Goal: Task Accomplishment & Management: Manage account settings

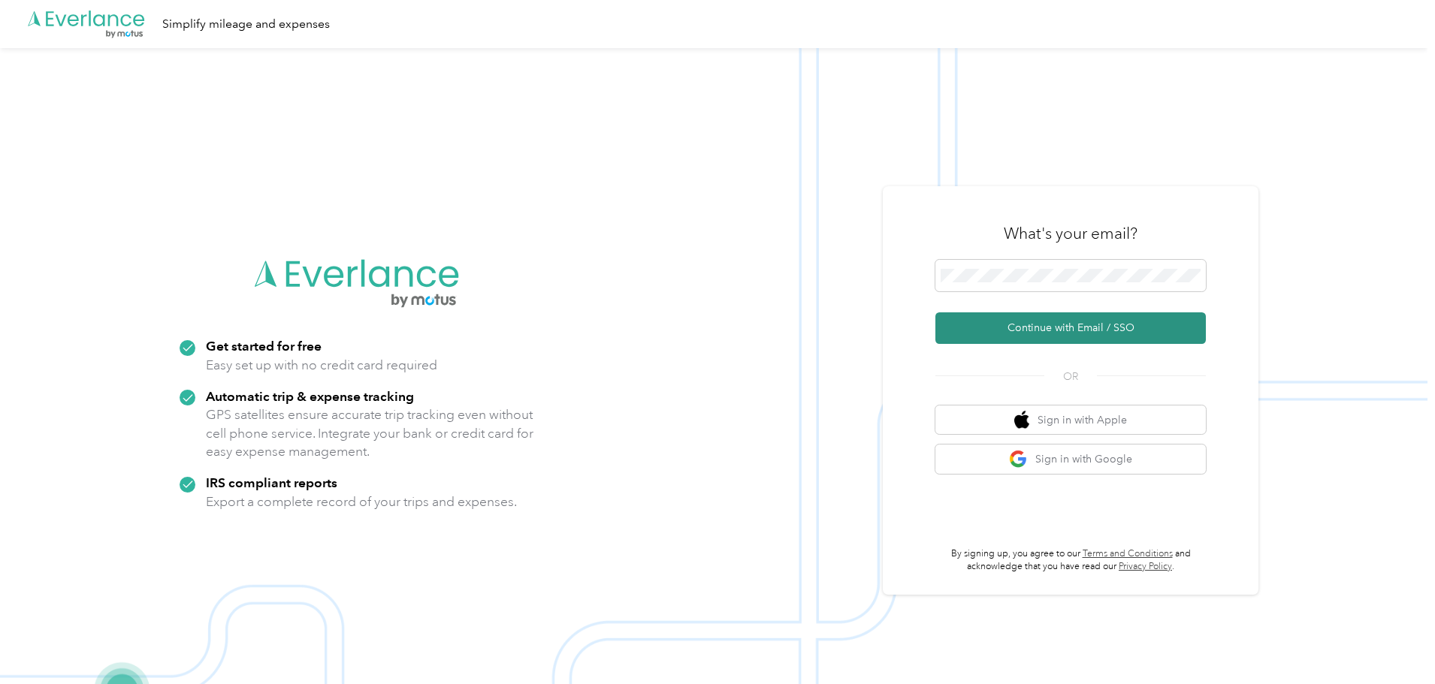
click at [1091, 330] on button "Continue with Email / SSO" at bounding box center [1070, 328] width 270 height 32
click at [1063, 330] on button "Continue with Email / SSO" at bounding box center [1070, 328] width 270 height 32
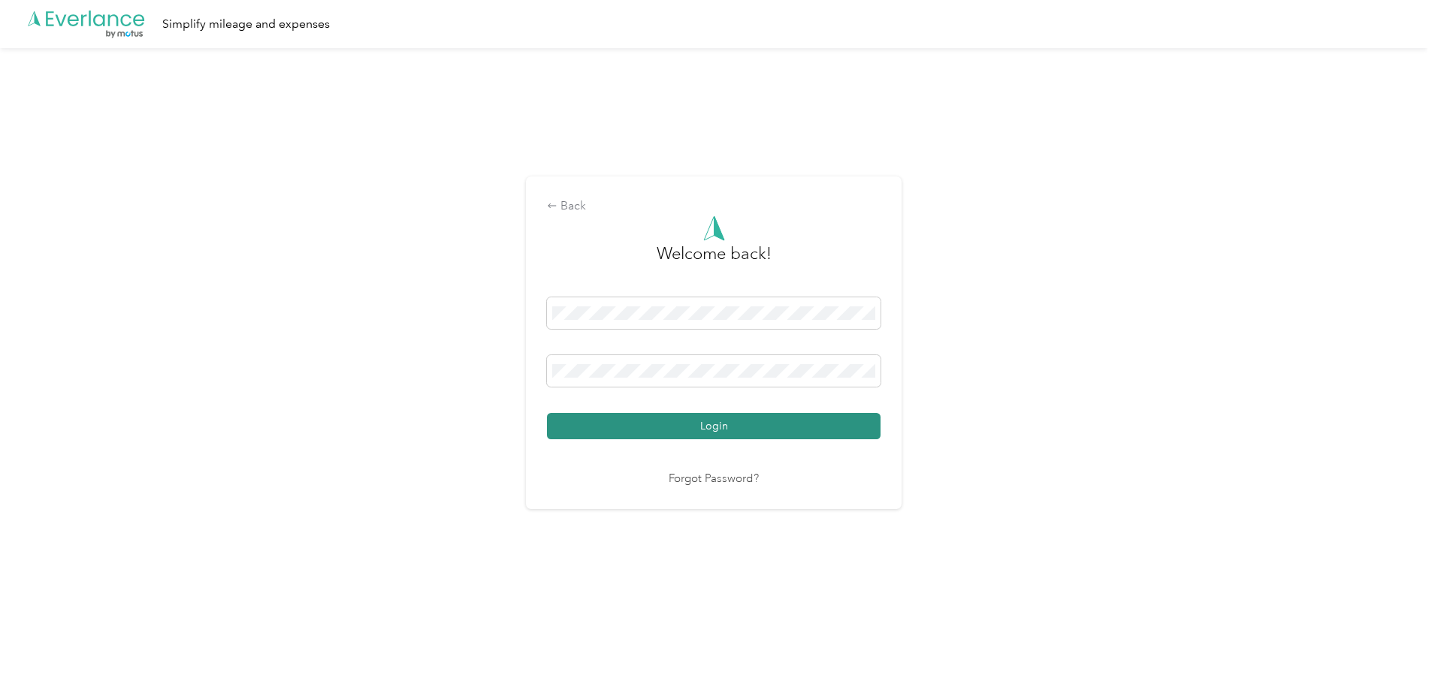
click at [804, 423] on button "Login" at bounding box center [713, 426] width 333 height 26
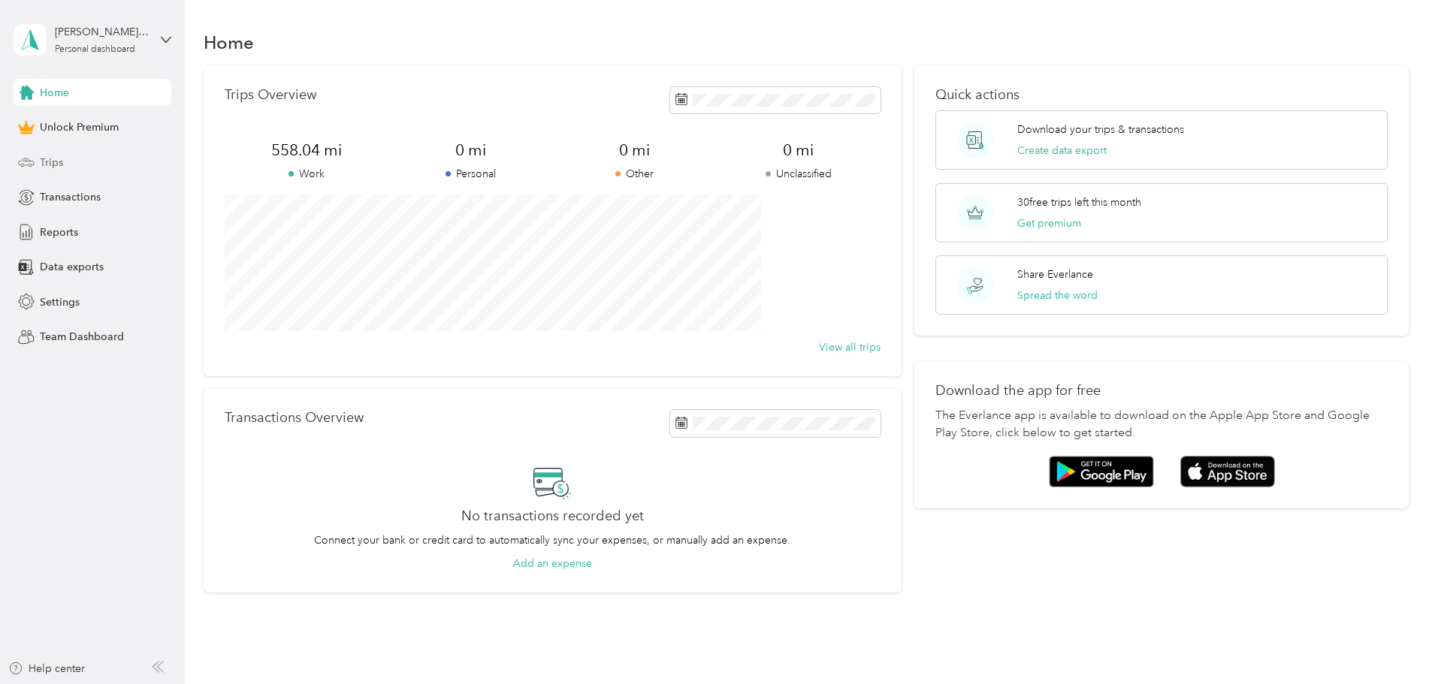
click at [75, 163] on div "Trips" at bounding box center [93, 162] width 158 height 27
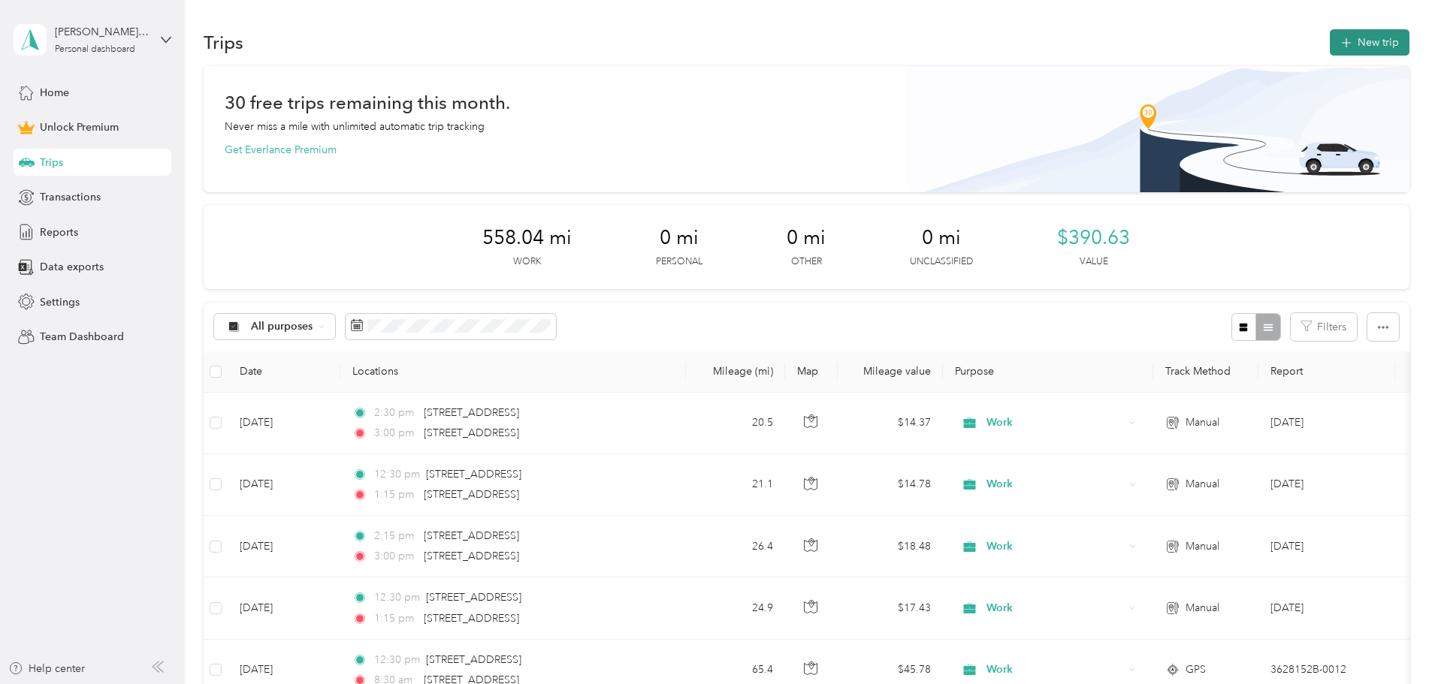
click at [1329, 44] on button "New trip" at bounding box center [1369, 42] width 80 height 26
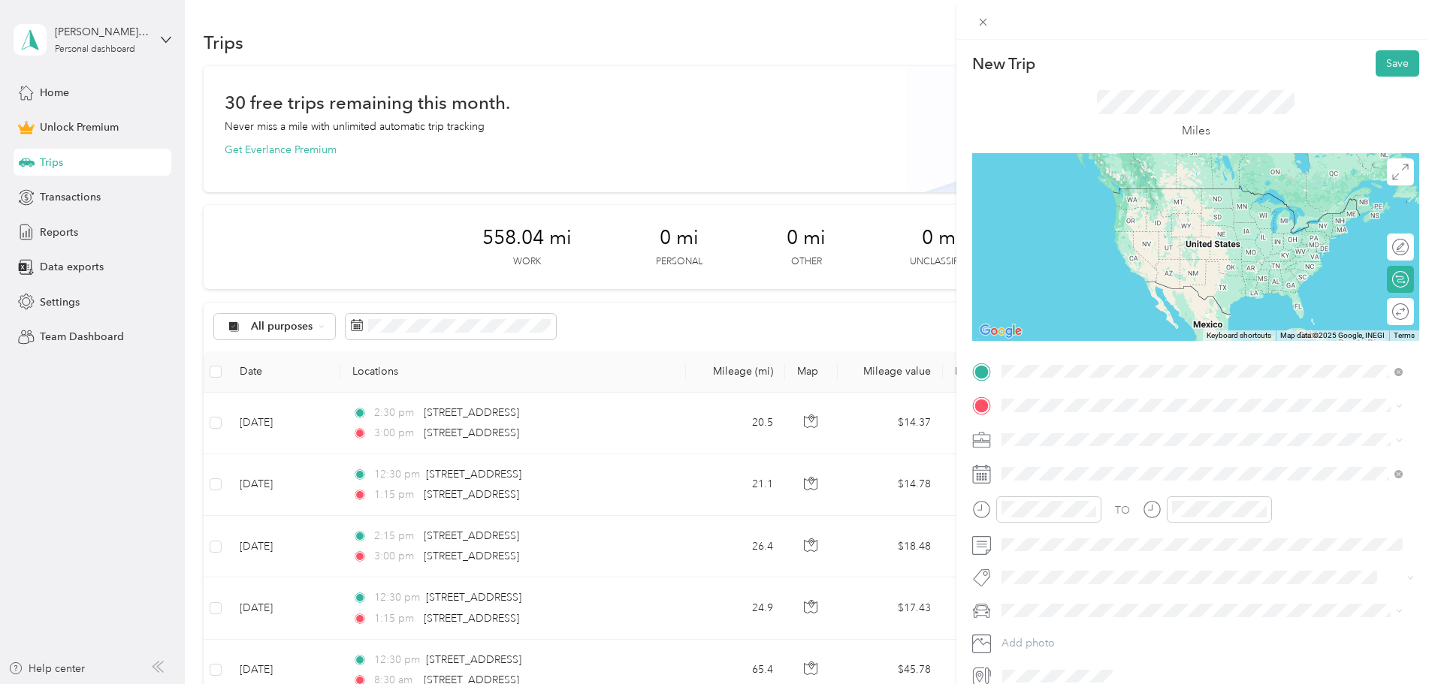
click at [1180, 420] on span "[STREET_ADDRESS][US_STATE]" at bounding box center [1105, 426] width 150 height 14
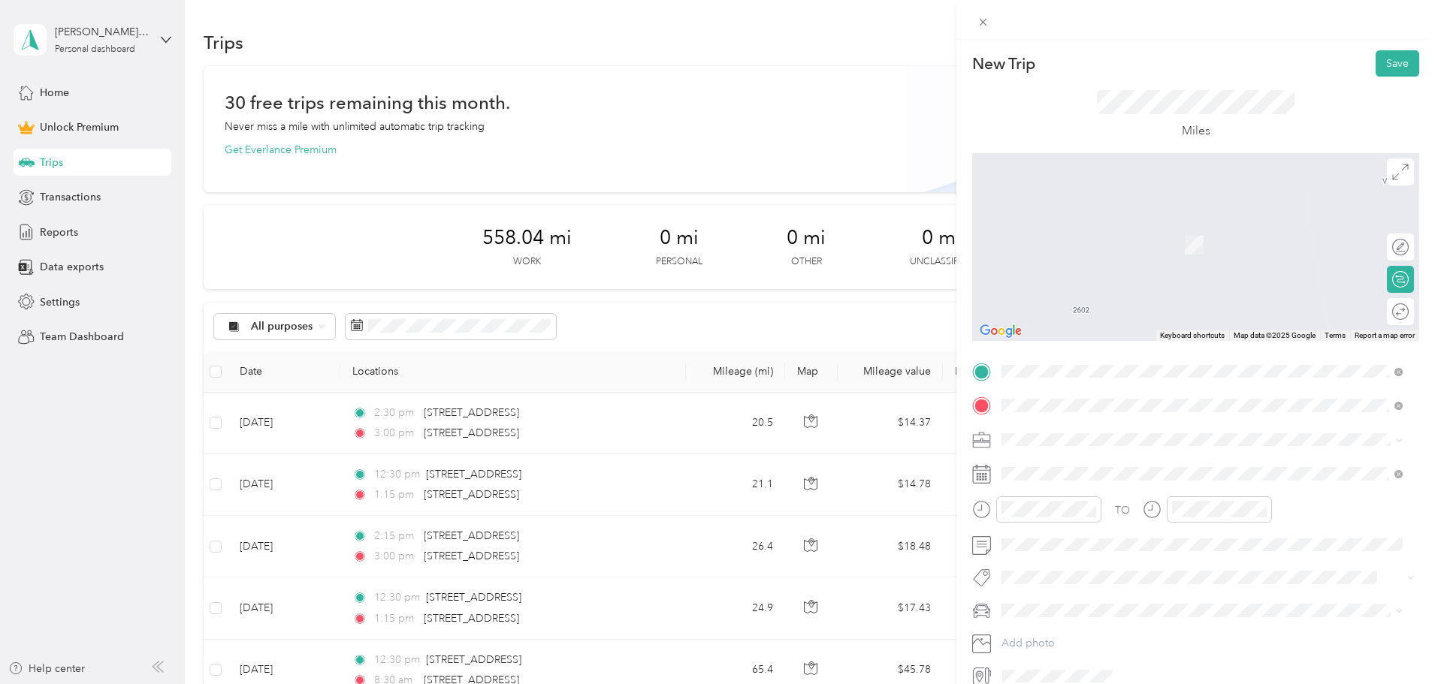
click at [1244, 451] on div "[STREET_ADDRESS][US_STATE]" at bounding box center [1201, 461] width 391 height 20
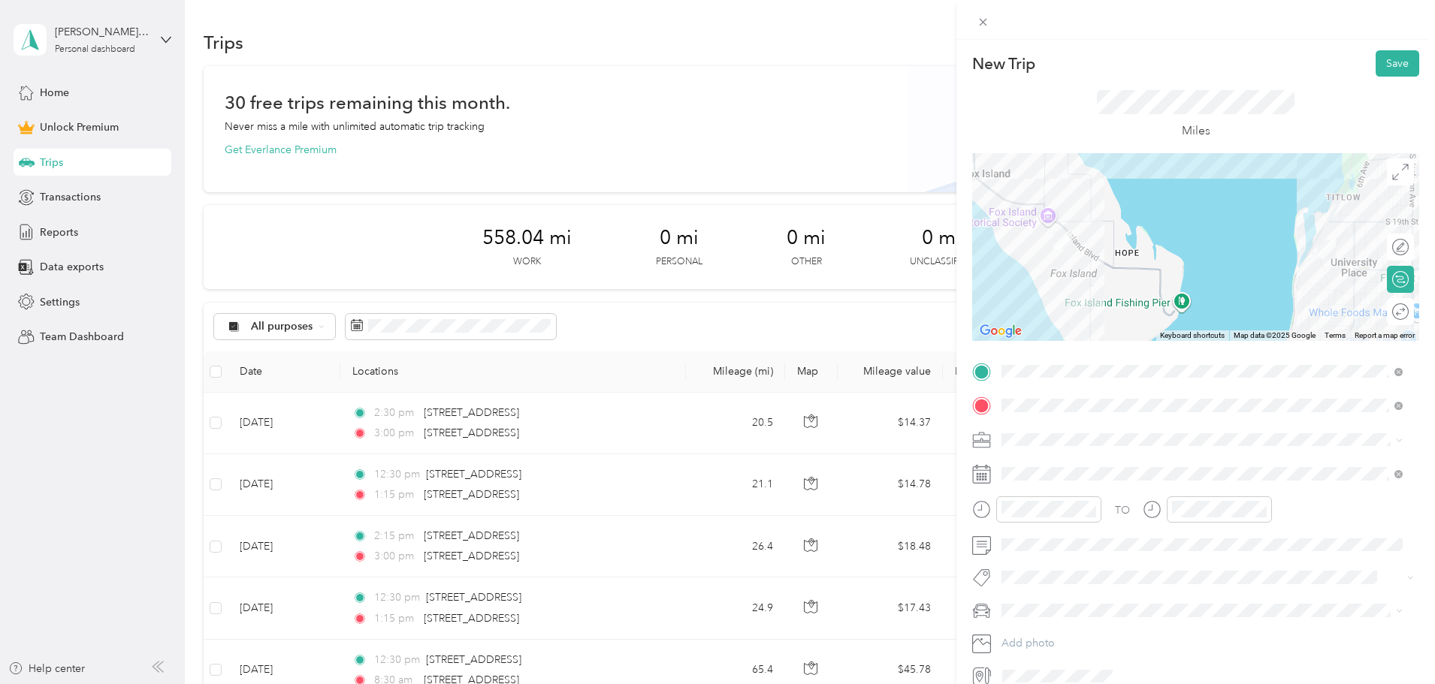
click at [1036, 463] on div "Work" at bounding box center [1201, 463] width 391 height 16
click at [981, 502] on div at bounding box center [1036, 509] width 129 height 26
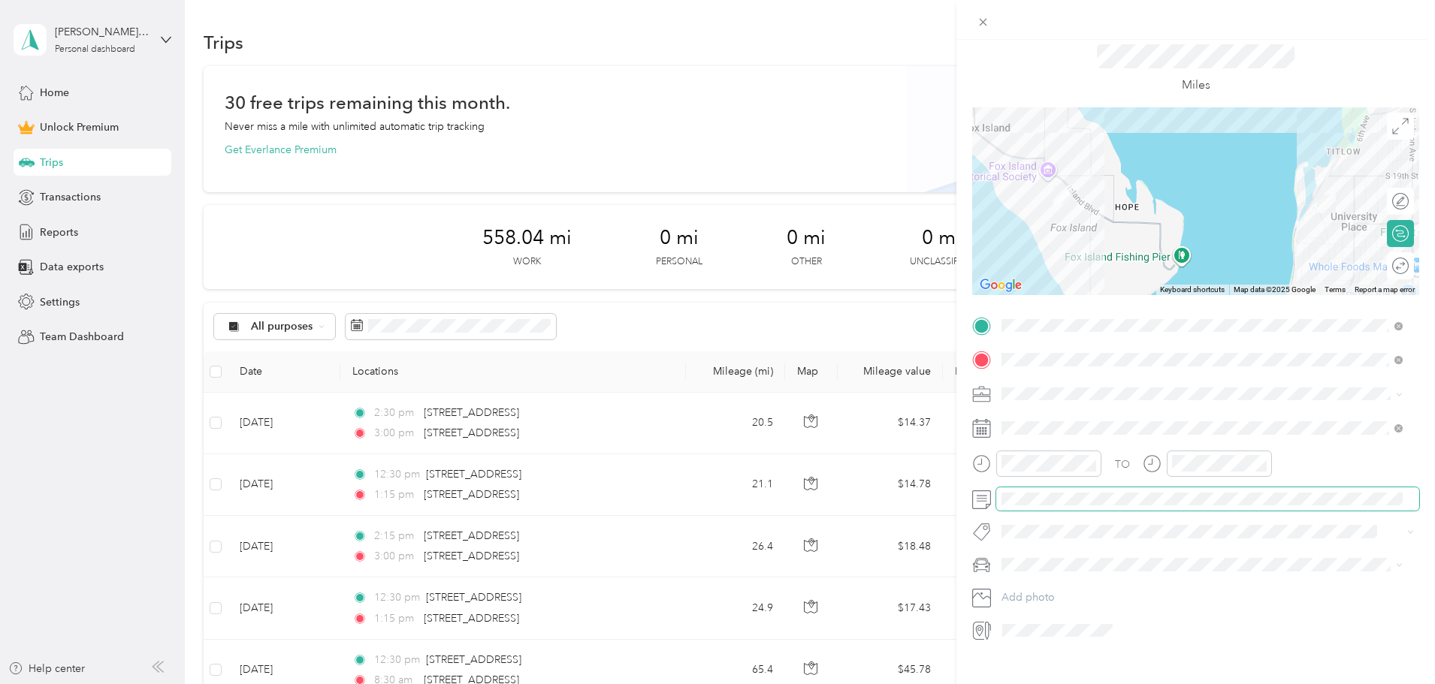
scroll to position [70, 0]
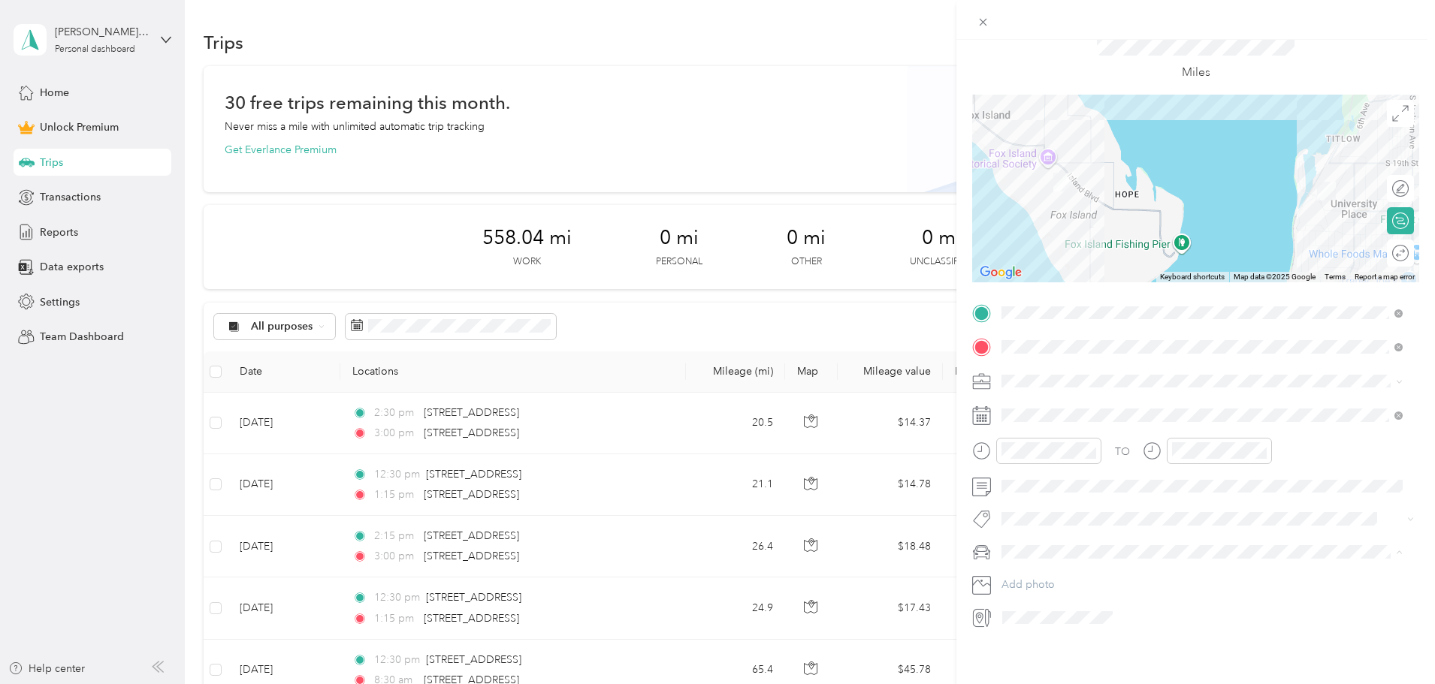
click at [1068, 557] on li "Volkswagon Passat" at bounding box center [1202, 567] width 412 height 26
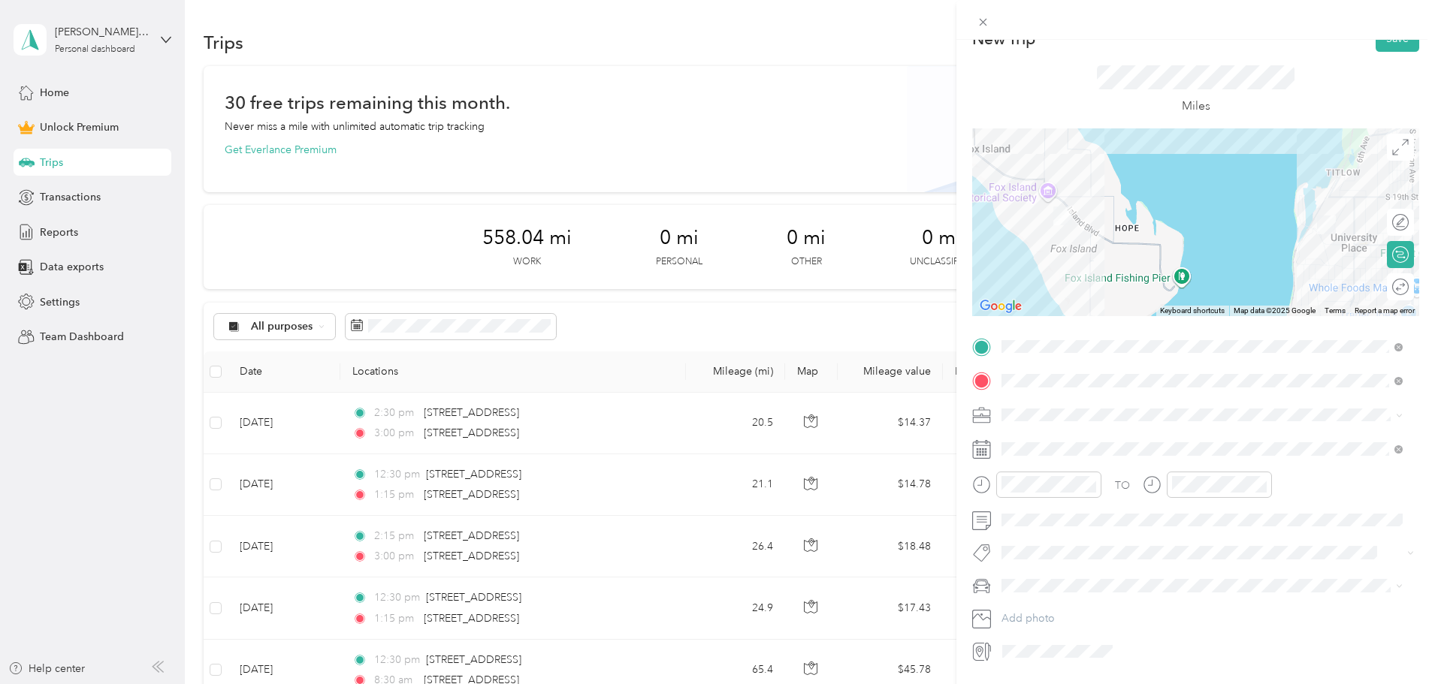
scroll to position [0, 0]
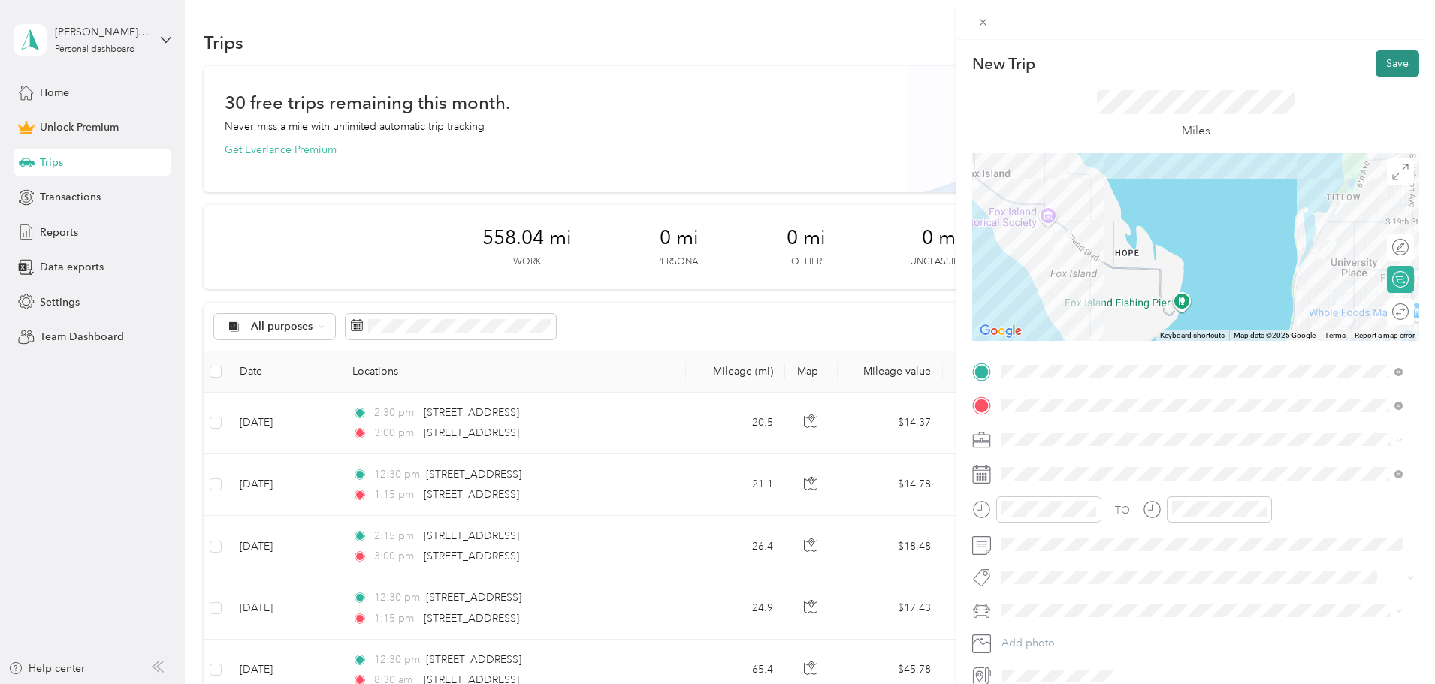
click at [1383, 65] on button "Save" at bounding box center [1397, 63] width 44 height 26
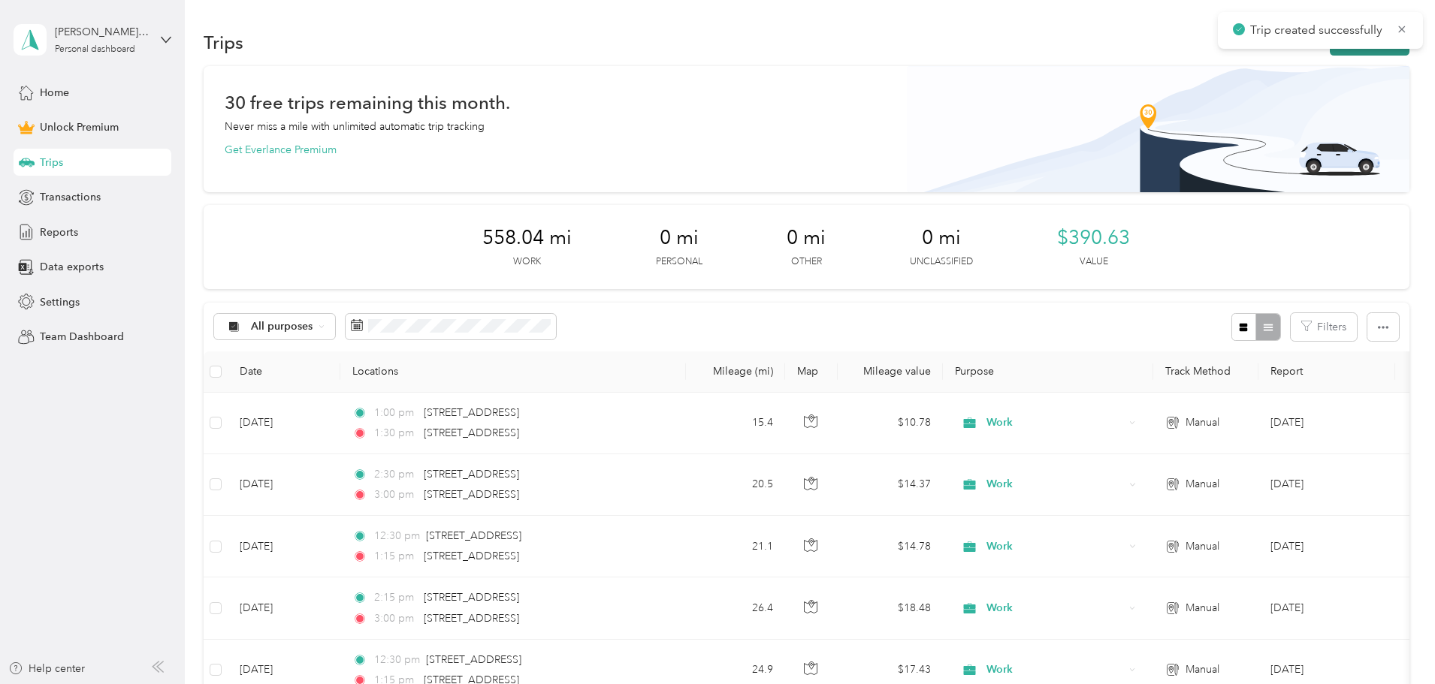
click at [1329, 55] on button "New trip" at bounding box center [1369, 42] width 80 height 26
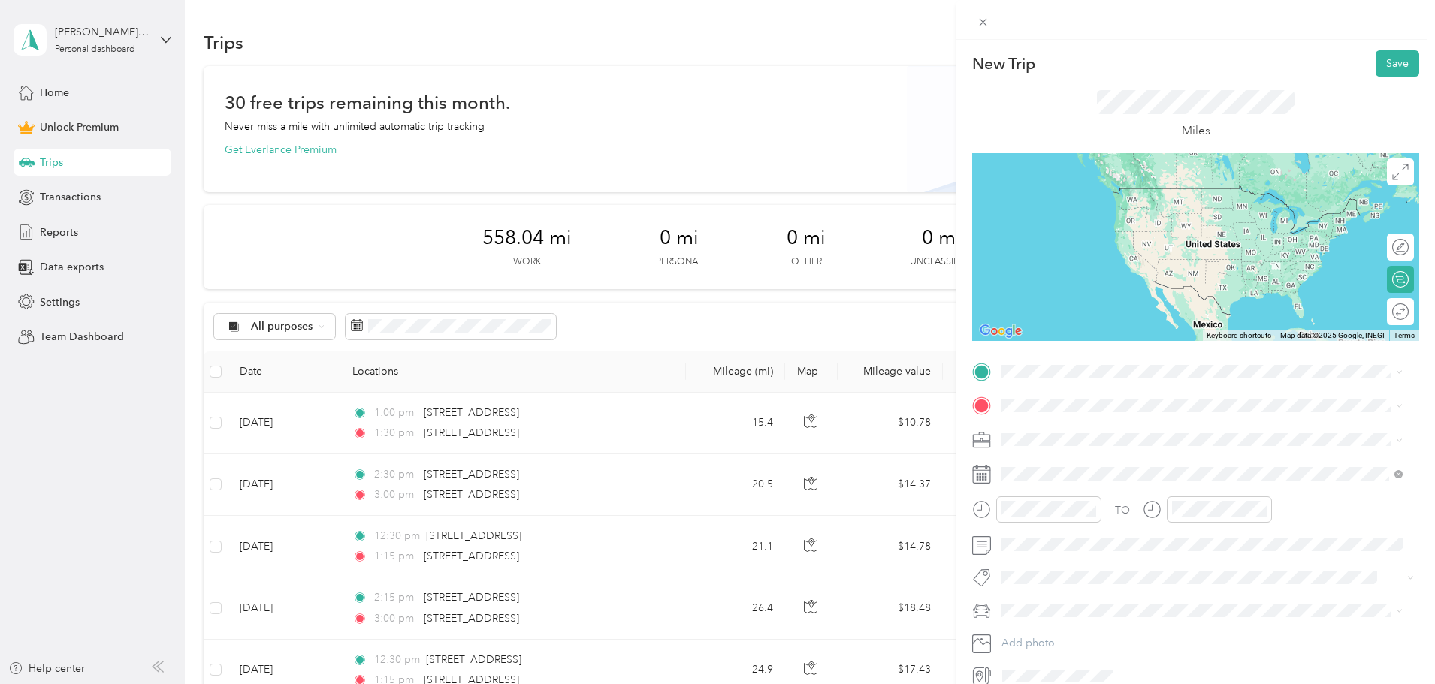
click at [1096, 427] on span "[STREET_ADDRESS][US_STATE]" at bounding box center [1105, 422] width 150 height 14
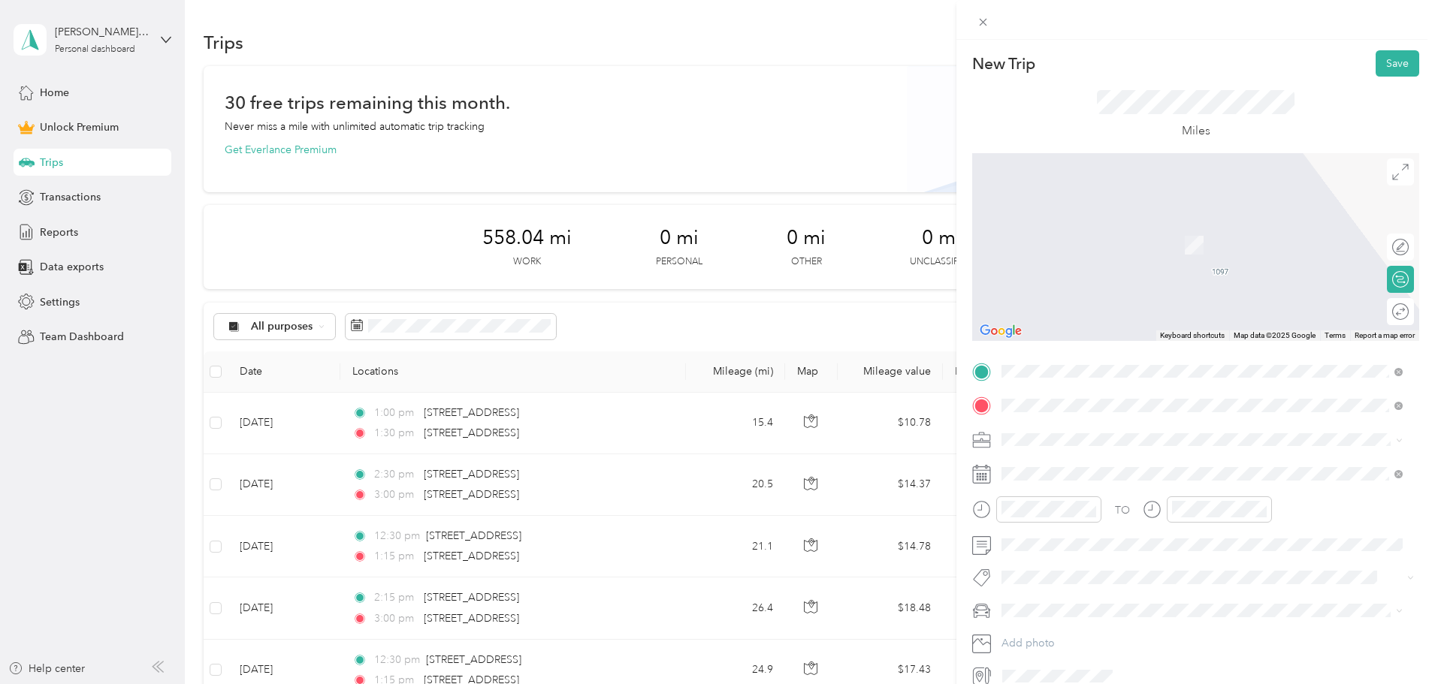
click at [1097, 456] on span "[STREET_ADDRESS][US_STATE]" at bounding box center [1105, 460] width 150 height 14
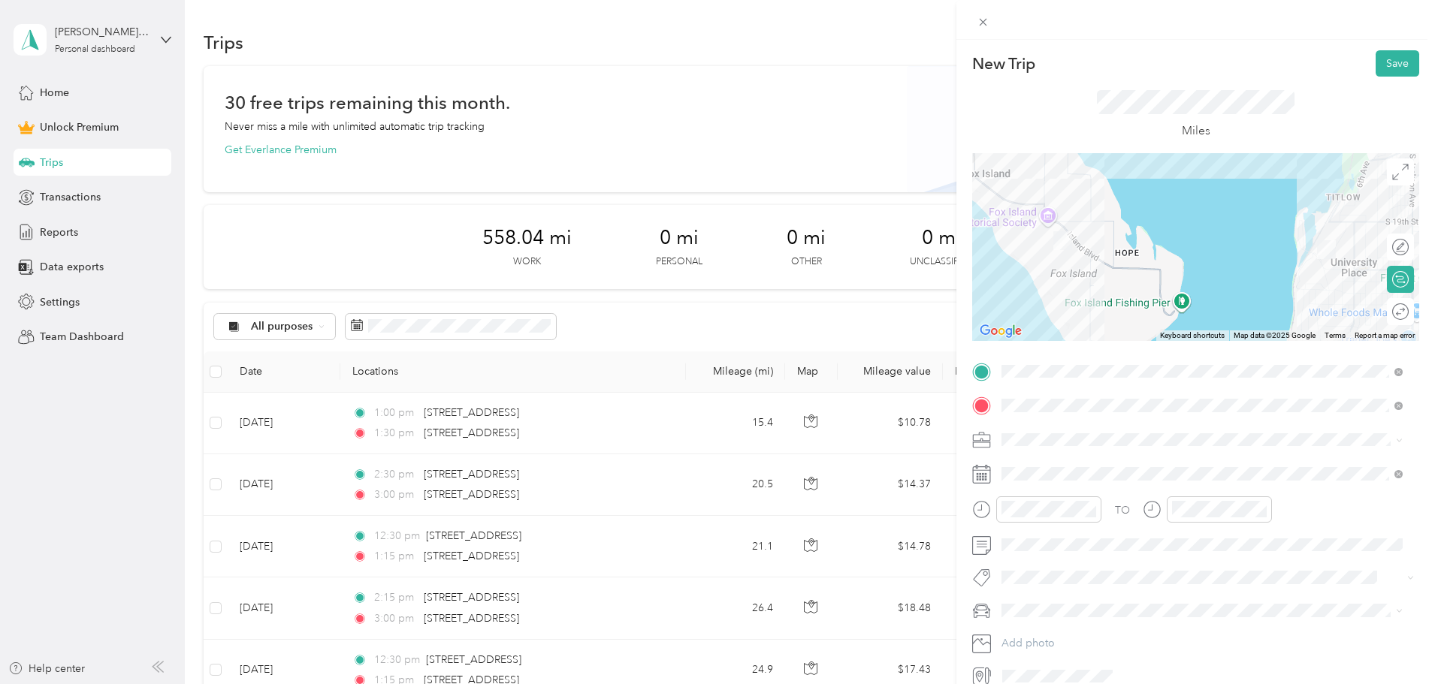
click at [1051, 467] on li "Work" at bounding box center [1202, 460] width 412 height 26
click at [994, 507] on div at bounding box center [1036, 509] width 129 height 26
click at [1051, 636] on span "Volkswagon Passat" at bounding box center [1050, 637] width 88 height 13
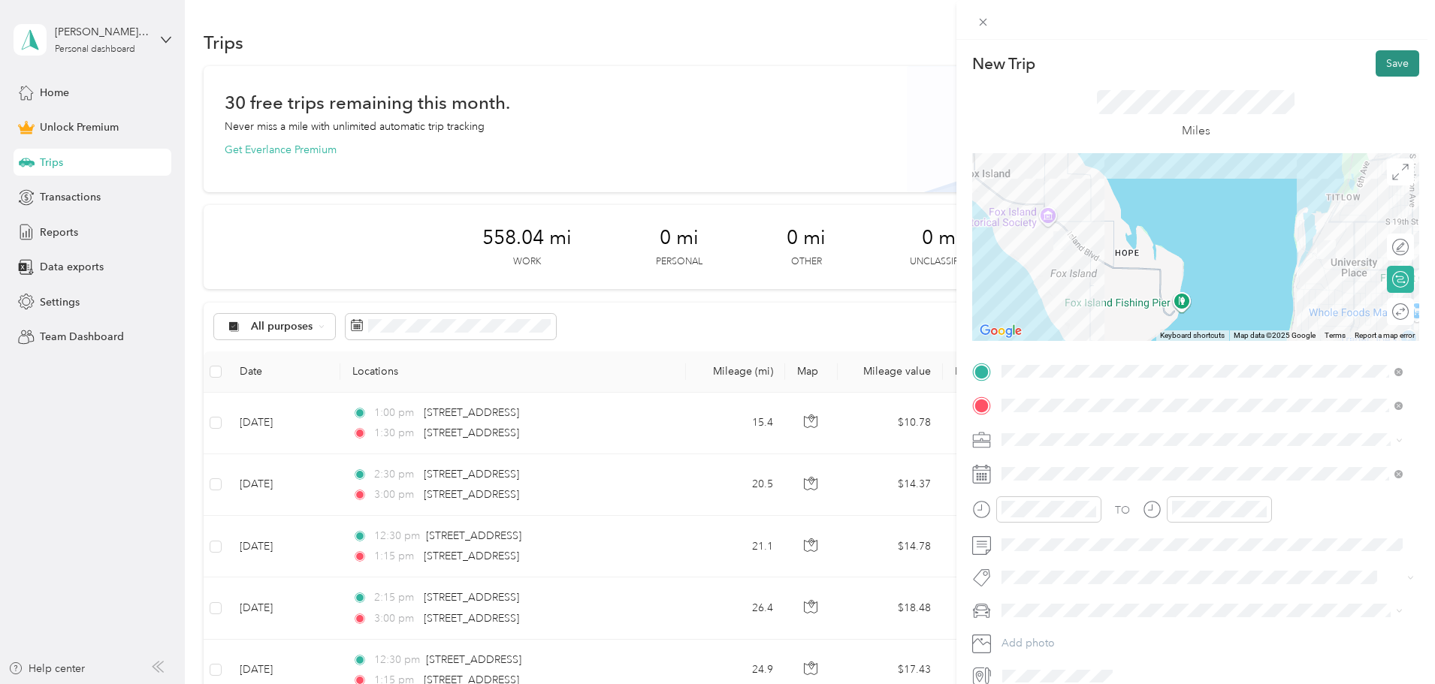
click at [1381, 59] on button "Save" at bounding box center [1397, 63] width 44 height 26
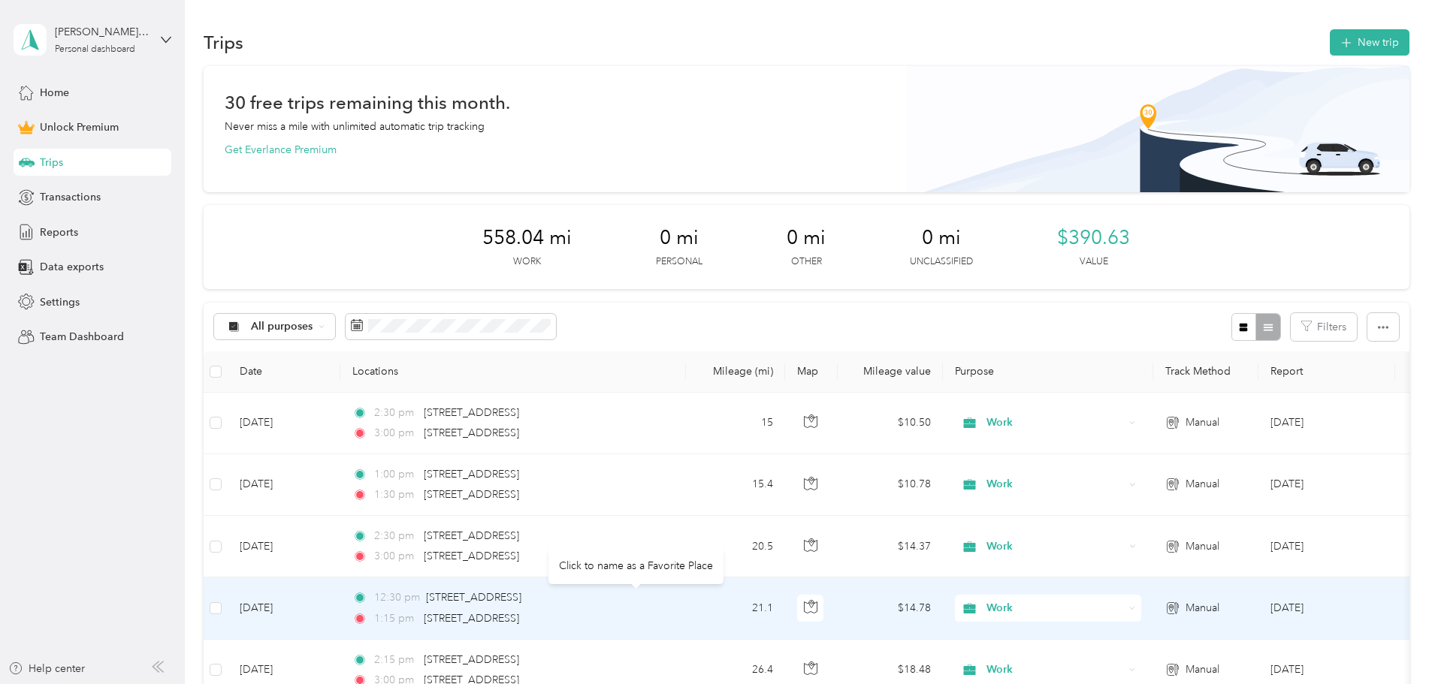
click at [521, 606] on div "[STREET_ADDRESS]" at bounding box center [473, 598] width 95 height 17
drag, startPoint x: 758, startPoint y: 597, endPoint x: 527, endPoint y: 593, distance: 230.6
click at [527, 593] on div "12:30 pm [STREET_ADDRESS]" at bounding box center [509, 598] width 315 height 17
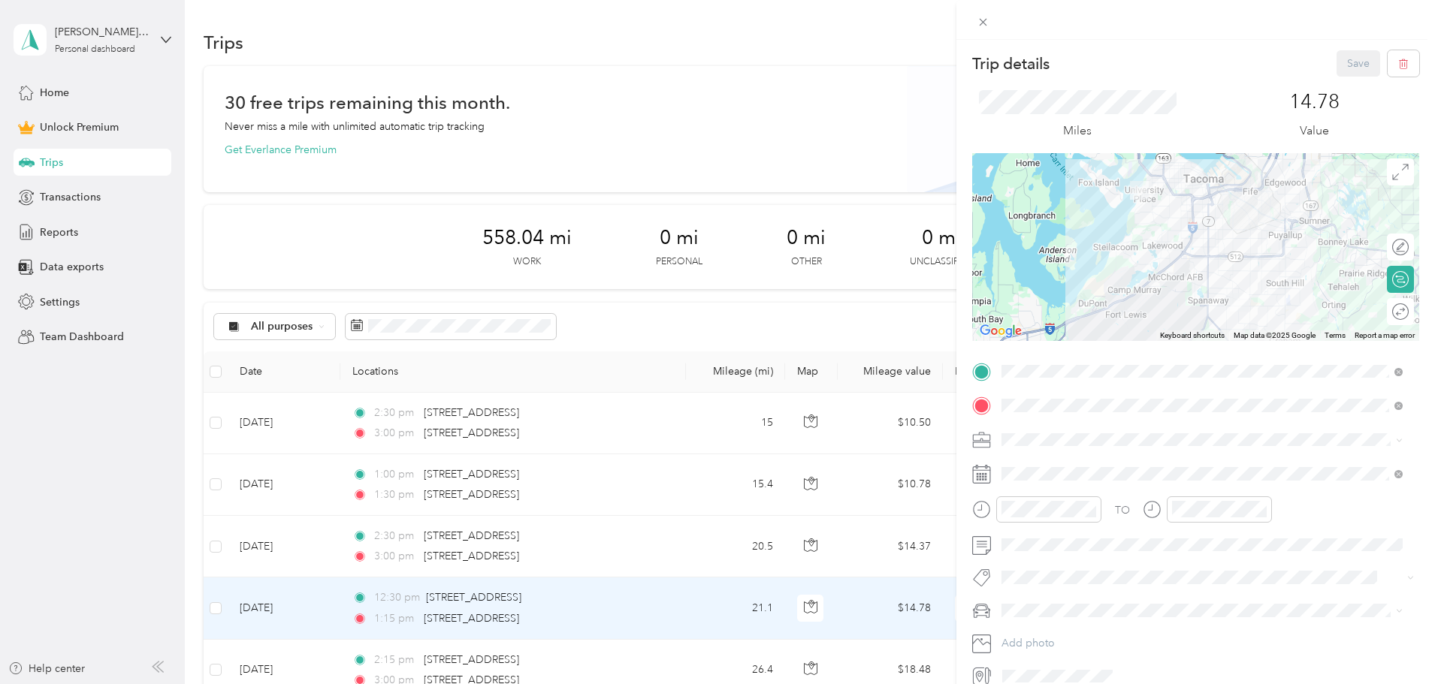
drag, startPoint x: 551, startPoint y: 593, endPoint x: 436, endPoint y: 604, distance: 116.1
click at [436, 604] on div "Trip details Save This trip cannot be edited because it is either under review,…" at bounding box center [717, 342] width 1435 height 684
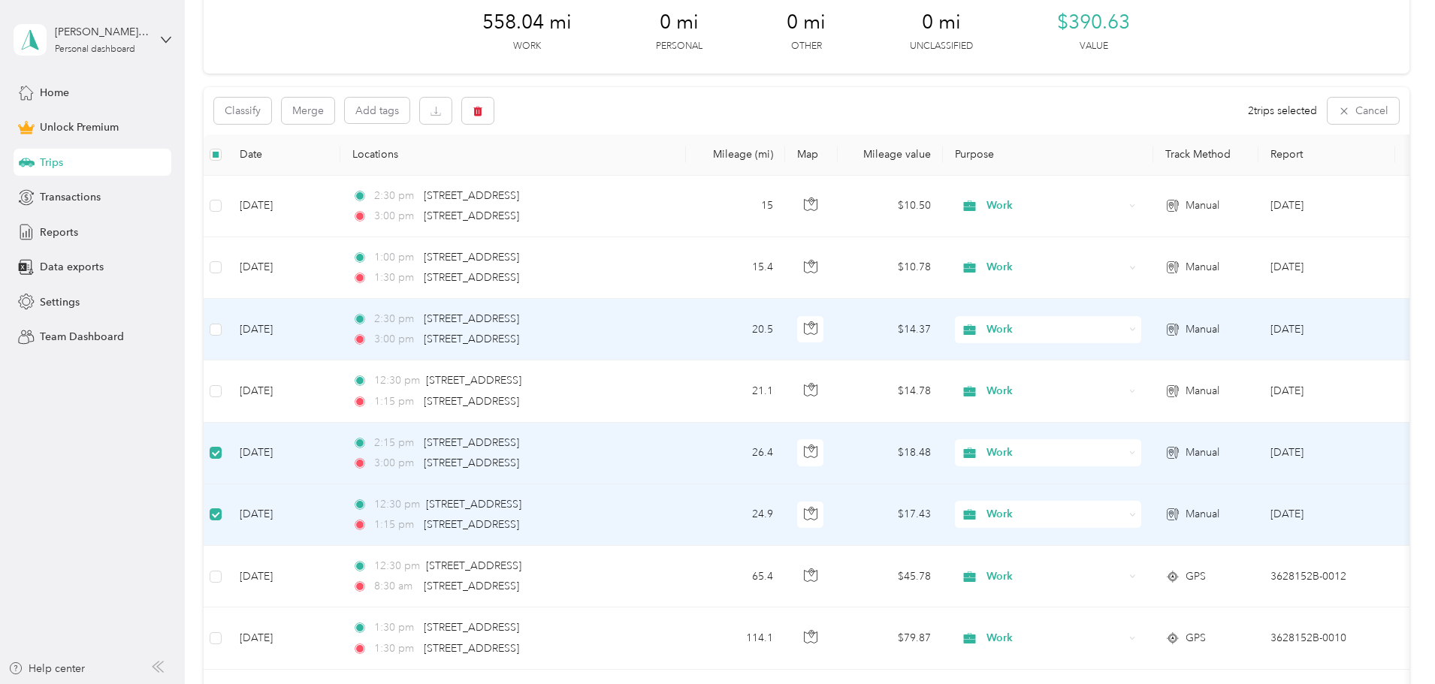
scroll to position [224, 0]
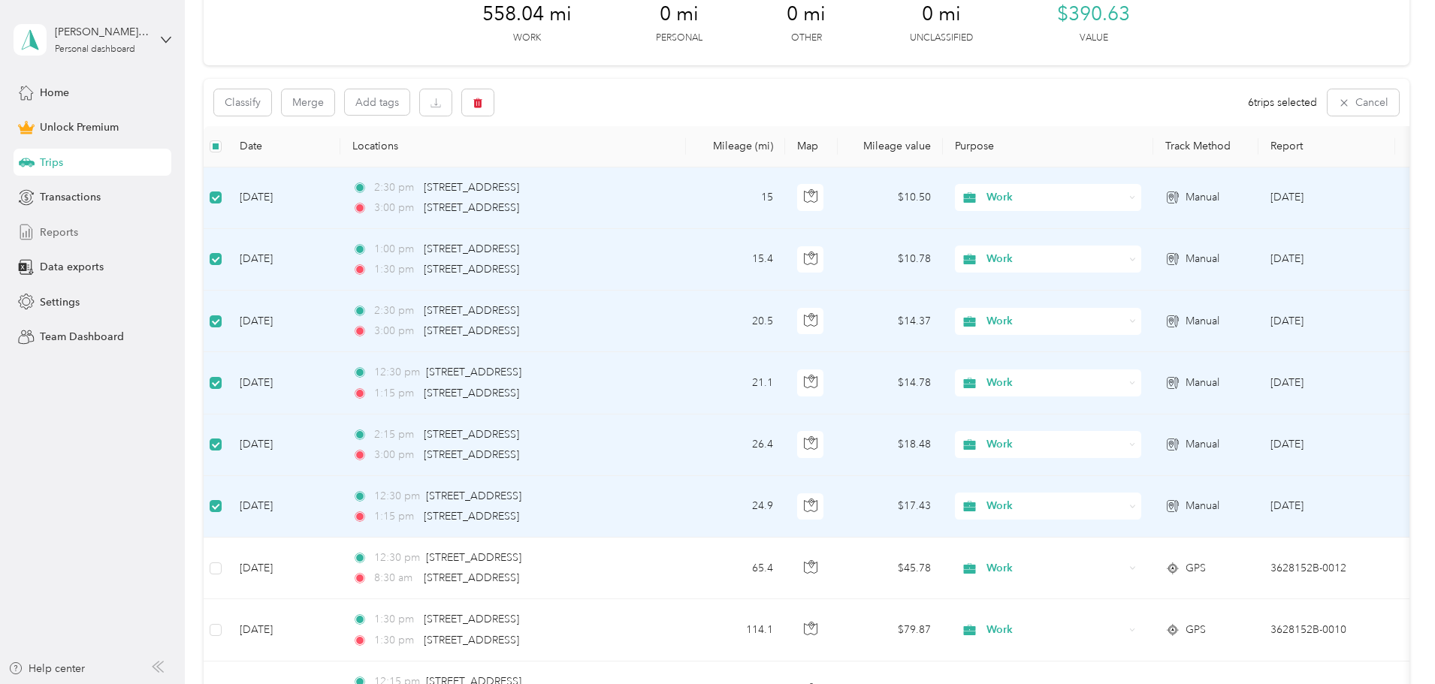
click at [60, 235] on span "Reports" at bounding box center [59, 233] width 38 height 16
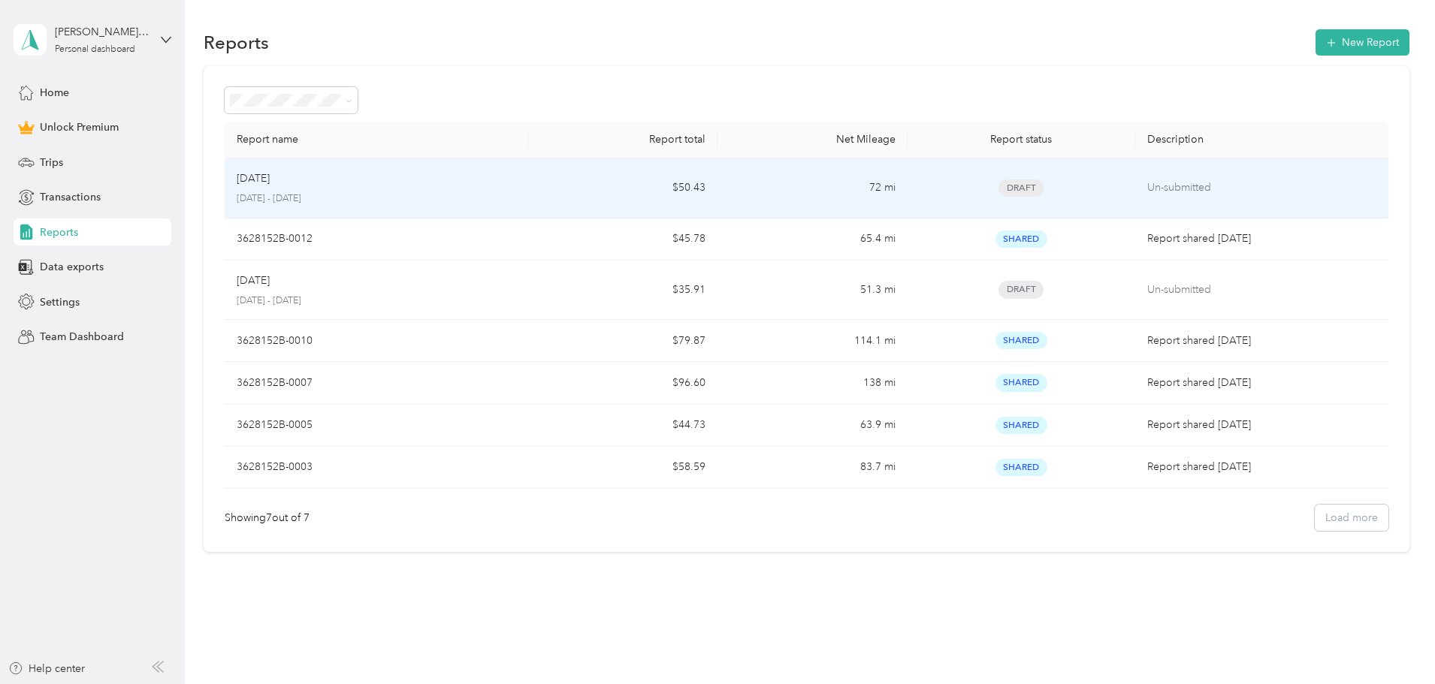
click at [454, 175] on div "[DATE]" at bounding box center [376, 178] width 279 height 17
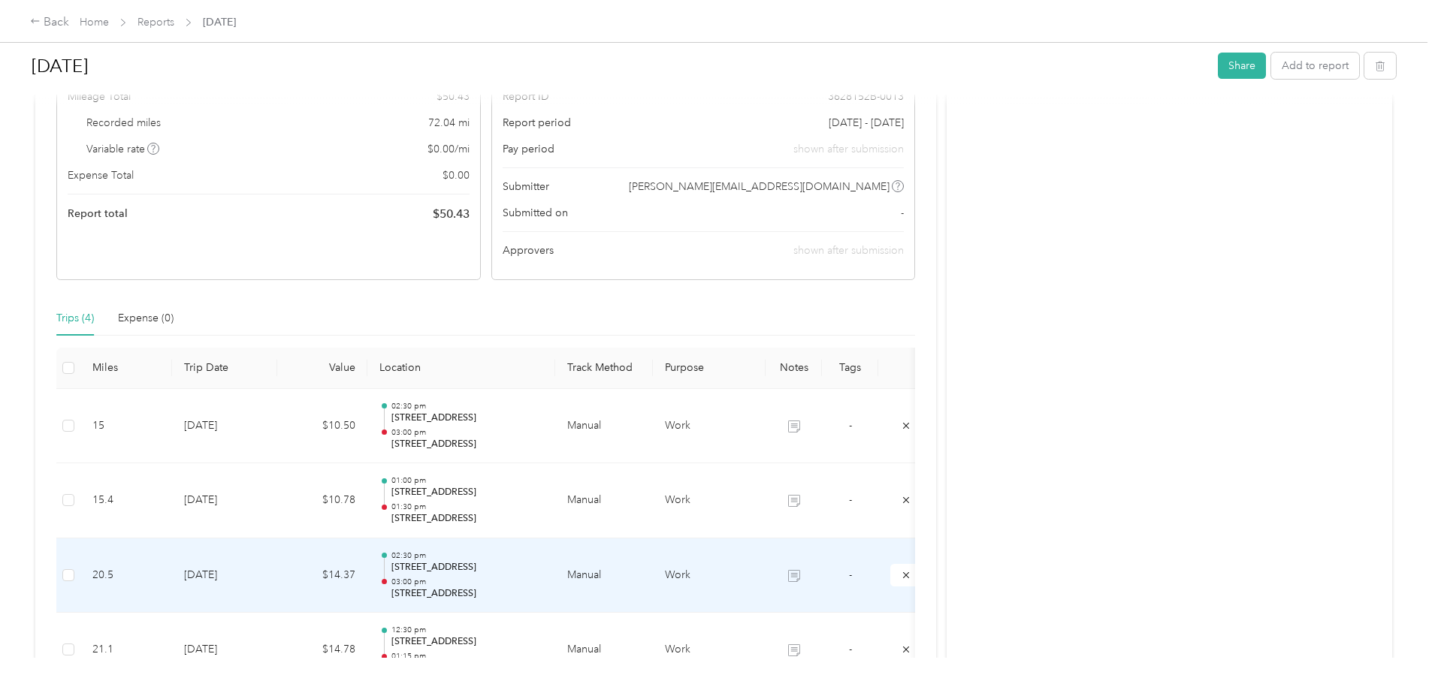
scroll to position [73, 0]
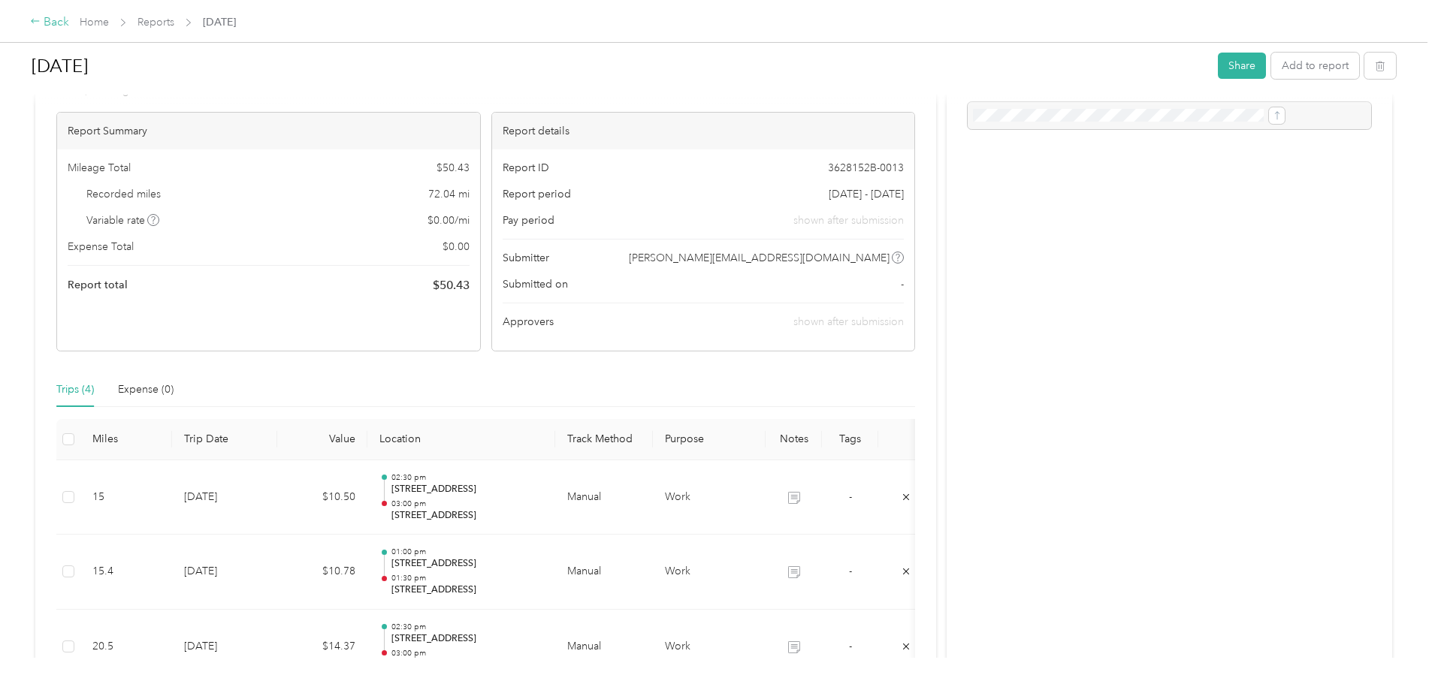
click at [69, 17] on div "Back" at bounding box center [49, 23] width 39 height 18
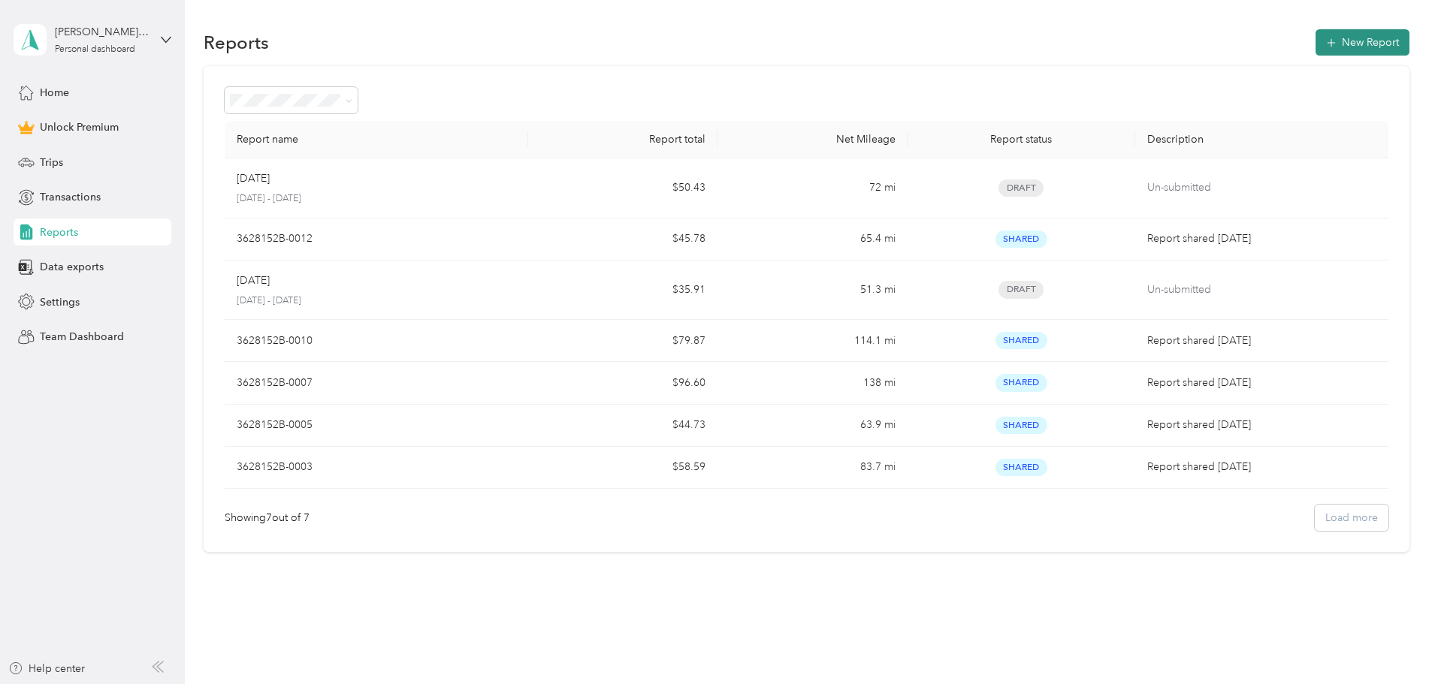
click at [1315, 45] on button "New Report" at bounding box center [1362, 42] width 94 height 26
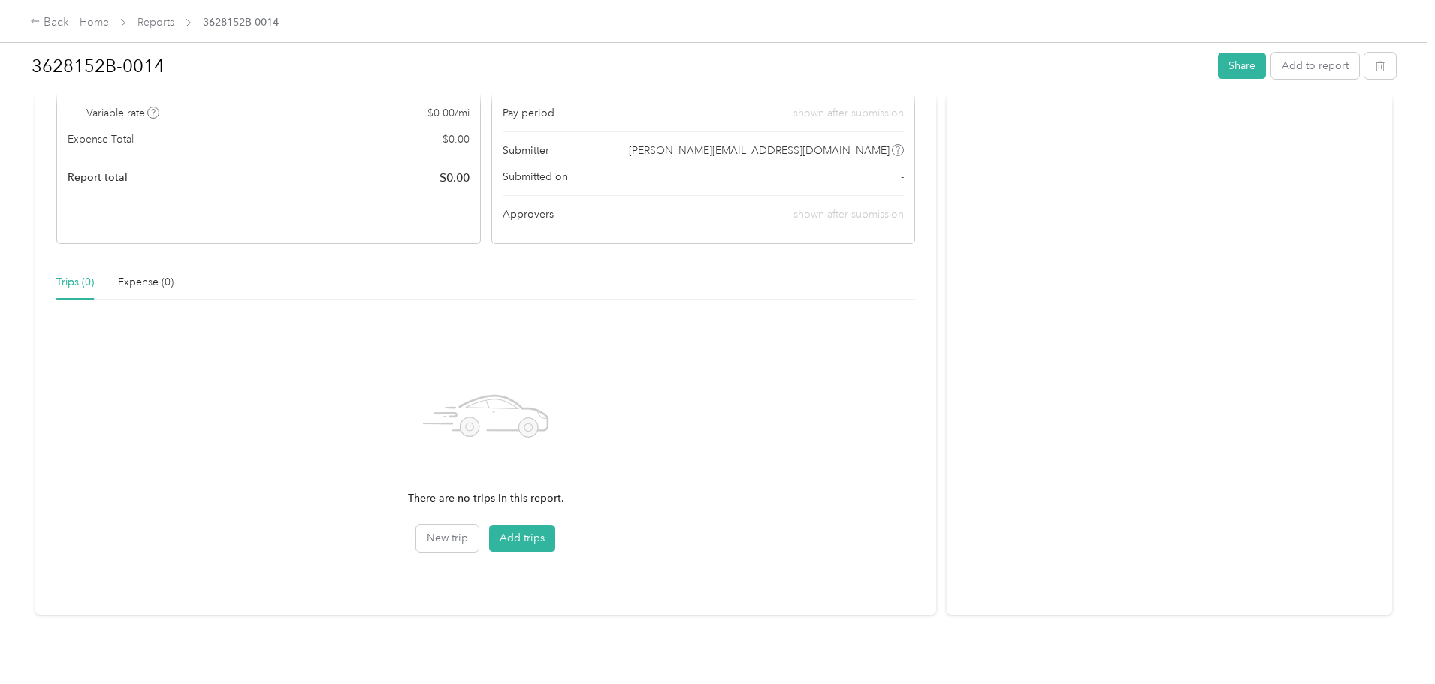
scroll to position [203, 0]
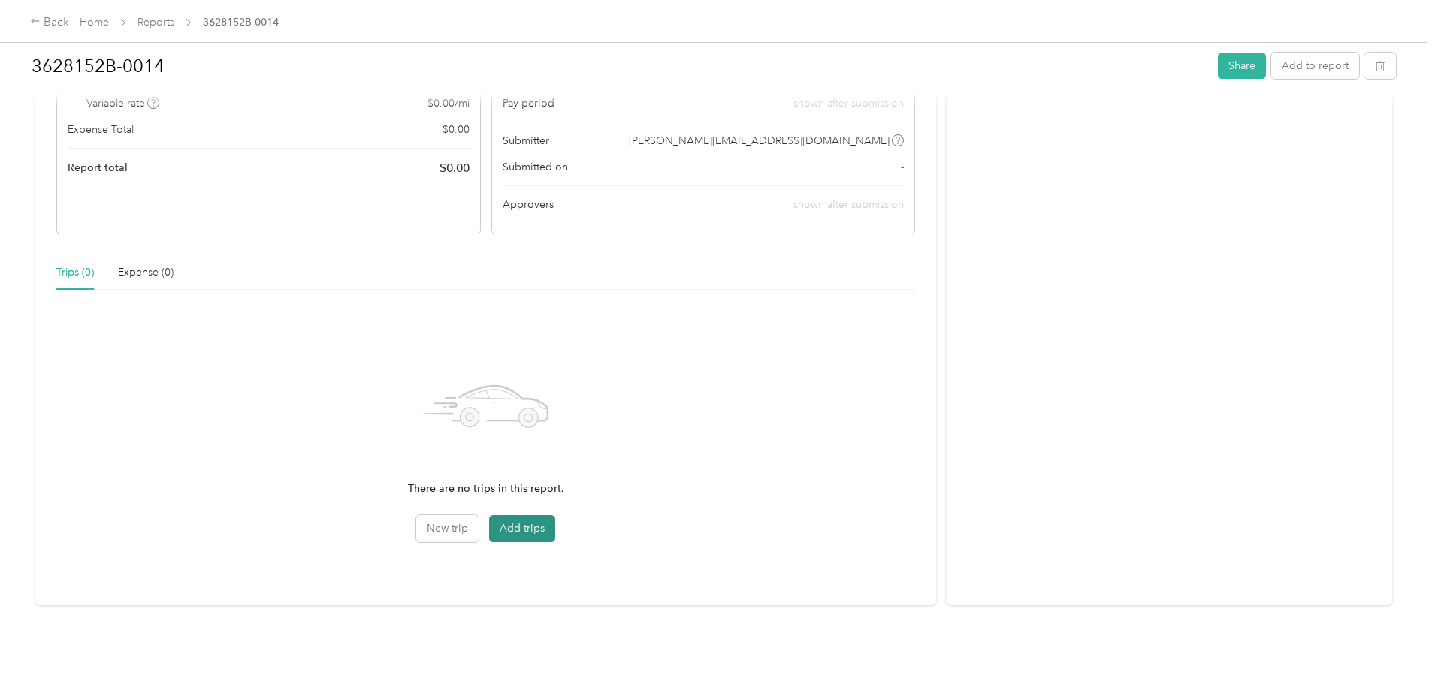
click at [554, 516] on button "Add trips" at bounding box center [522, 528] width 66 height 27
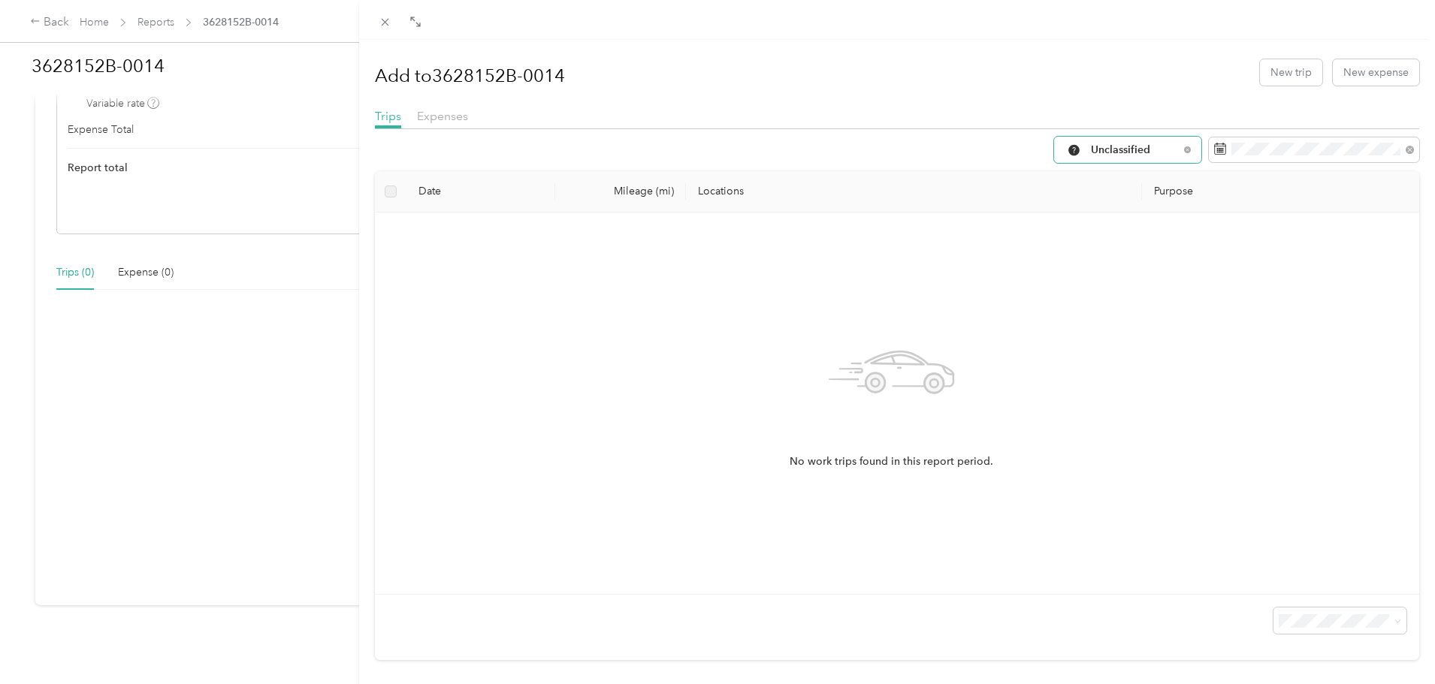
click at [1091, 146] on span "Unclassified" at bounding box center [1135, 150] width 88 height 11
click at [1089, 231] on span "Work" at bounding box center [1129, 227] width 100 height 16
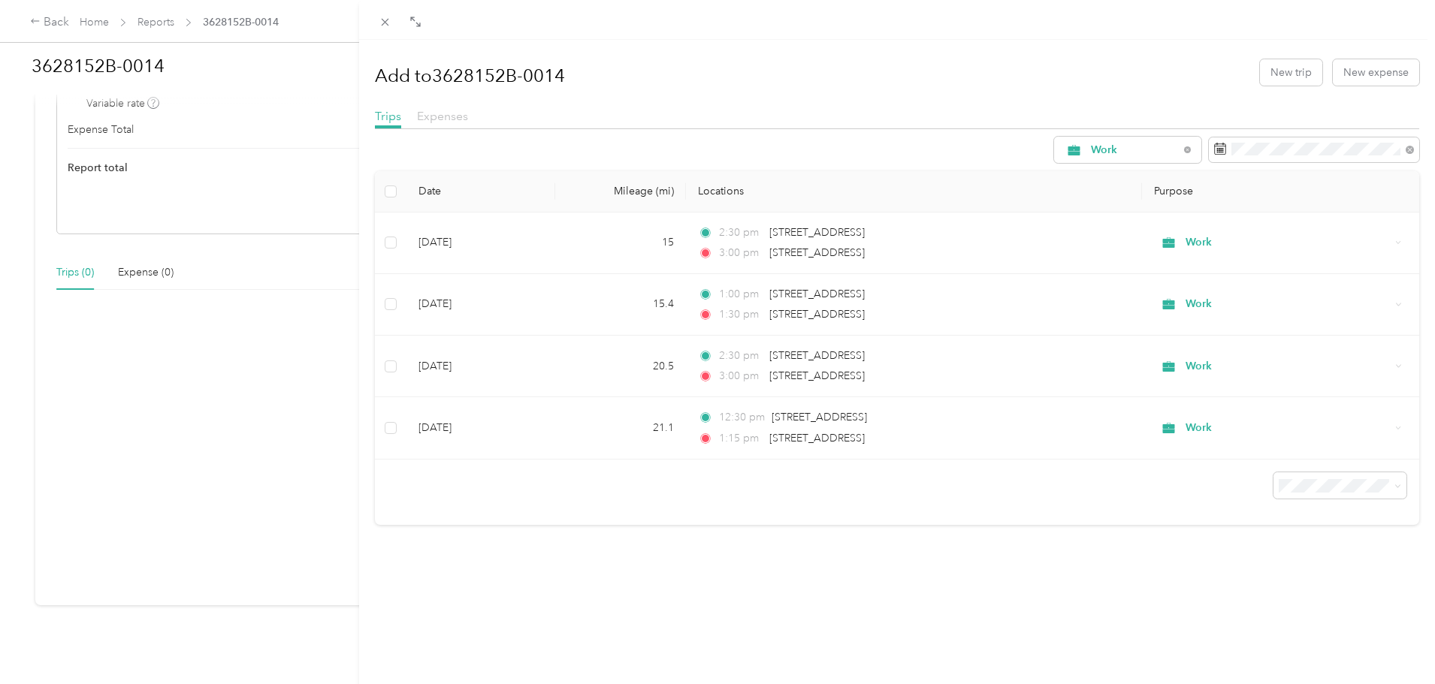
click at [451, 121] on span "Expenses" at bounding box center [442, 116] width 51 height 14
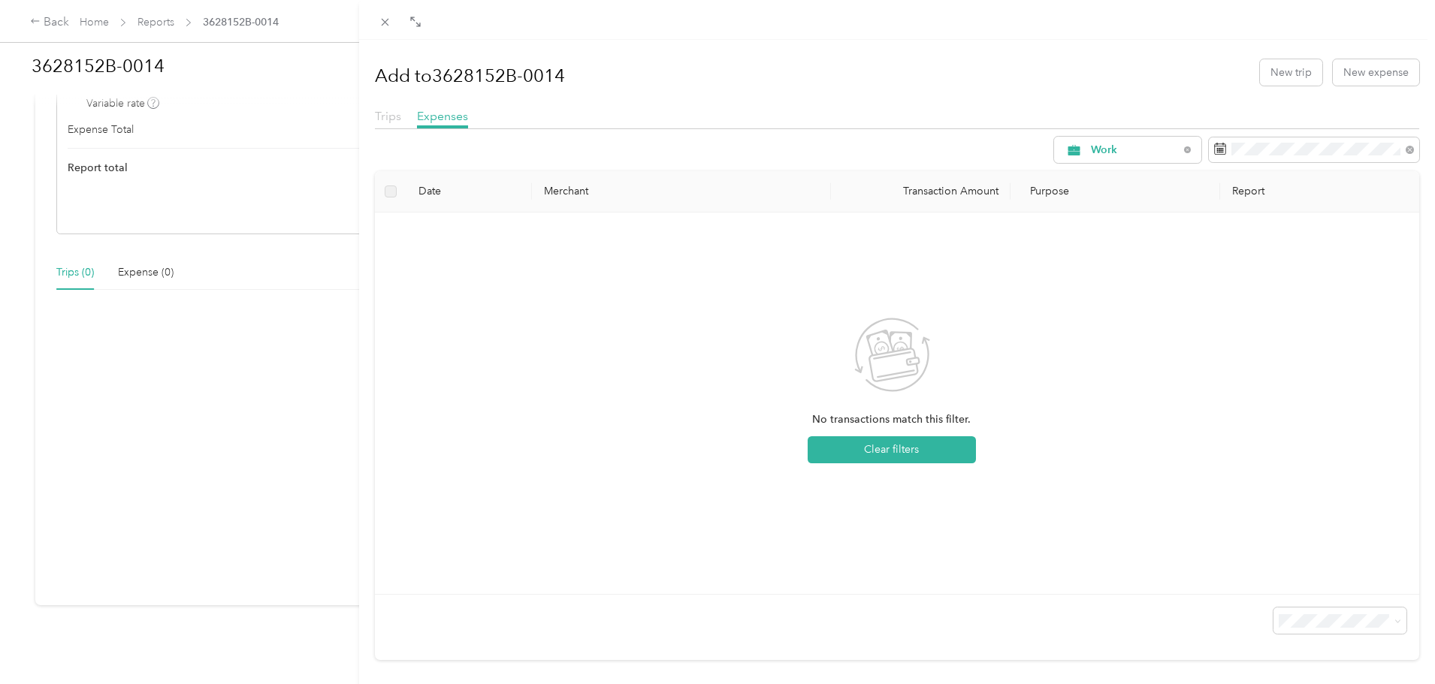
click at [393, 118] on span "Trips" at bounding box center [388, 116] width 26 height 14
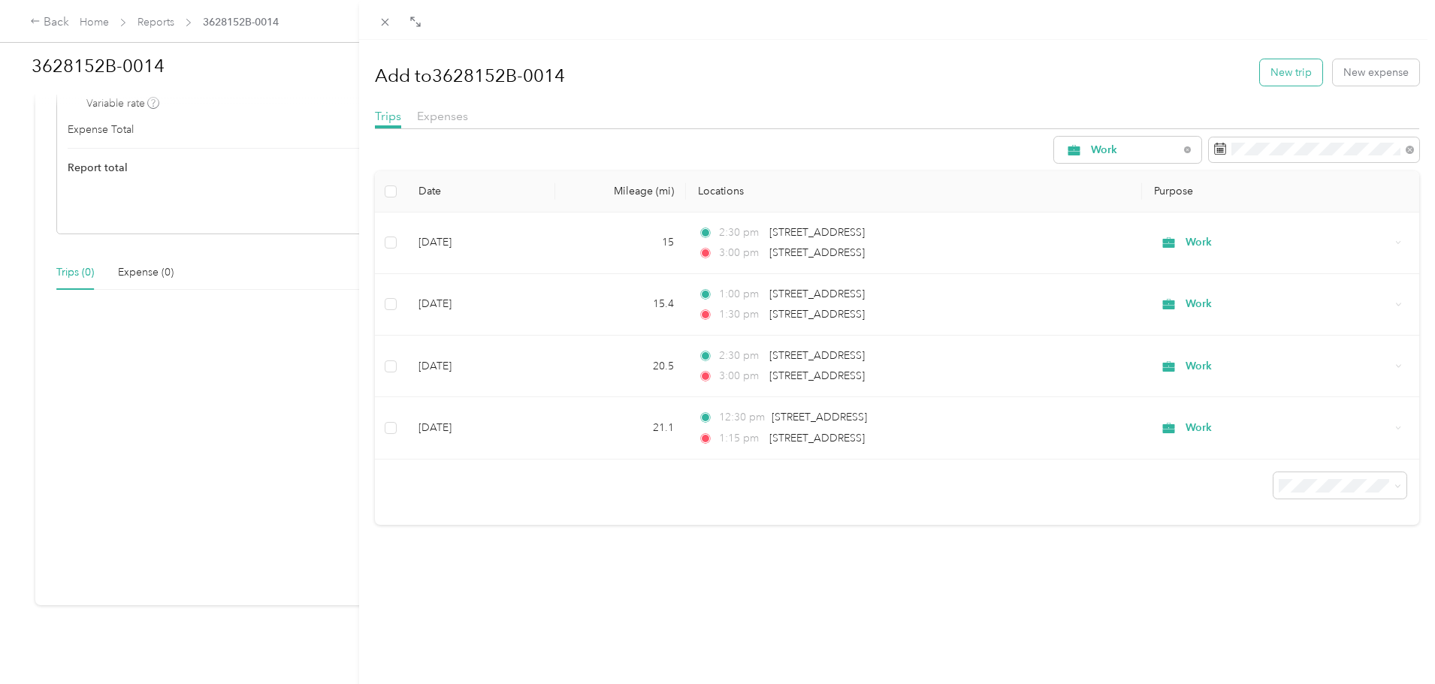
click at [1294, 76] on button "New trip" at bounding box center [1291, 72] width 62 height 26
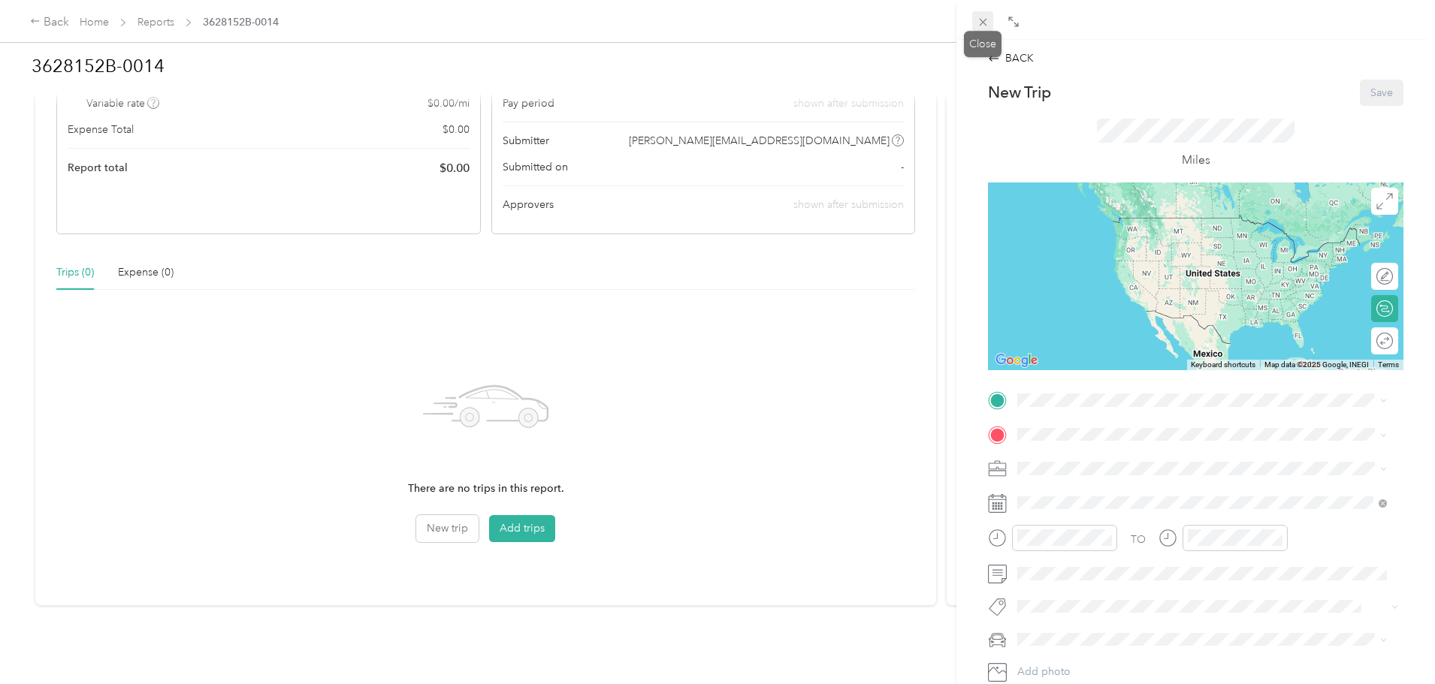
click at [987, 26] on icon at bounding box center [982, 22] width 13 height 13
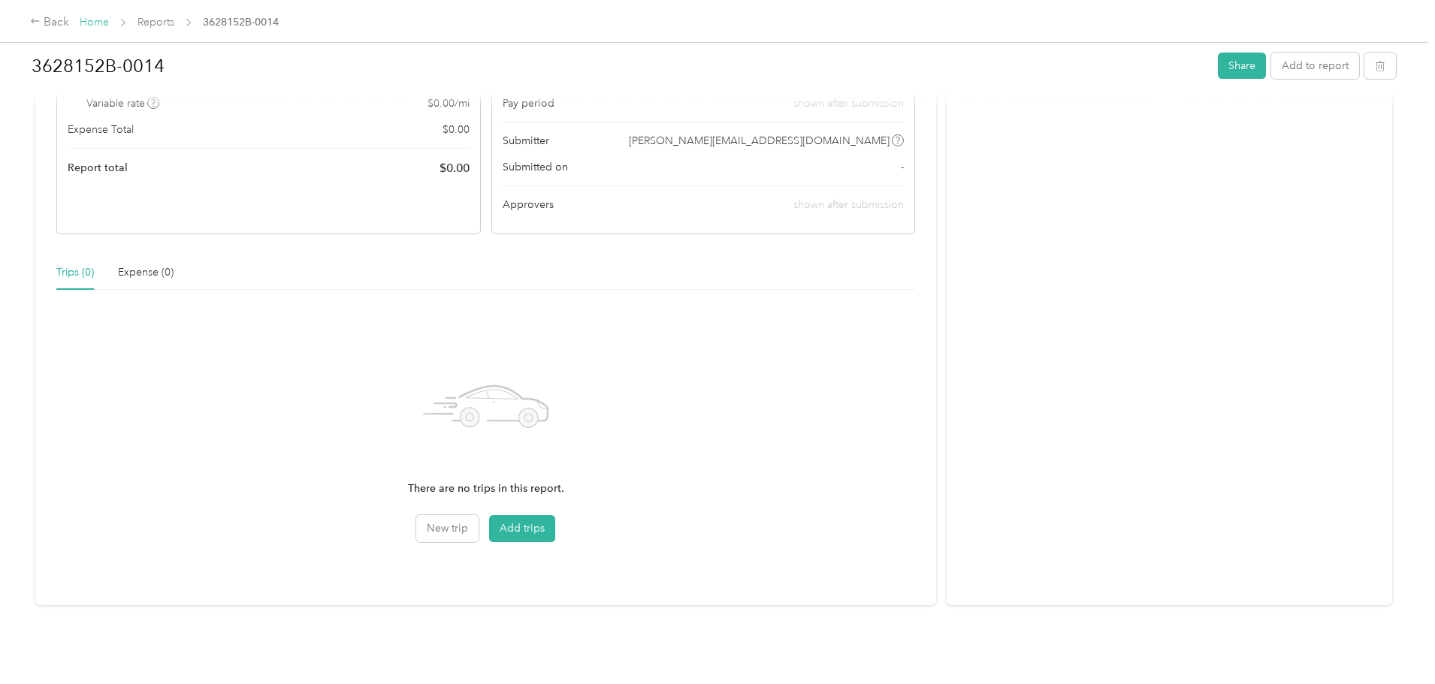
click at [109, 17] on link "Home" at bounding box center [94, 22] width 29 height 13
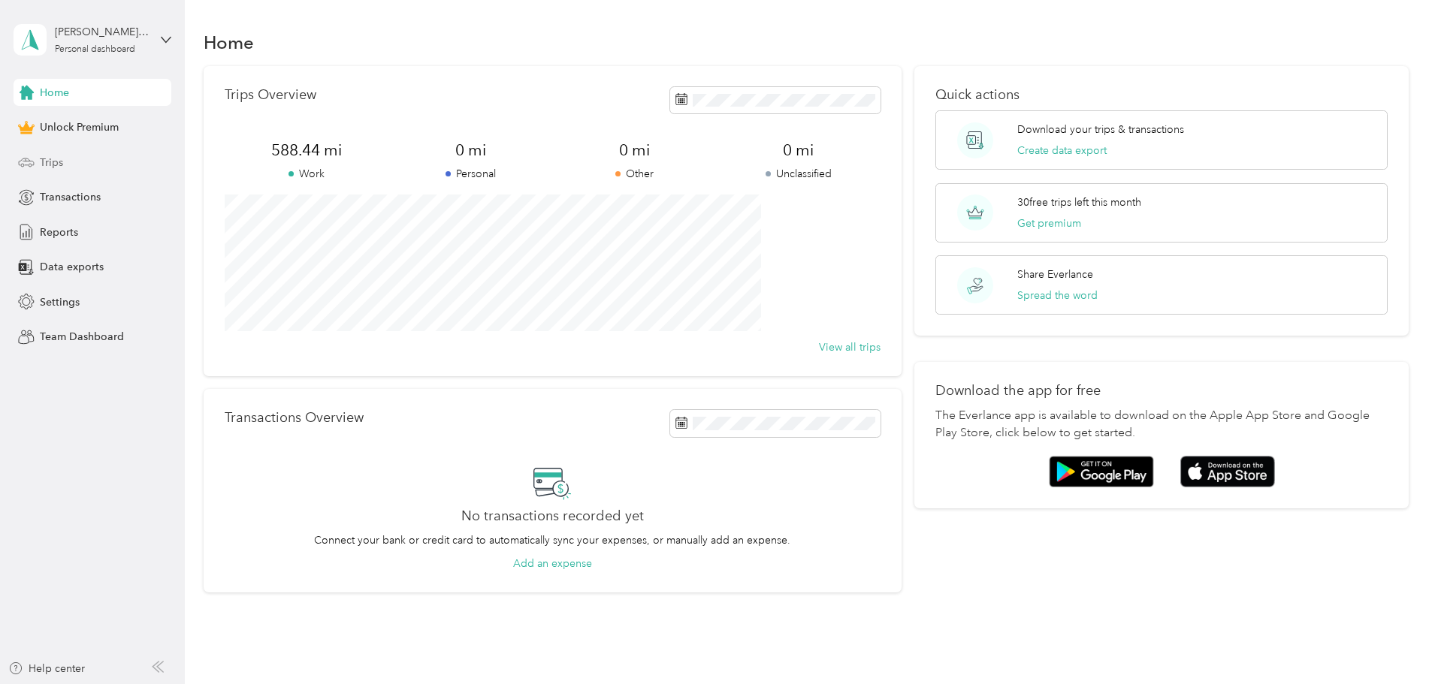
click at [59, 163] on span "Trips" at bounding box center [51, 163] width 23 height 16
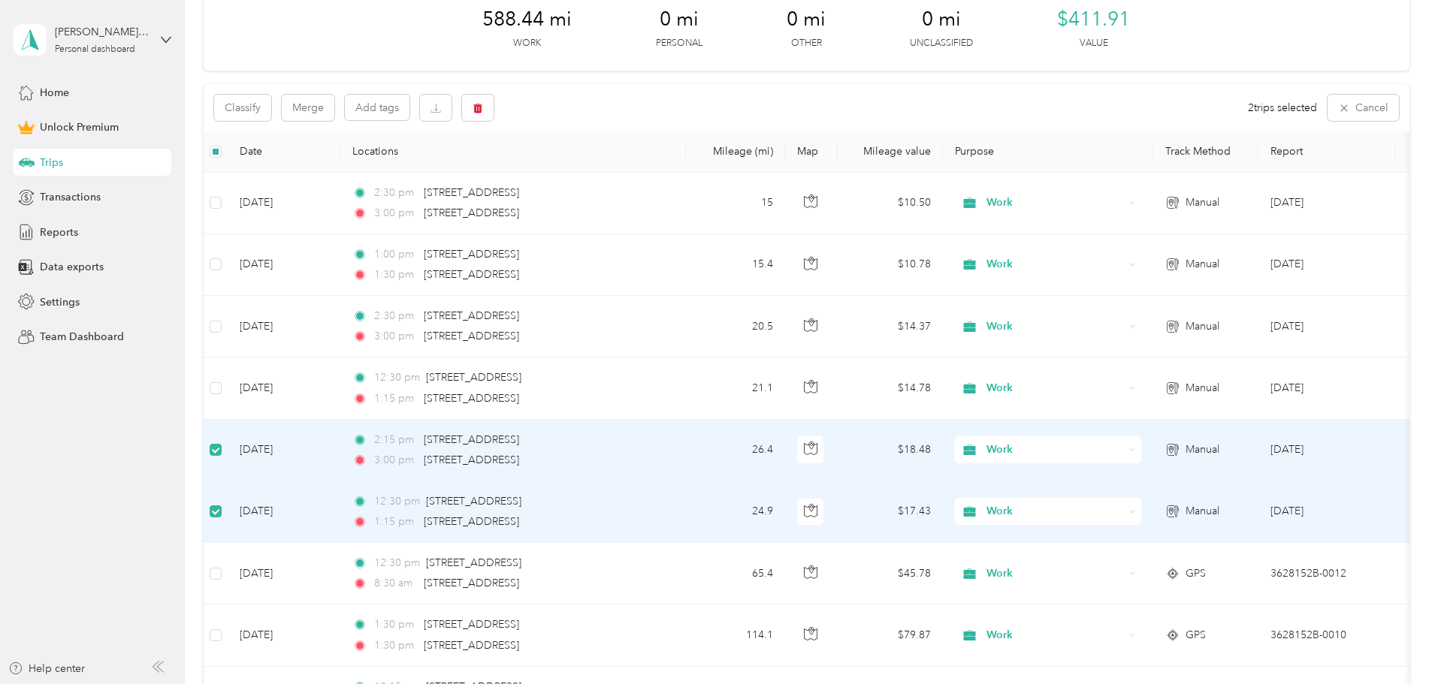
scroll to position [225, 0]
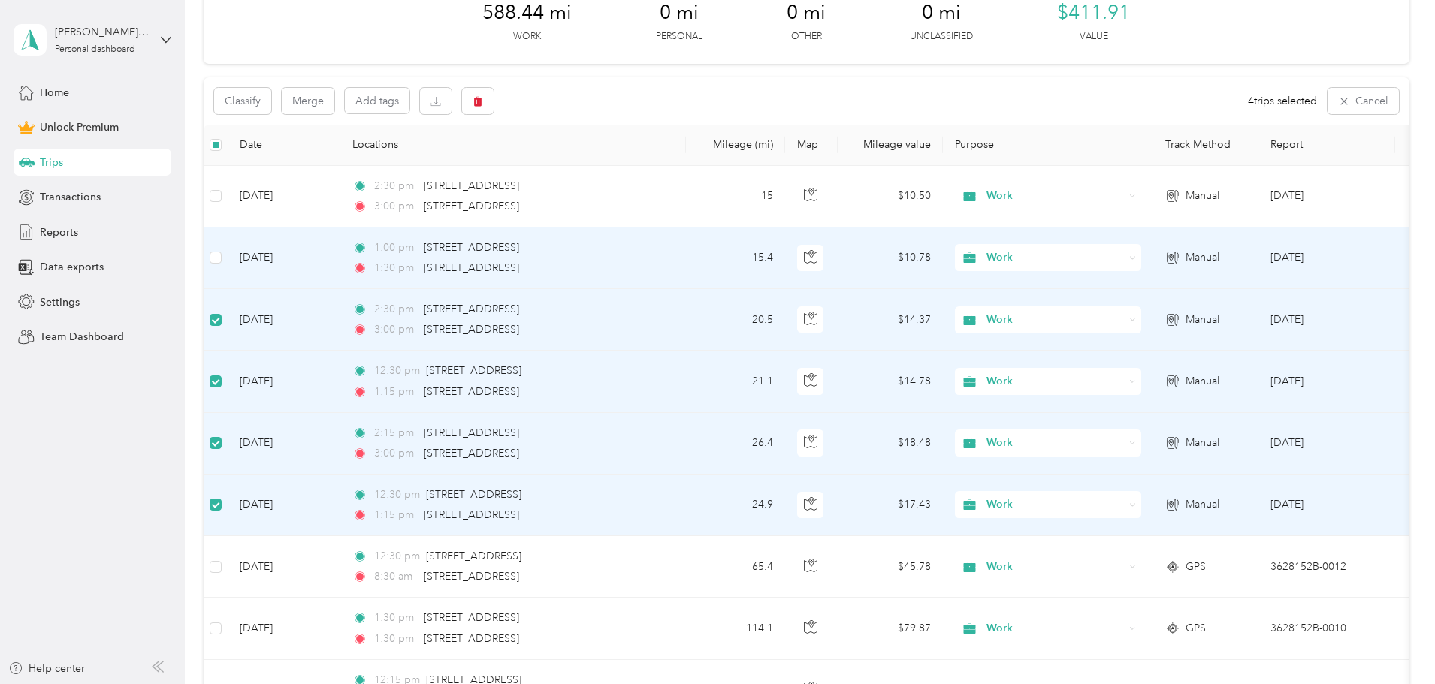
click at [228, 252] on td at bounding box center [216, 259] width 24 height 62
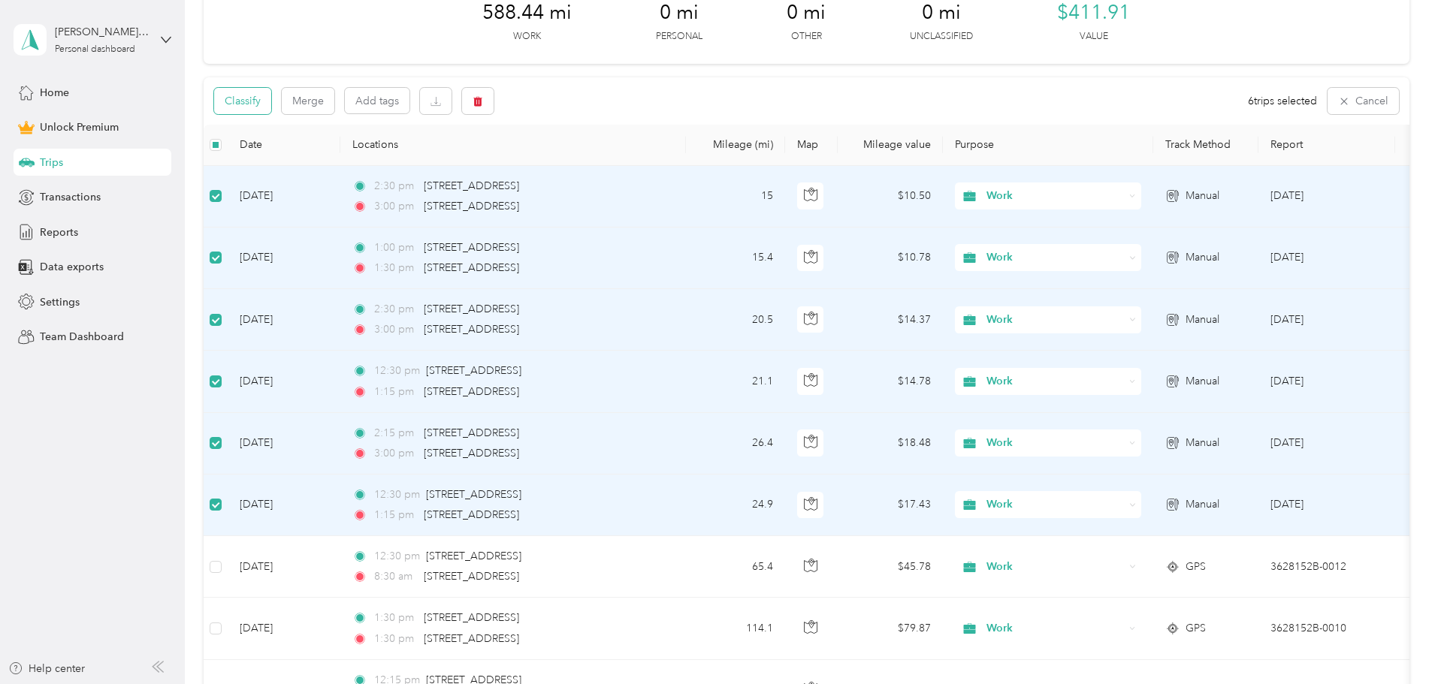
click at [271, 107] on button "Classify" at bounding box center [242, 101] width 57 height 26
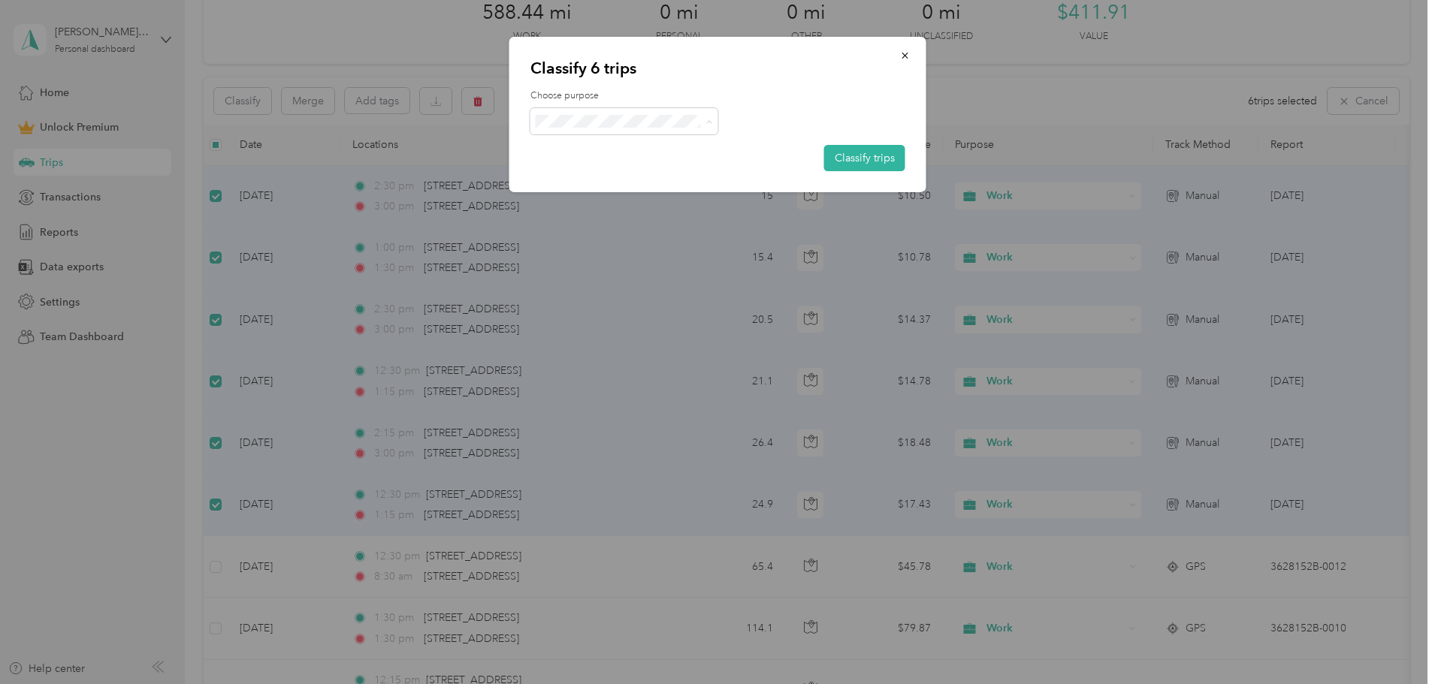
click at [605, 149] on span "Work" at bounding box center [637, 149] width 140 height 16
click at [841, 152] on button "Classify trips" at bounding box center [864, 158] width 81 height 26
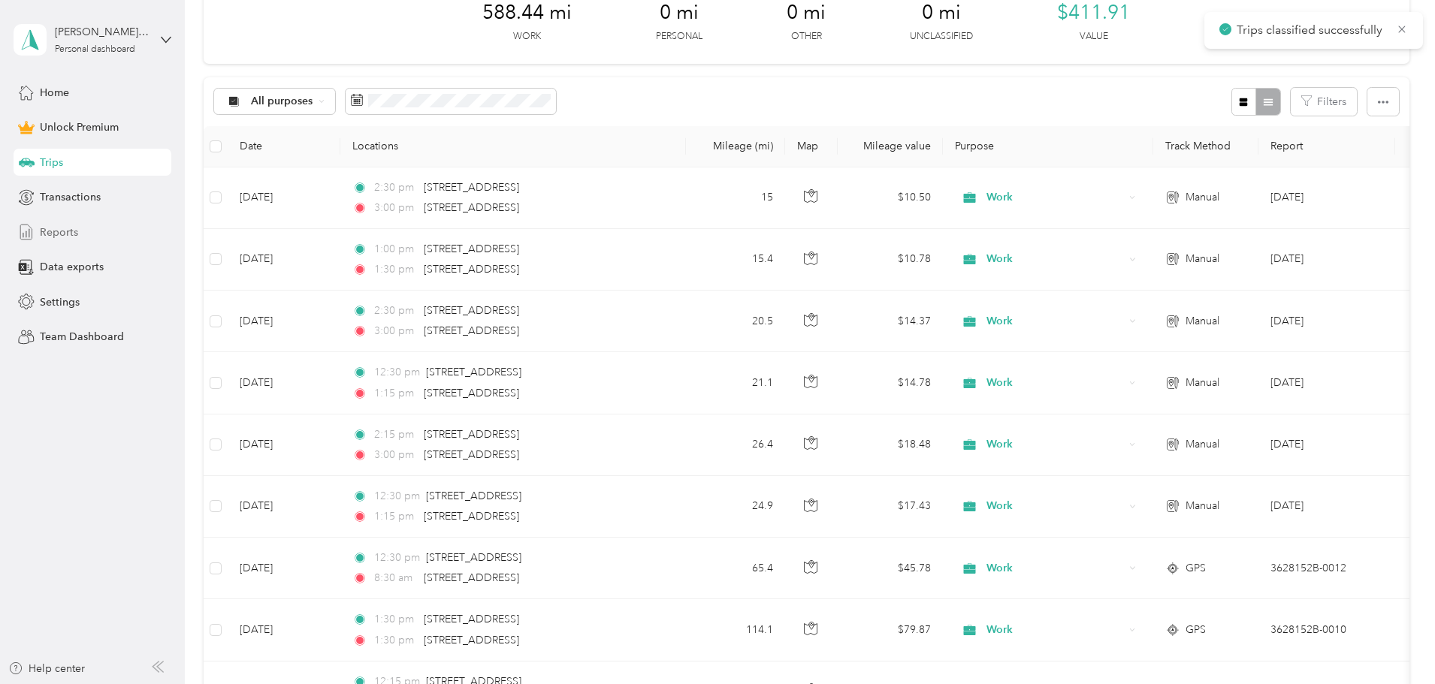
click at [83, 234] on div "Reports" at bounding box center [93, 232] width 158 height 27
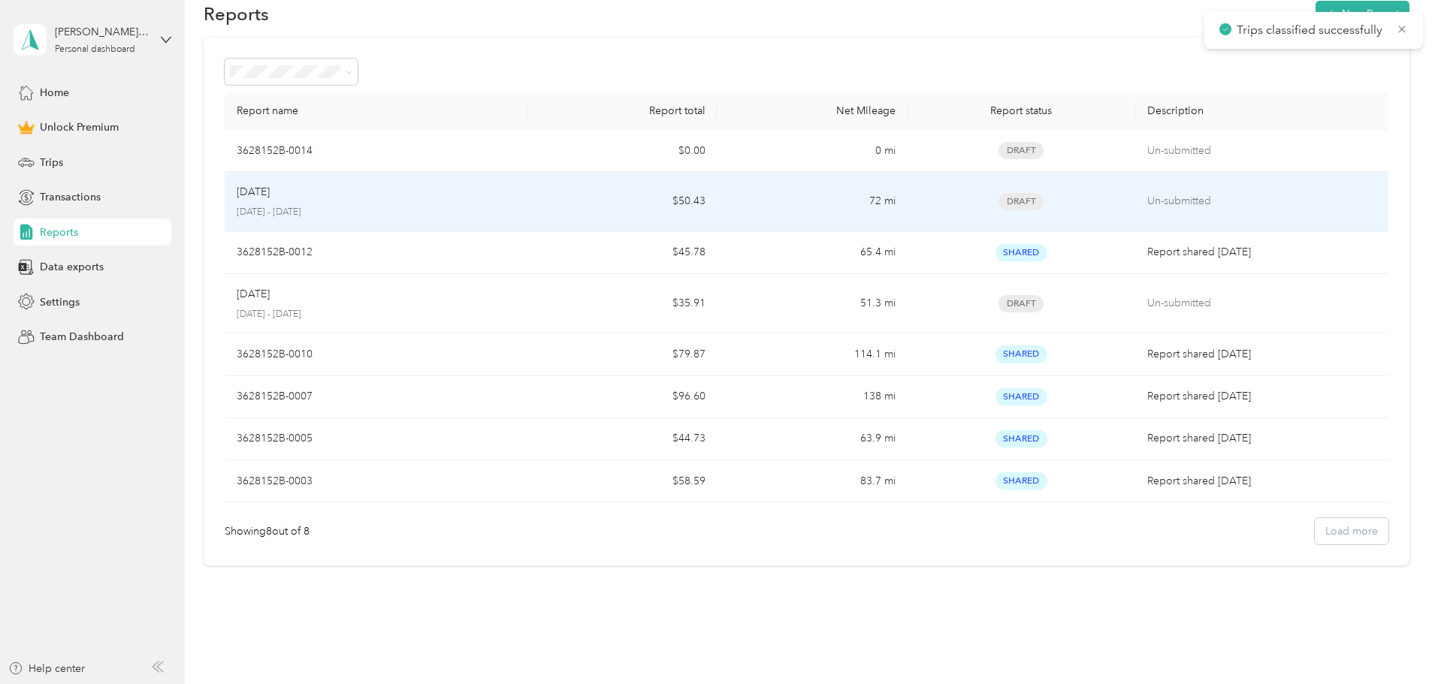
scroll to position [72, 0]
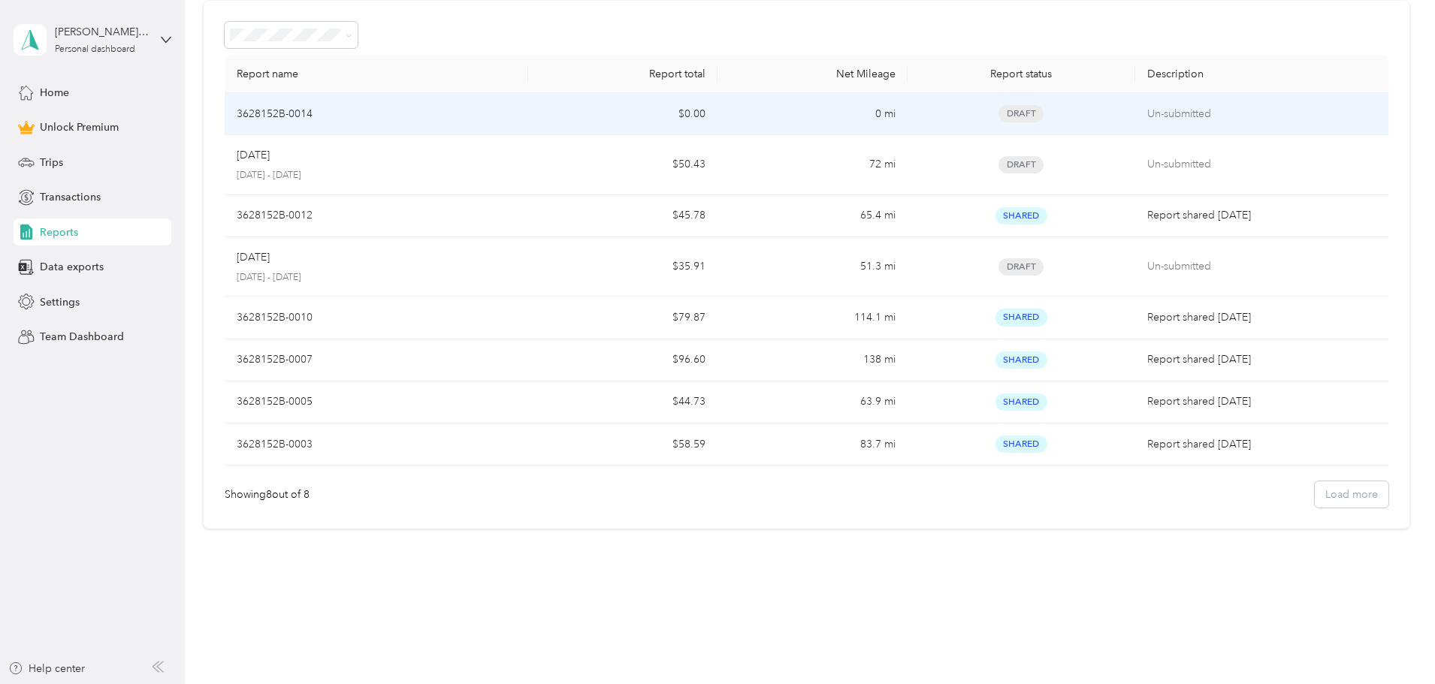
click at [459, 113] on div "3628152B-0014" at bounding box center [376, 114] width 279 height 17
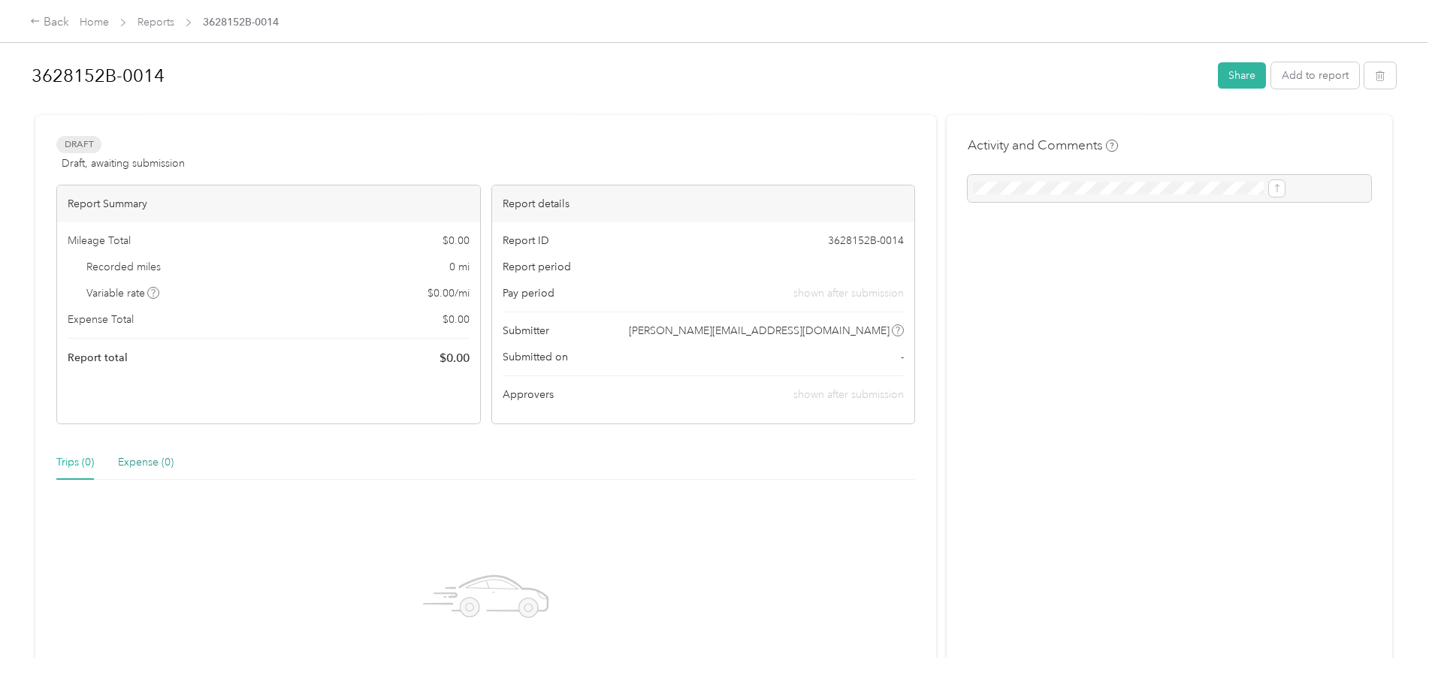
click at [173, 466] on div "Expense (0)" at bounding box center [146, 462] width 56 height 17
click at [173, 466] on div "Trips (0) Expense (0)" at bounding box center [114, 462] width 117 height 35
drag, startPoint x: 196, startPoint y: 465, endPoint x: 257, endPoint y: 452, distance: 62.2
click at [94, 463] on div "Trips (0)" at bounding box center [75, 462] width 38 height 17
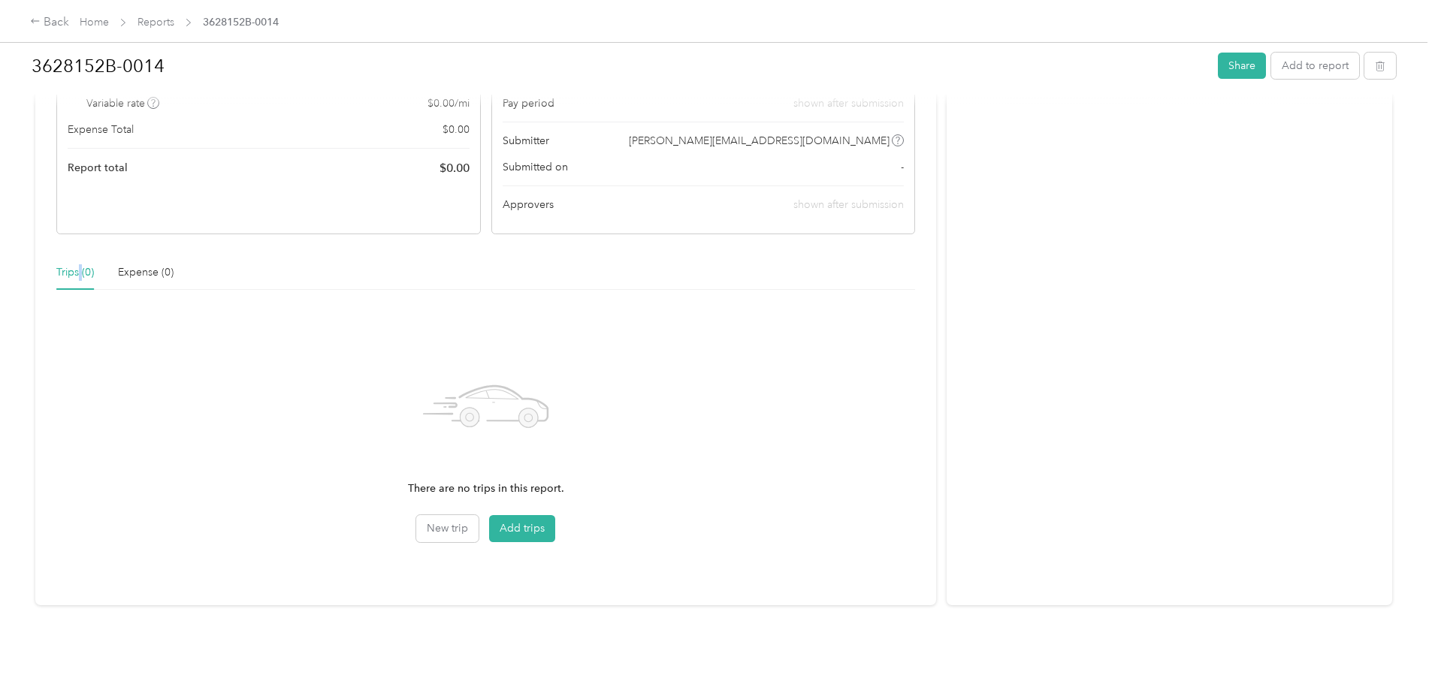
scroll to position [203, 0]
click at [555, 520] on button "Add trips" at bounding box center [522, 528] width 66 height 27
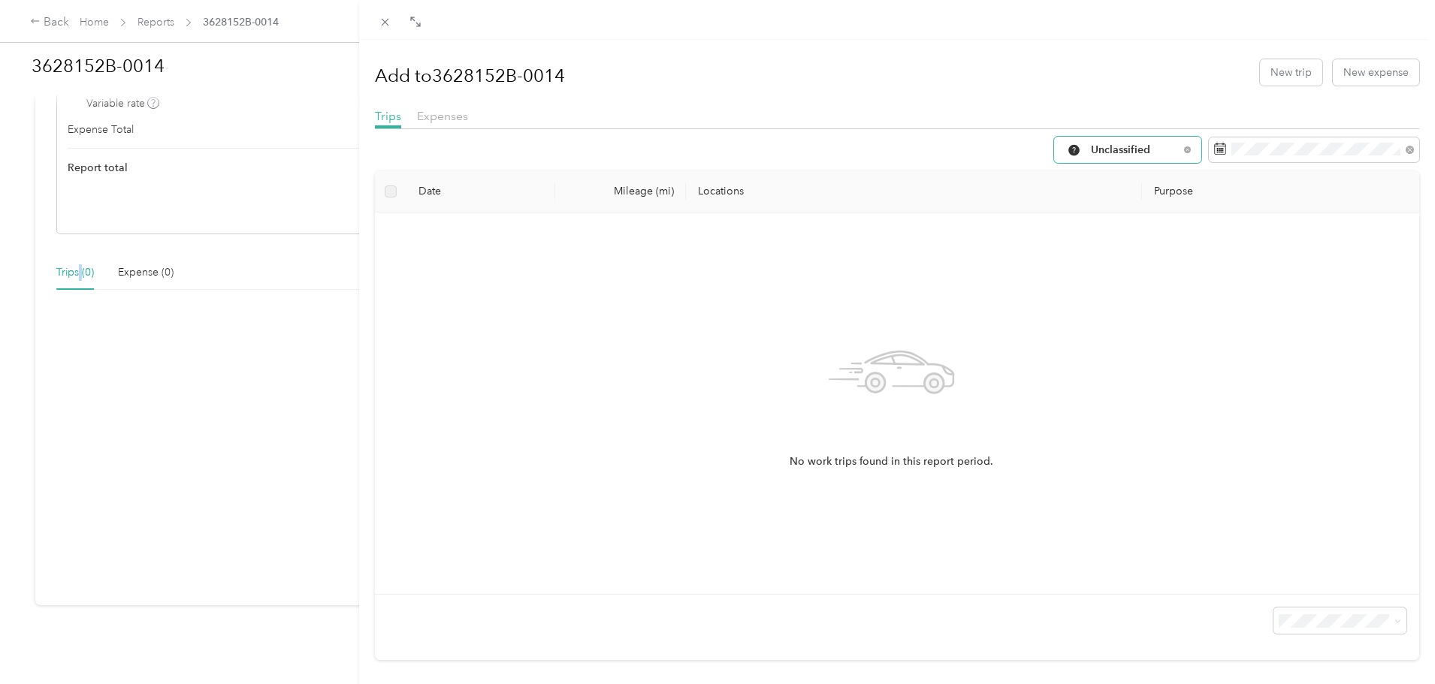
click at [1091, 145] on span "Unclassified" at bounding box center [1135, 150] width 88 height 11
click at [1094, 219] on li "Work" at bounding box center [1115, 230] width 147 height 26
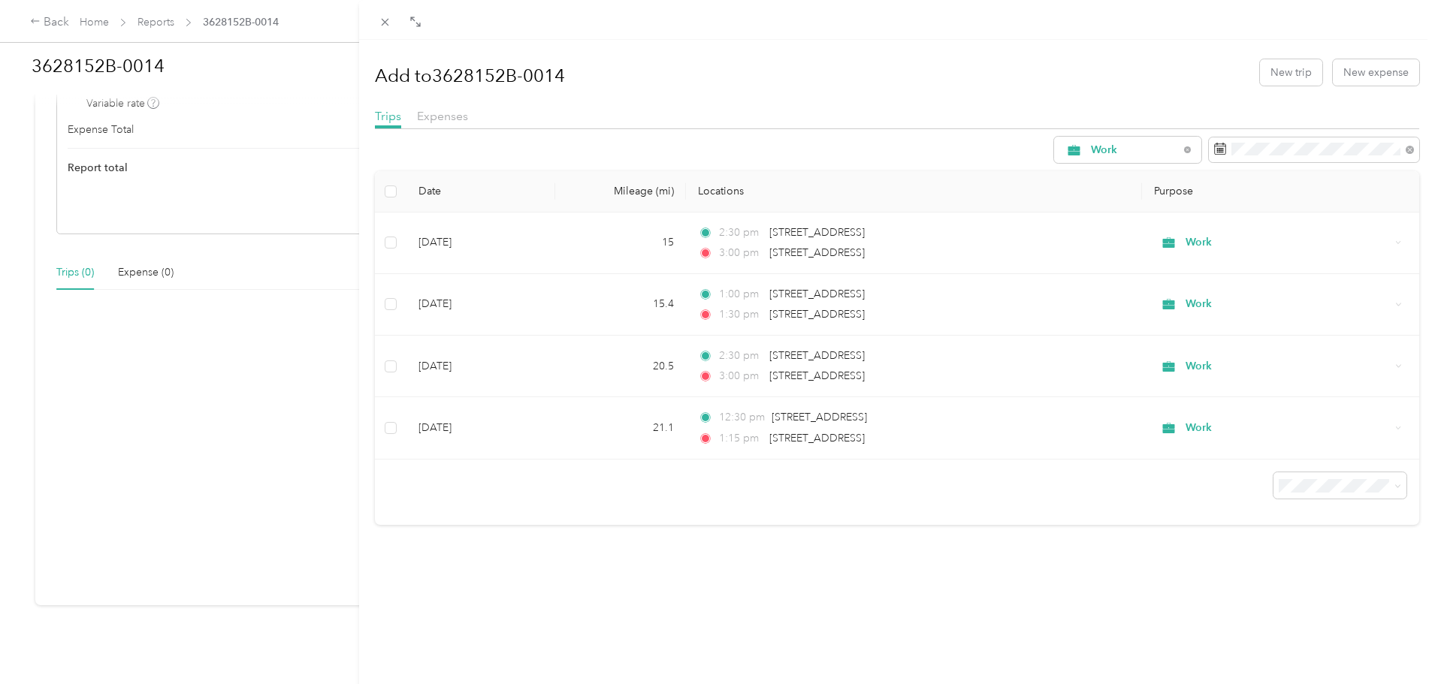
click at [173, 20] on div "Add to 3628152B-0014 New trip New expense Trips Expenses Work Date Mileage (mi)…" at bounding box center [717, 342] width 1435 height 684
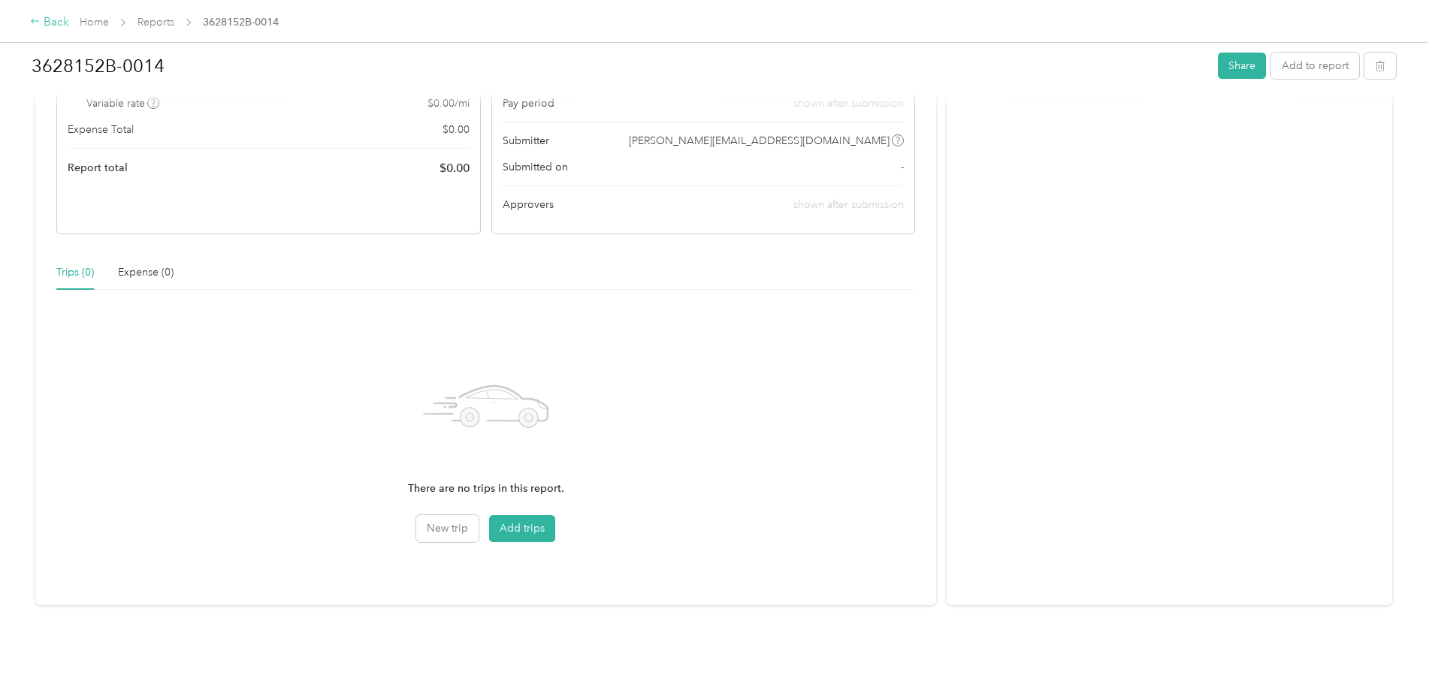
click at [69, 22] on div "Back" at bounding box center [49, 23] width 39 height 18
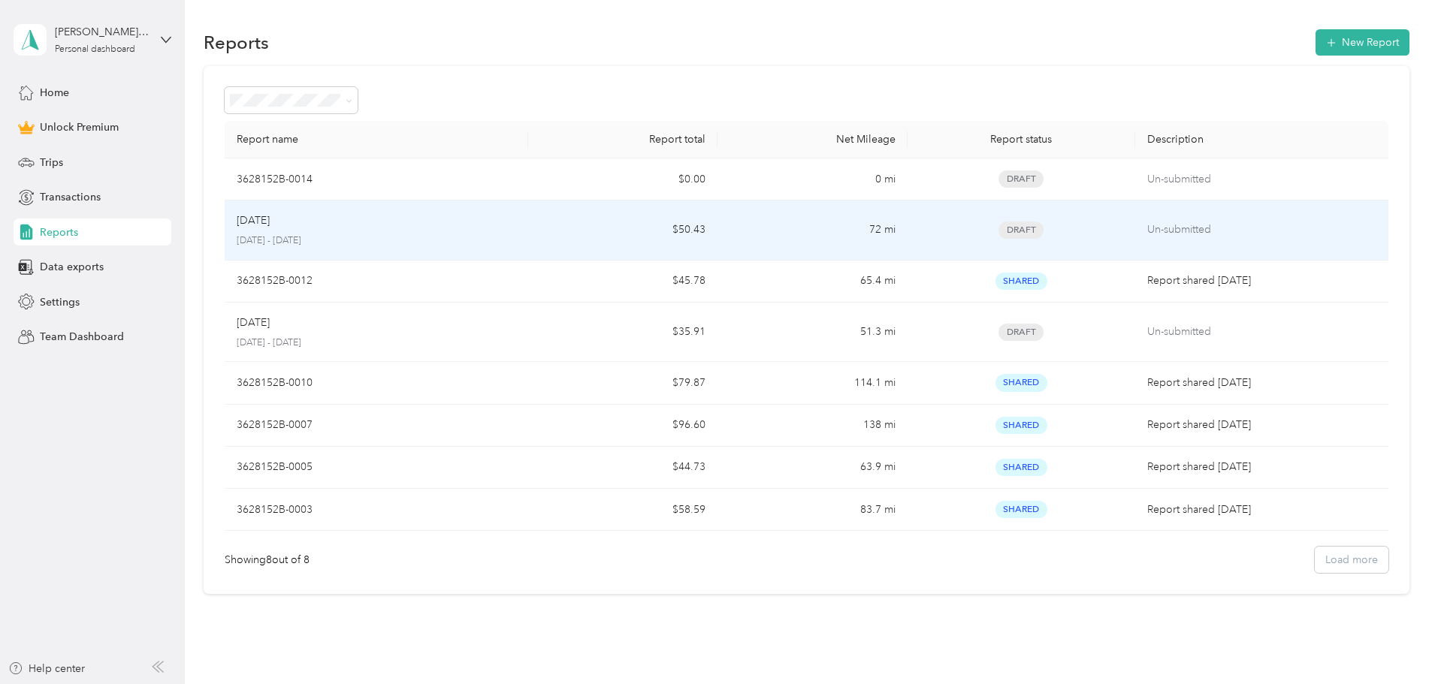
click at [424, 240] on p "[DATE] - [DATE]" at bounding box center [376, 241] width 279 height 14
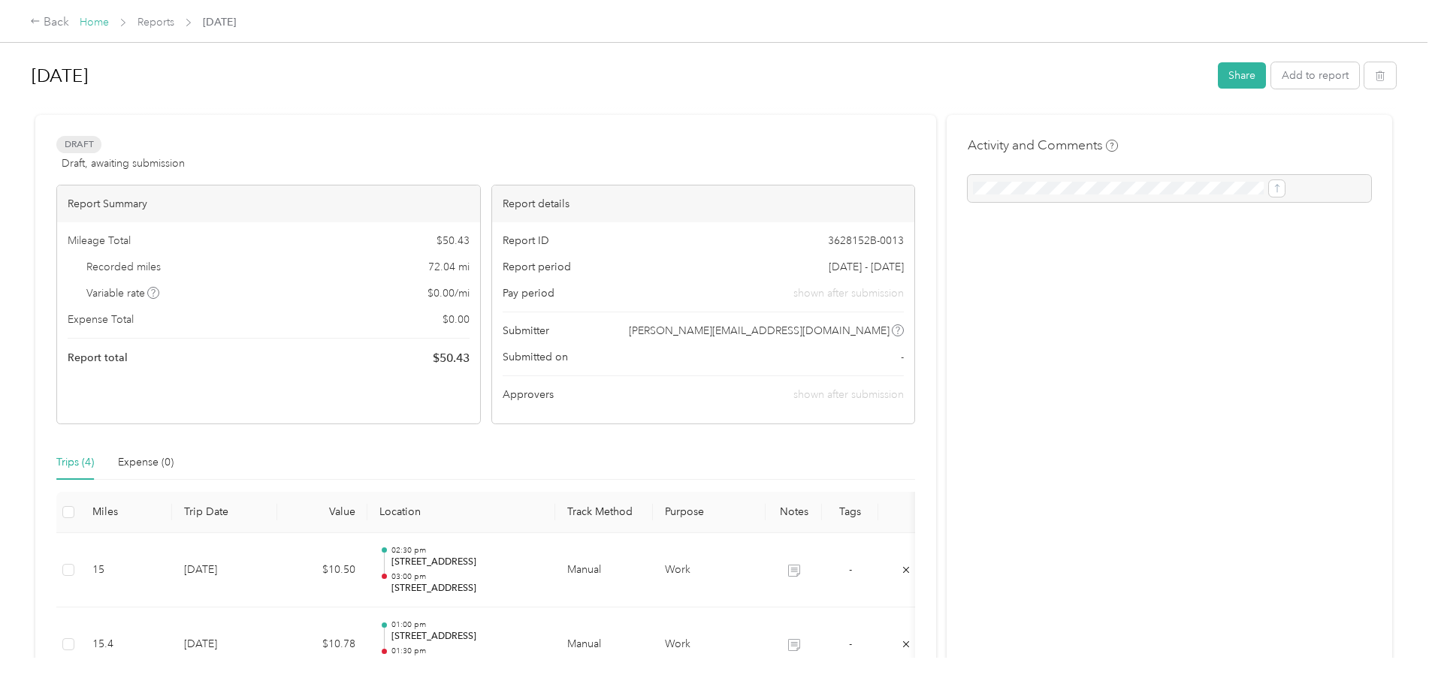
click at [109, 29] on link "Home" at bounding box center [94, 22] width 29 height 13
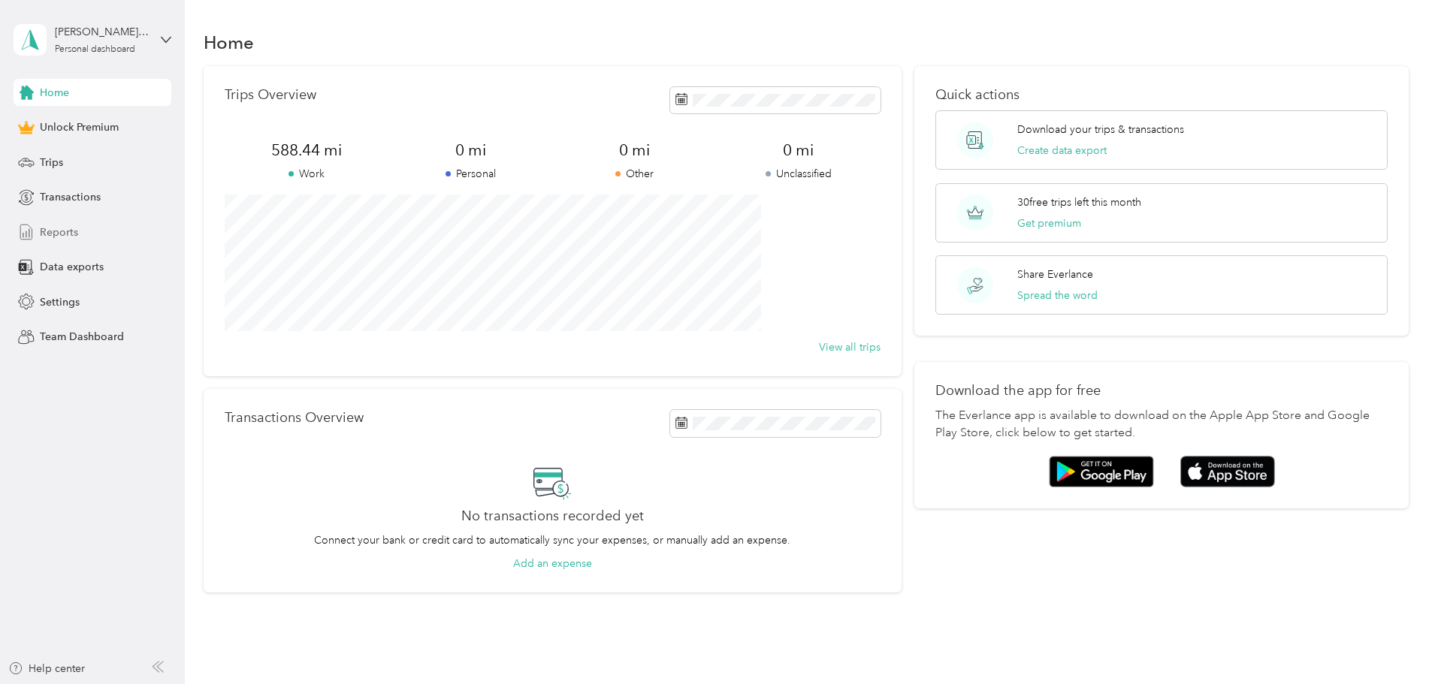
click at [95, 237] on div "Reports" at bounding box center [93, 232] width 158 height 27
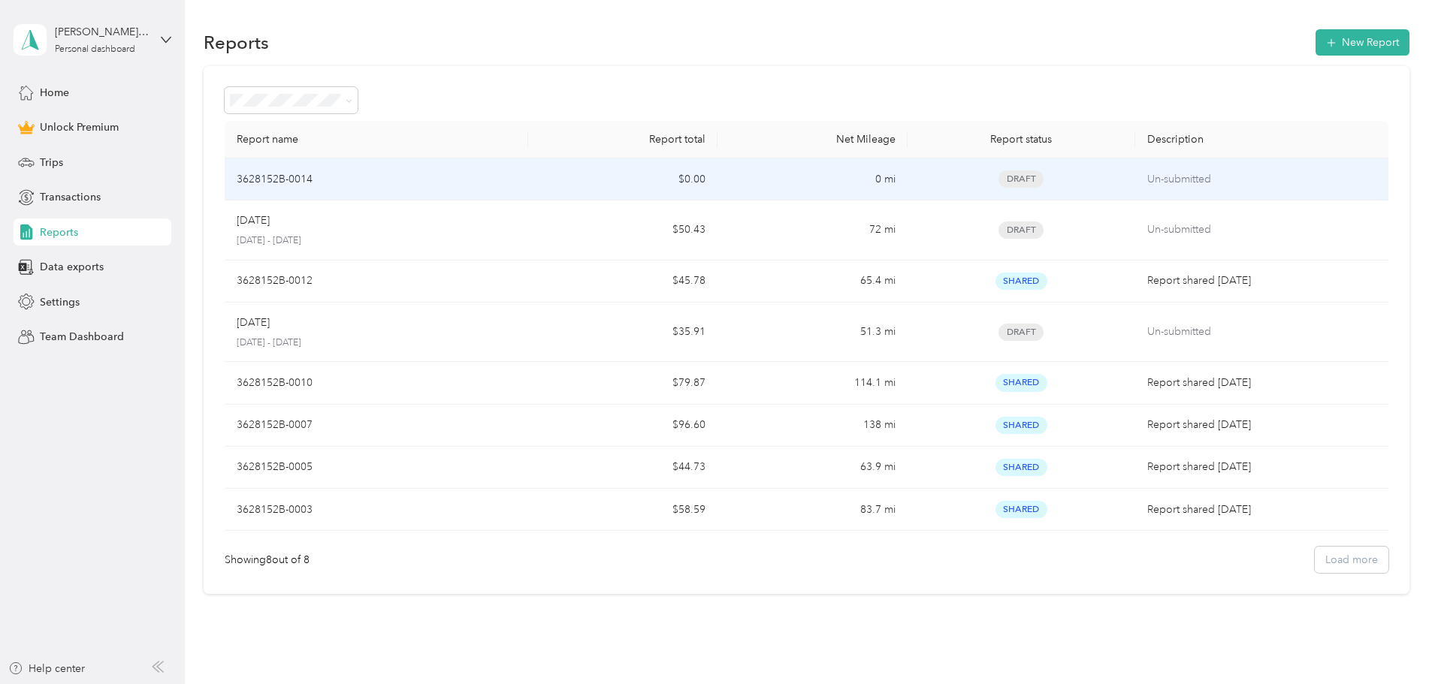
click at [526, 169] on td "3628152B-0014" at bounding box center [376, 179] width 303 height 42
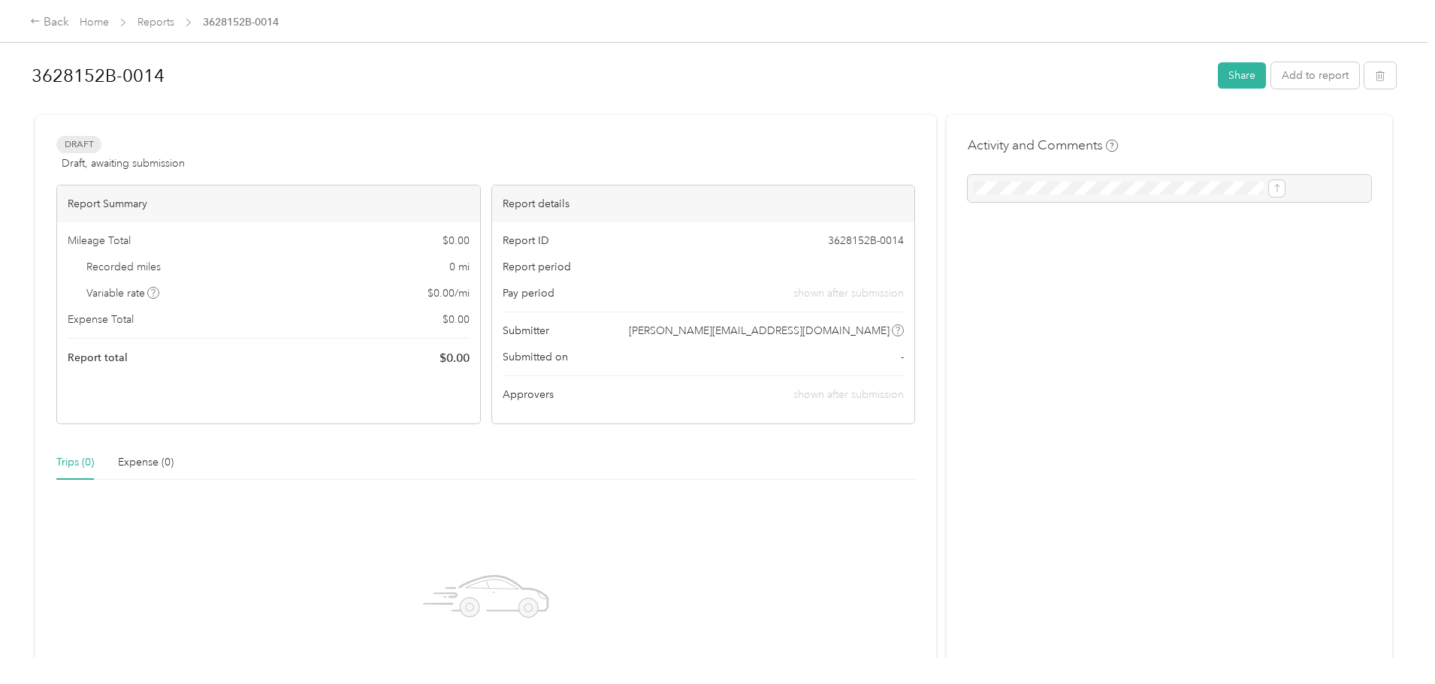
scroll to position [203, 0]
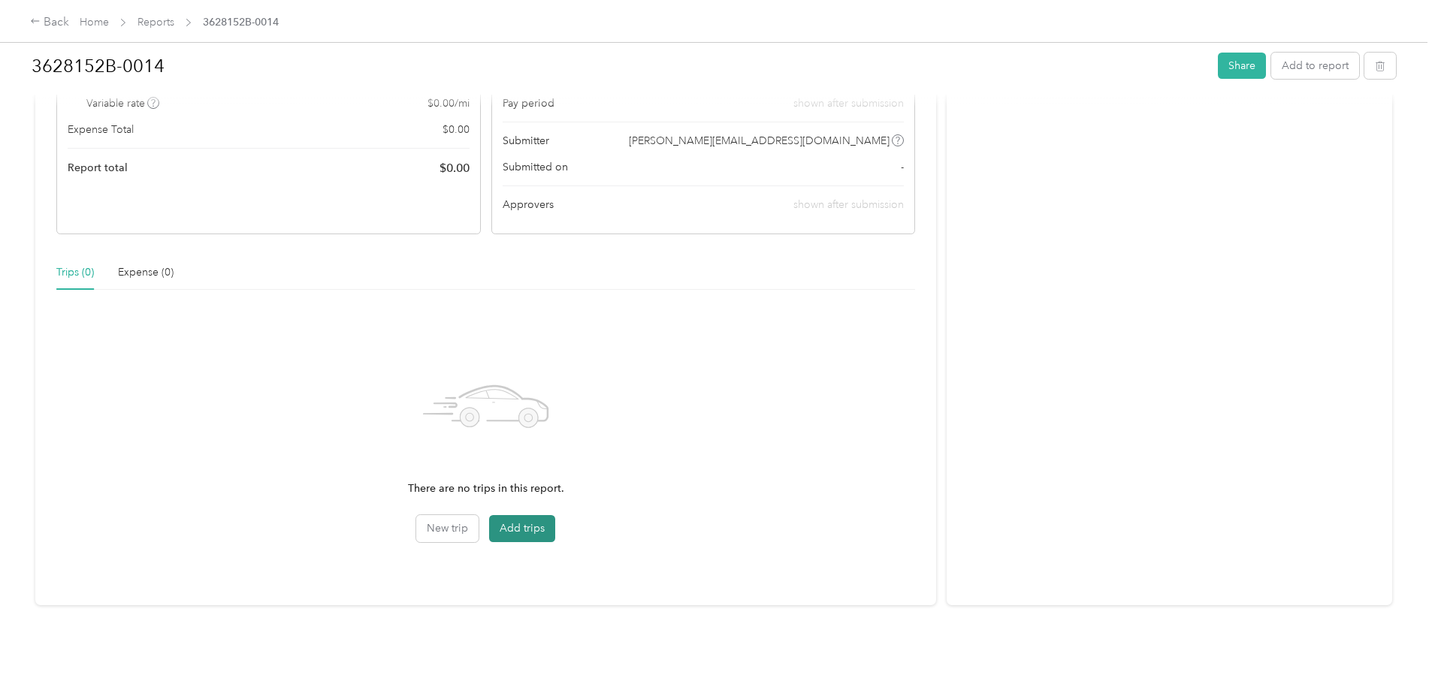
click at [541, 518] on button "Add trips" at bounding box center [522, 528] width 66 height 27
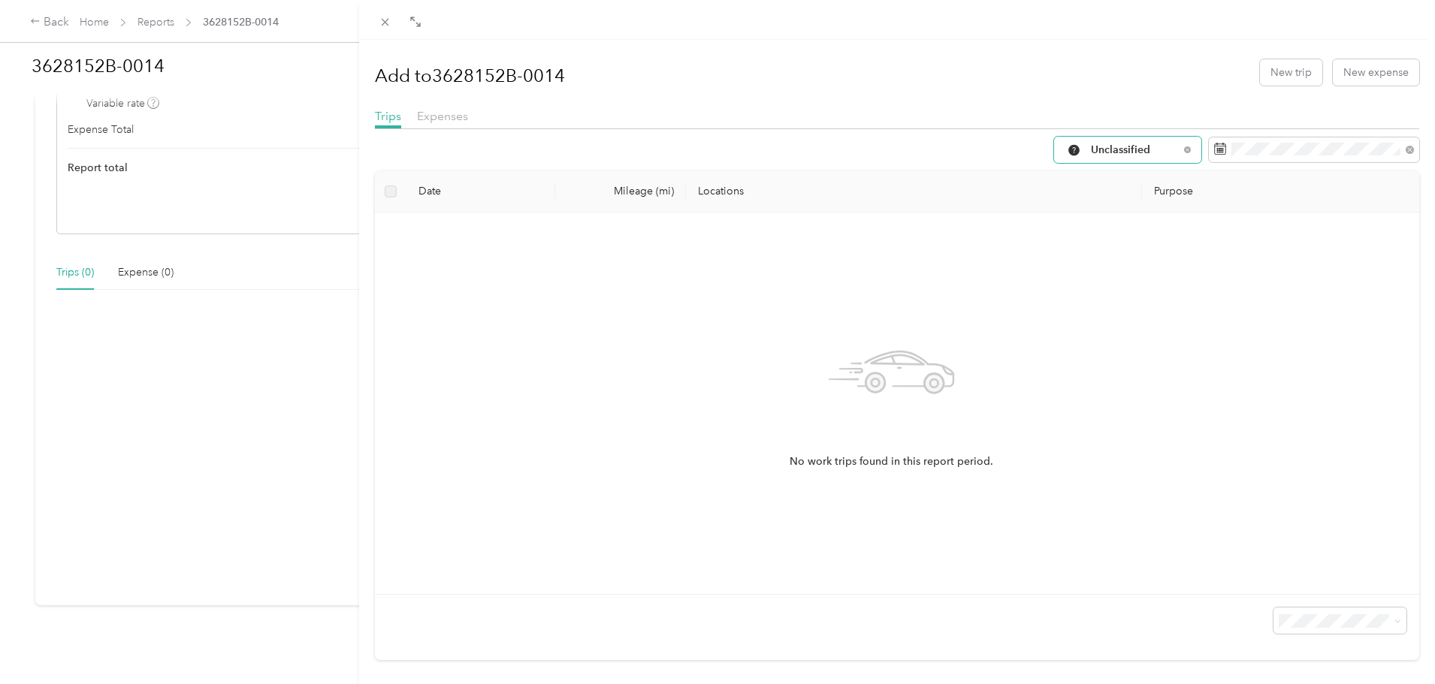
click at [1131, 150] on span "Unclassified" at bounding box center [1135, 150] width 88 height 11
click at [1121, 221] on li "Work" at bounding box center [1115, 230] width 147 height 26
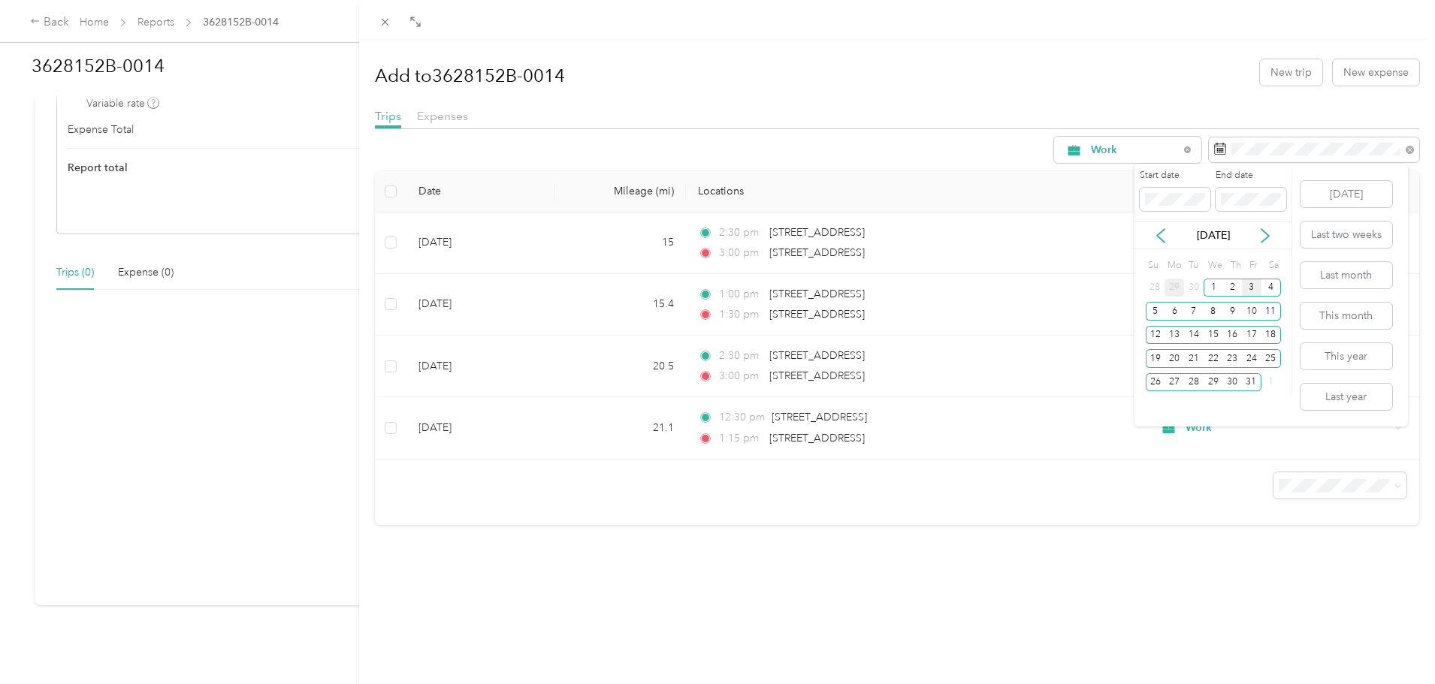
click at [1172, 289] on div "29" at bounding box center [1174, 288] width 20 height 19
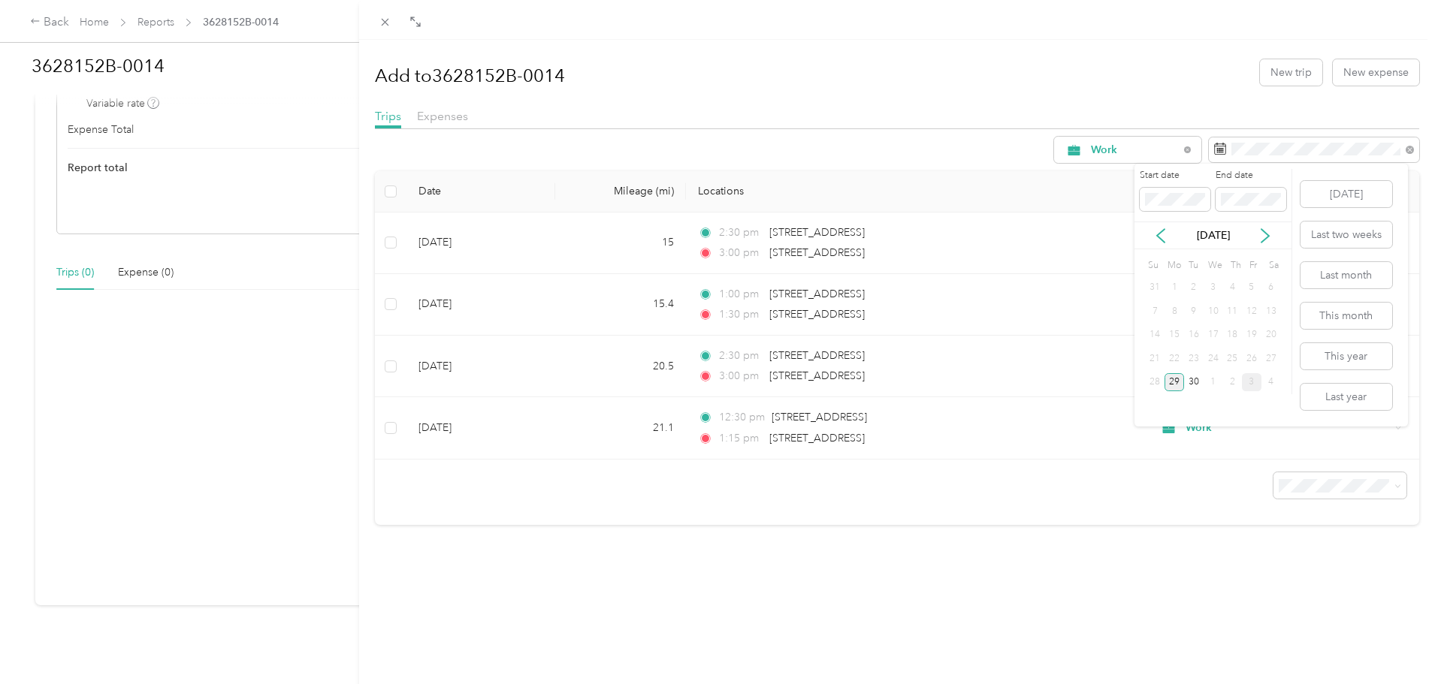
click at [1179, 382] on div "29" at bounding box center [1174, 382] width 20 height 19
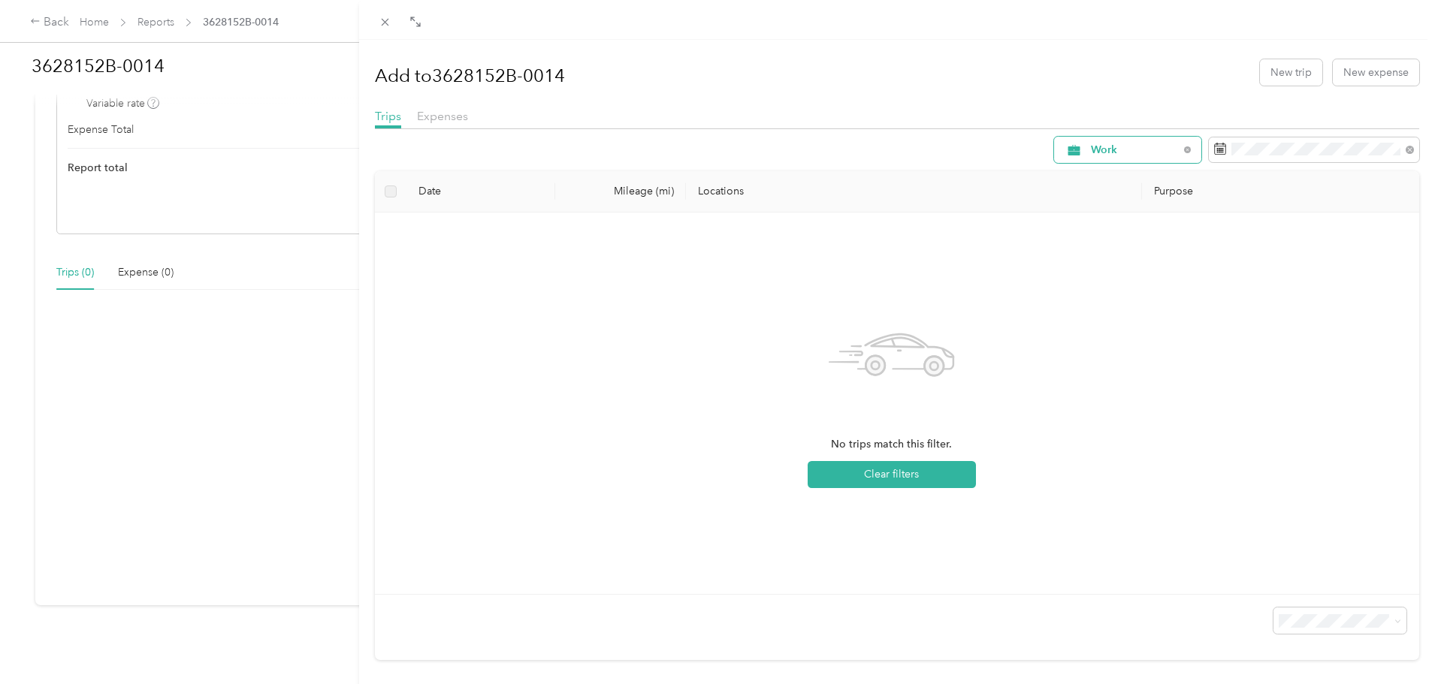
click at [1150, 150] on span "Work" at bounding box center [1135, 150] width 88 height 11
click at [1134, 219] on li "Work" at bounding box center [1115, 226] width 147 height 26
click at [1405, 151] on icon at bounding box center [1409, 150] width 8 height 8
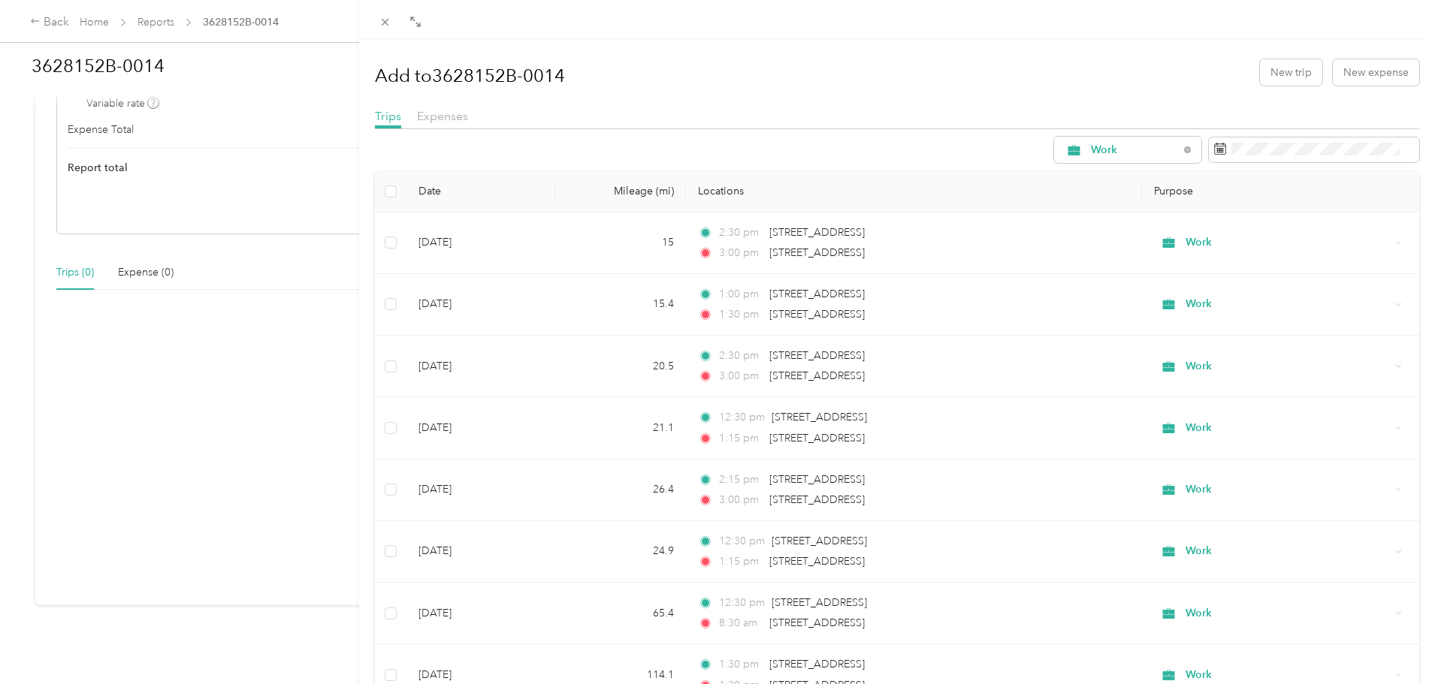
click at [717, 136] on div at bounding box center [897, 133] width 1045 height 8
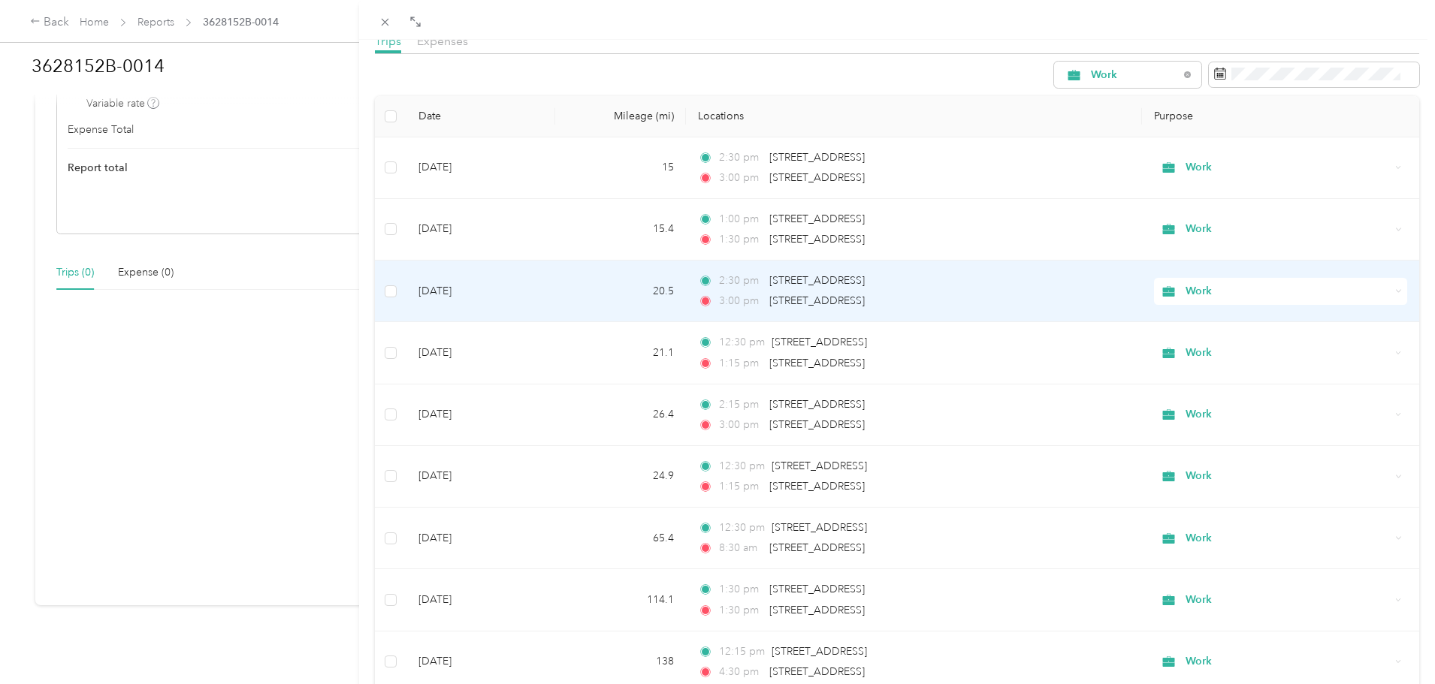
scroll to position [150, 0]
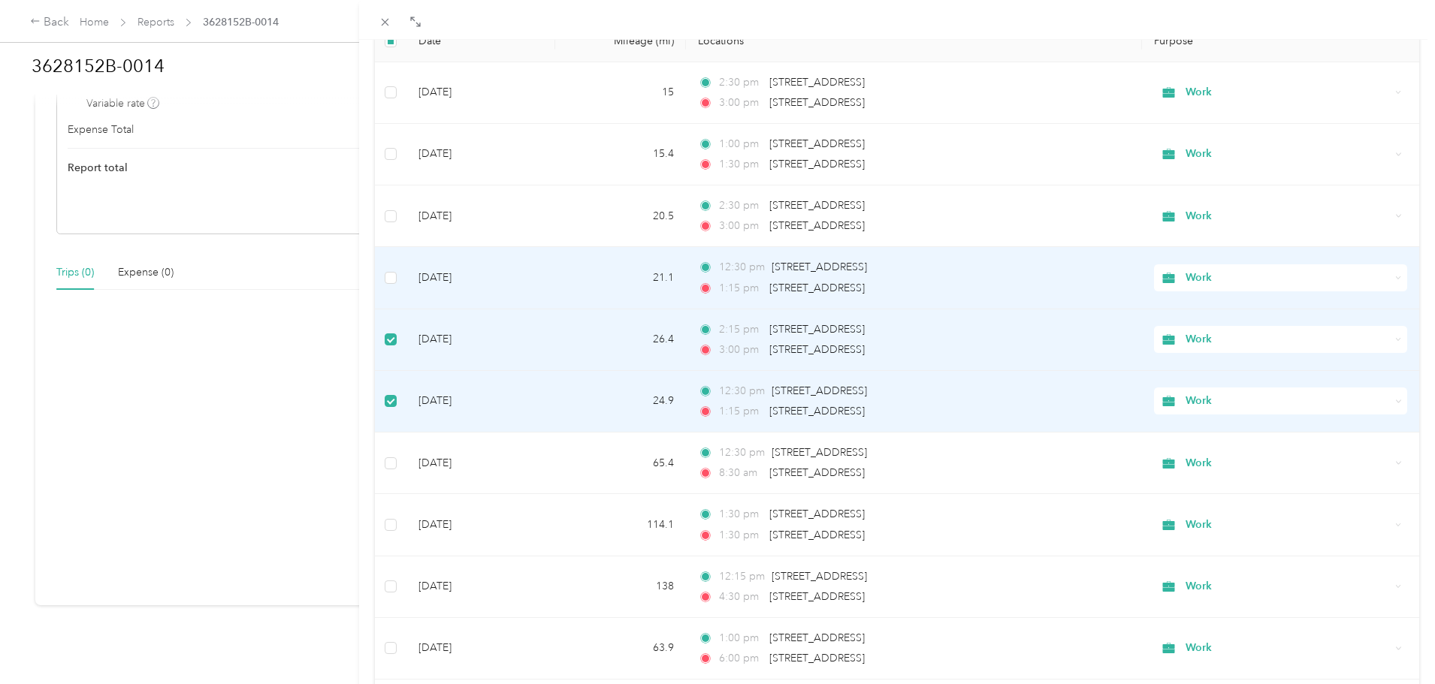
drag, startPoint x: 398, startPoint y: 279, endPoint x: 392, endPoint y: 261, distance: 18.3
click at [399, 277] on td at bounding box center [391, 278] width 32 height 62
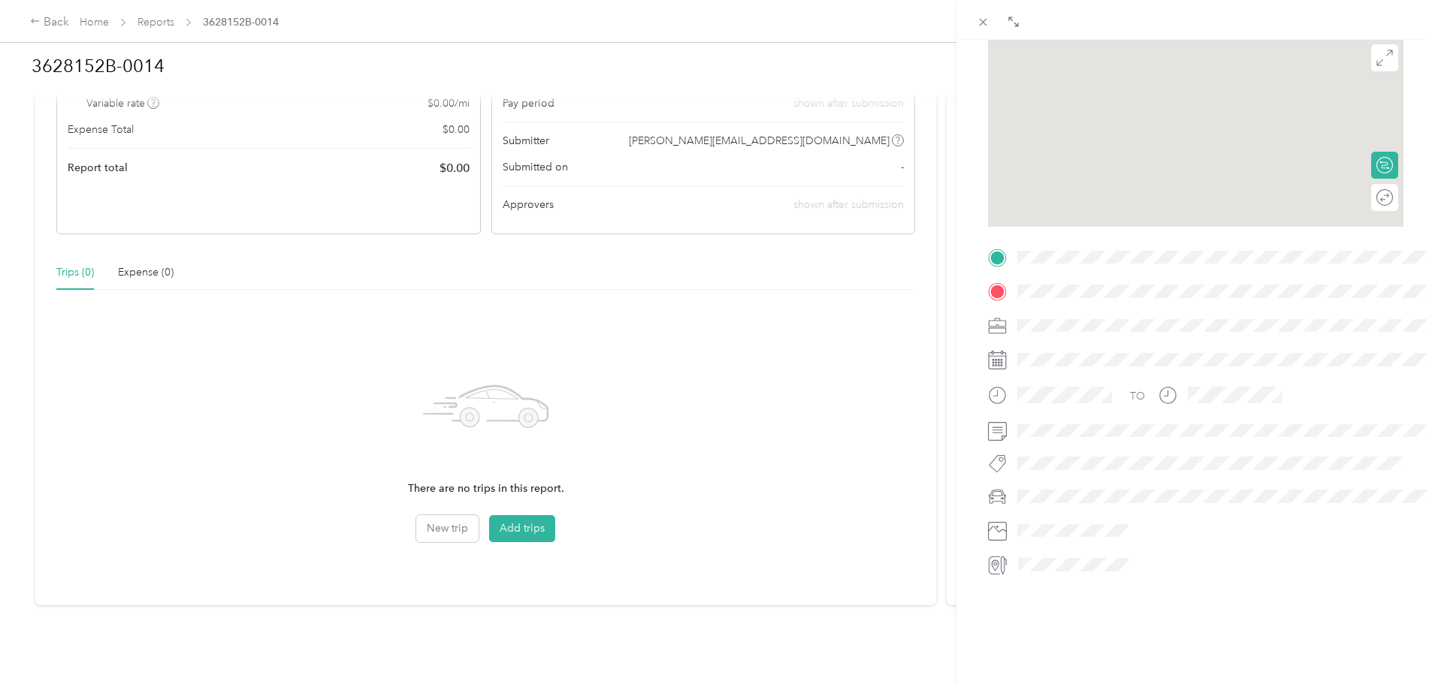
scroll to position [149, 0]
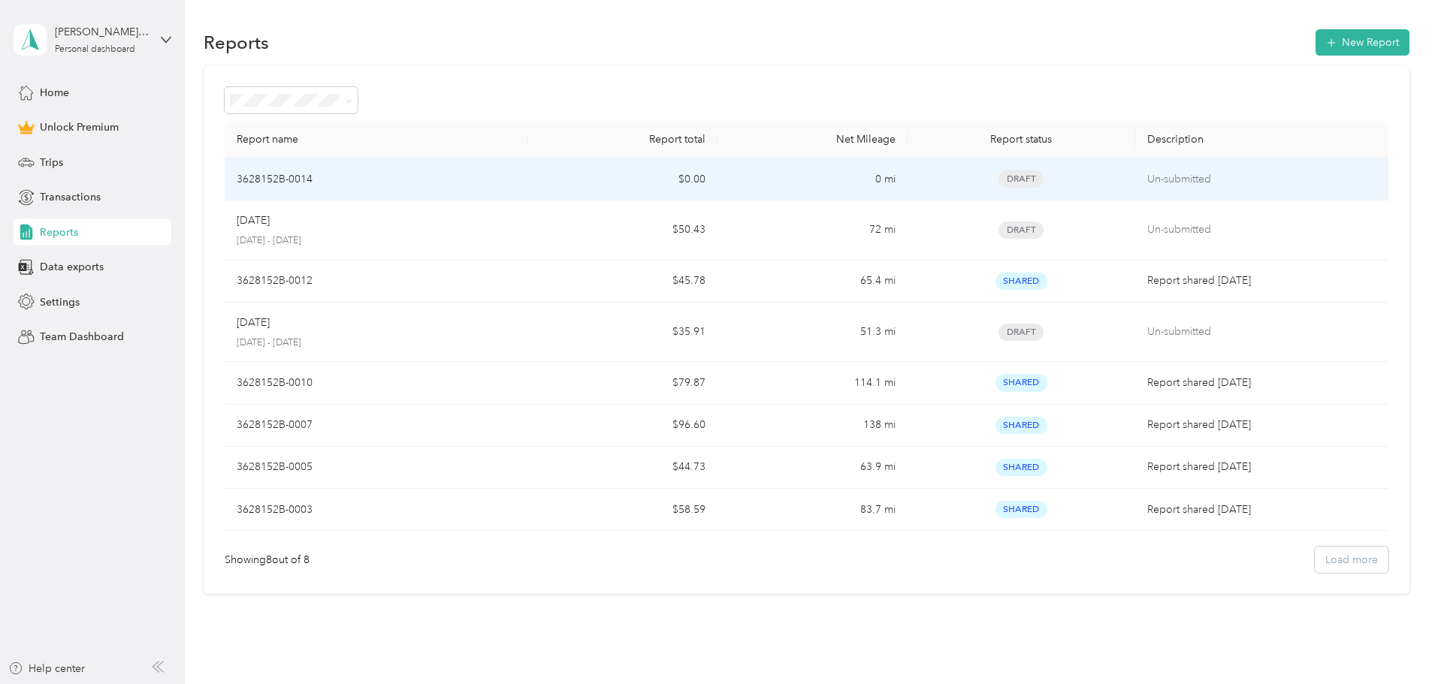
click at [439, 178] on div "3628152B-0014" at bounding box center [376, 179] width 279 height 17
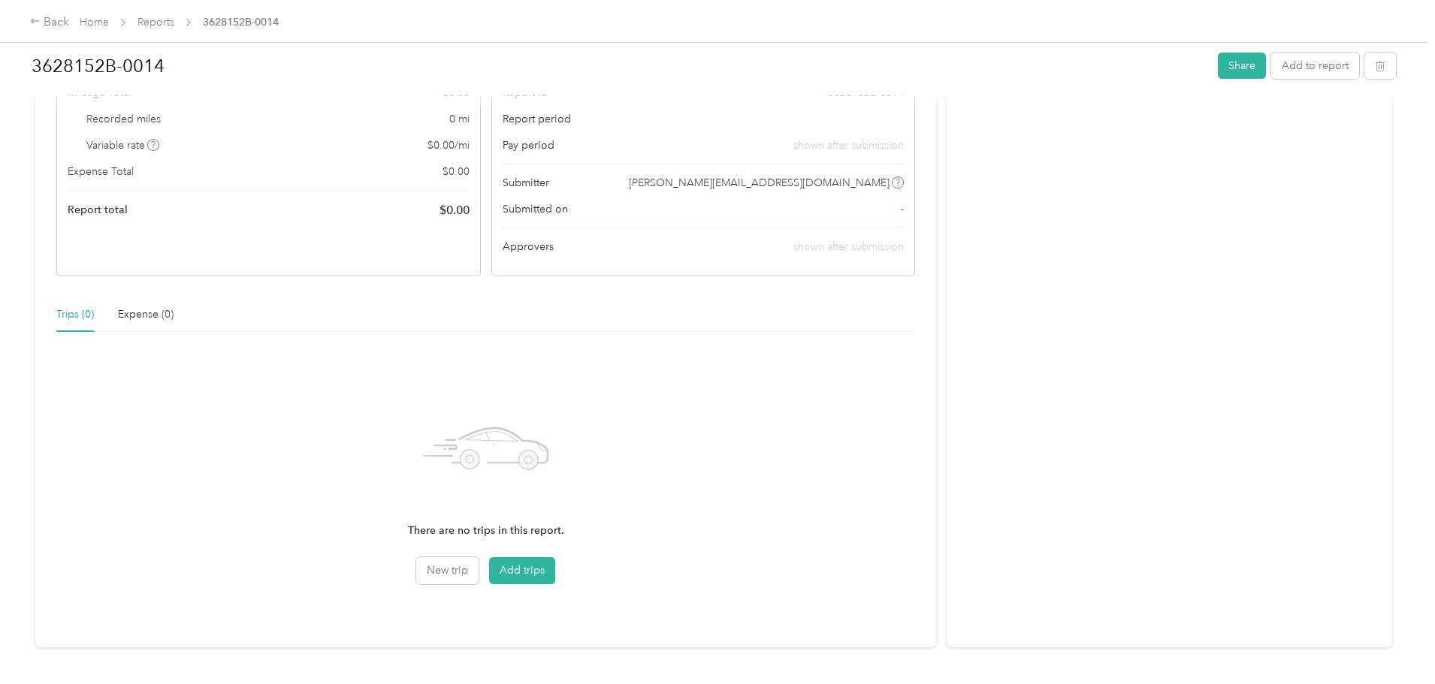
scroll to position [203, 0]
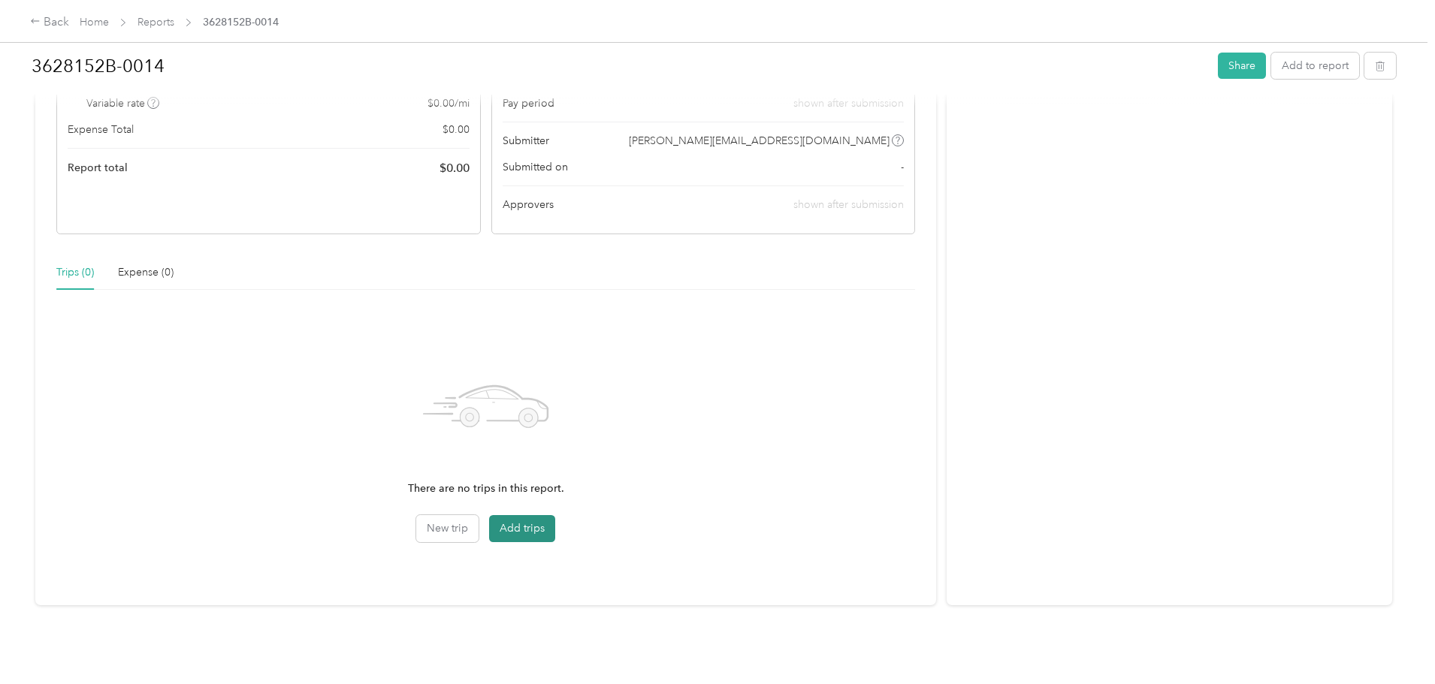
click at [545, 521] on button "Add trips" at bounding box center [522, 528] width 66 height 27
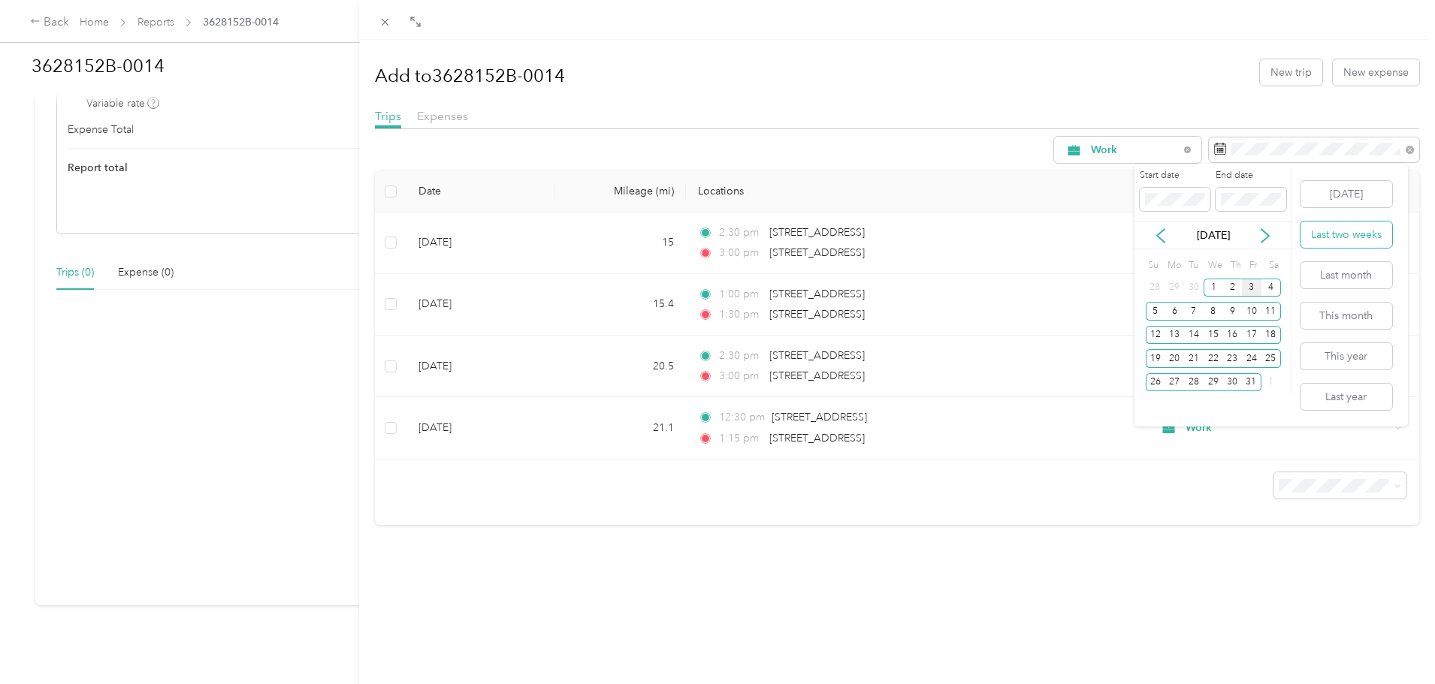
click at [1365, 235] on button "Last two weeks" at bounding box center [1346, 235] width 92 height 26
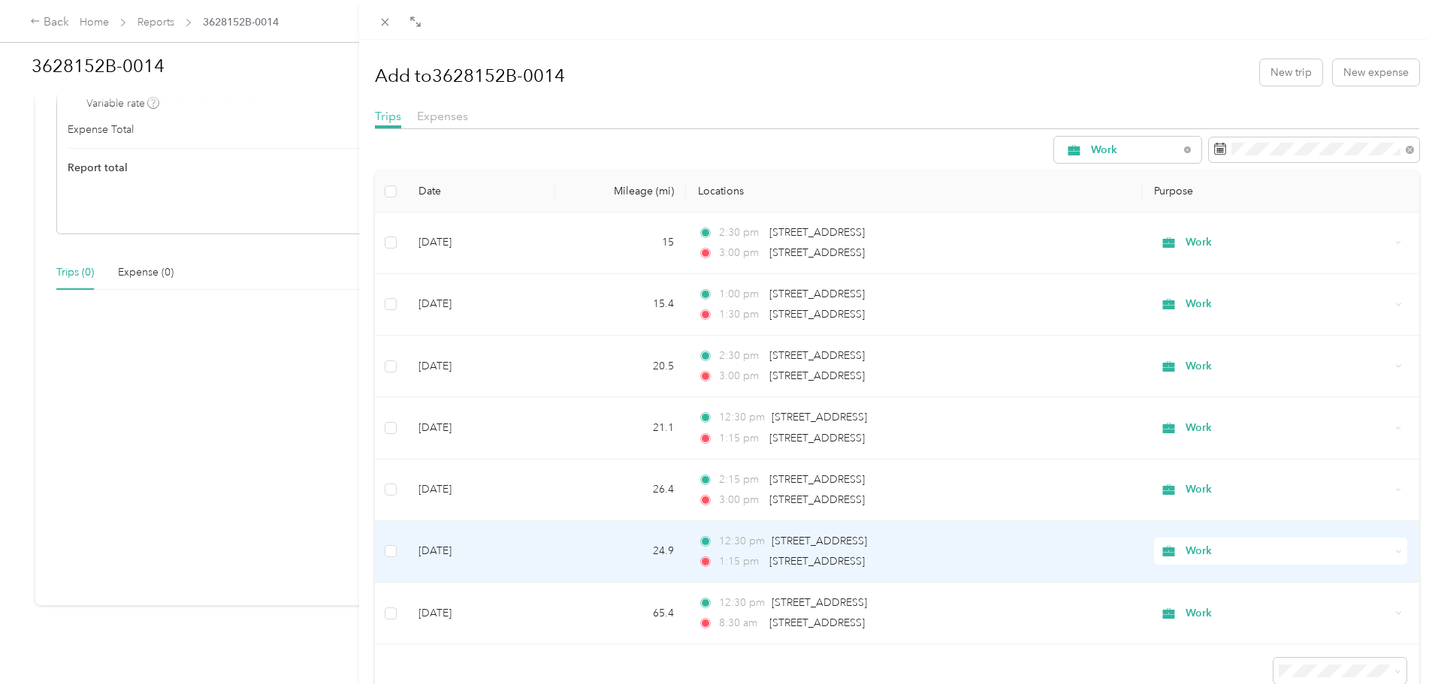
click at [389, 545] on label at bounding box center [391, 551] width 12 height 17
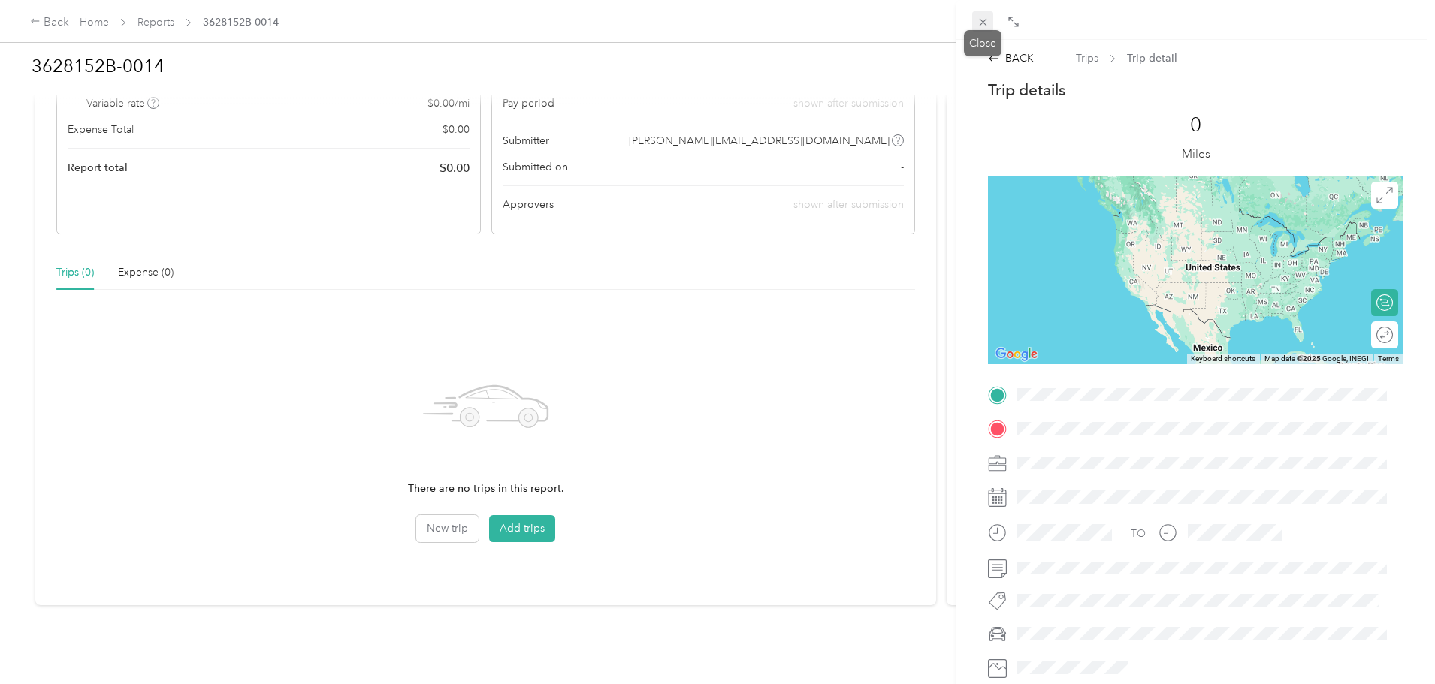
click at [984, 23] on icon at bounding box center [983, 23] width 8 height 8
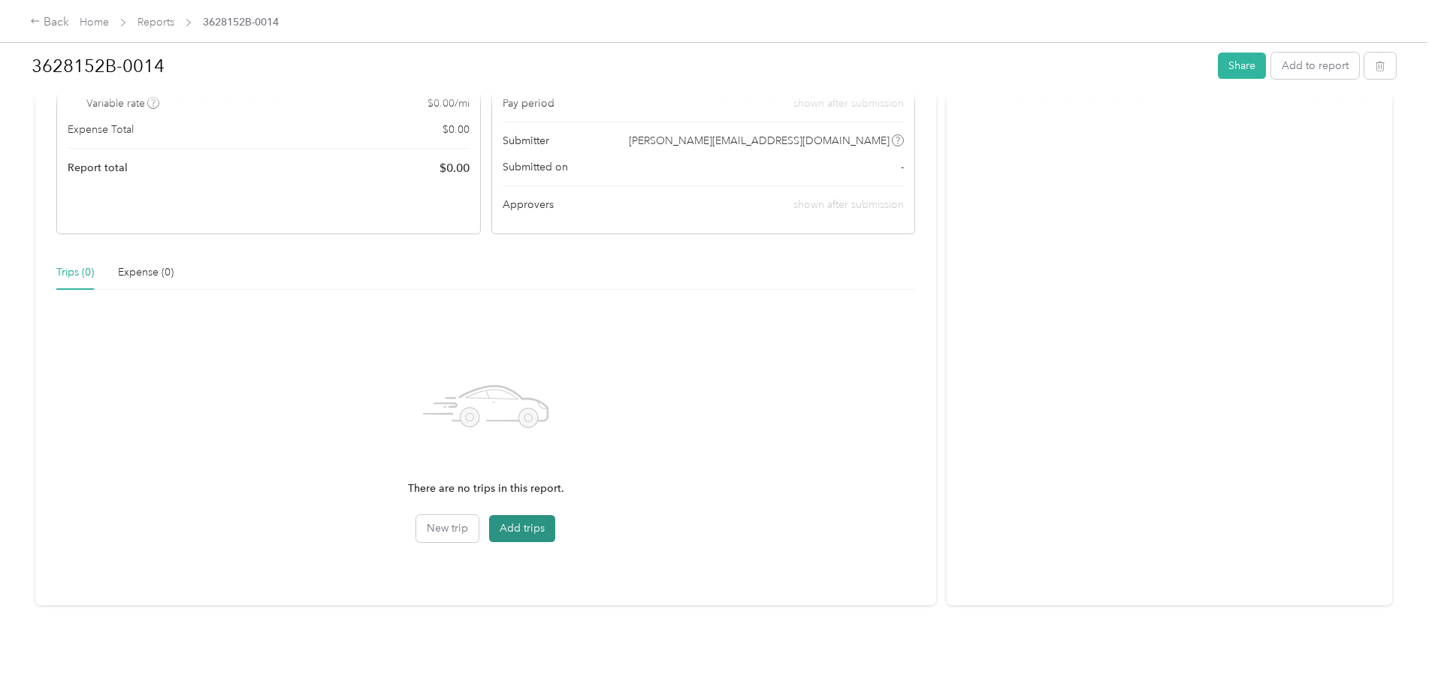
click at [555, 517] on button "Add trips" at bounding box center [522, 528] width 66 height 27
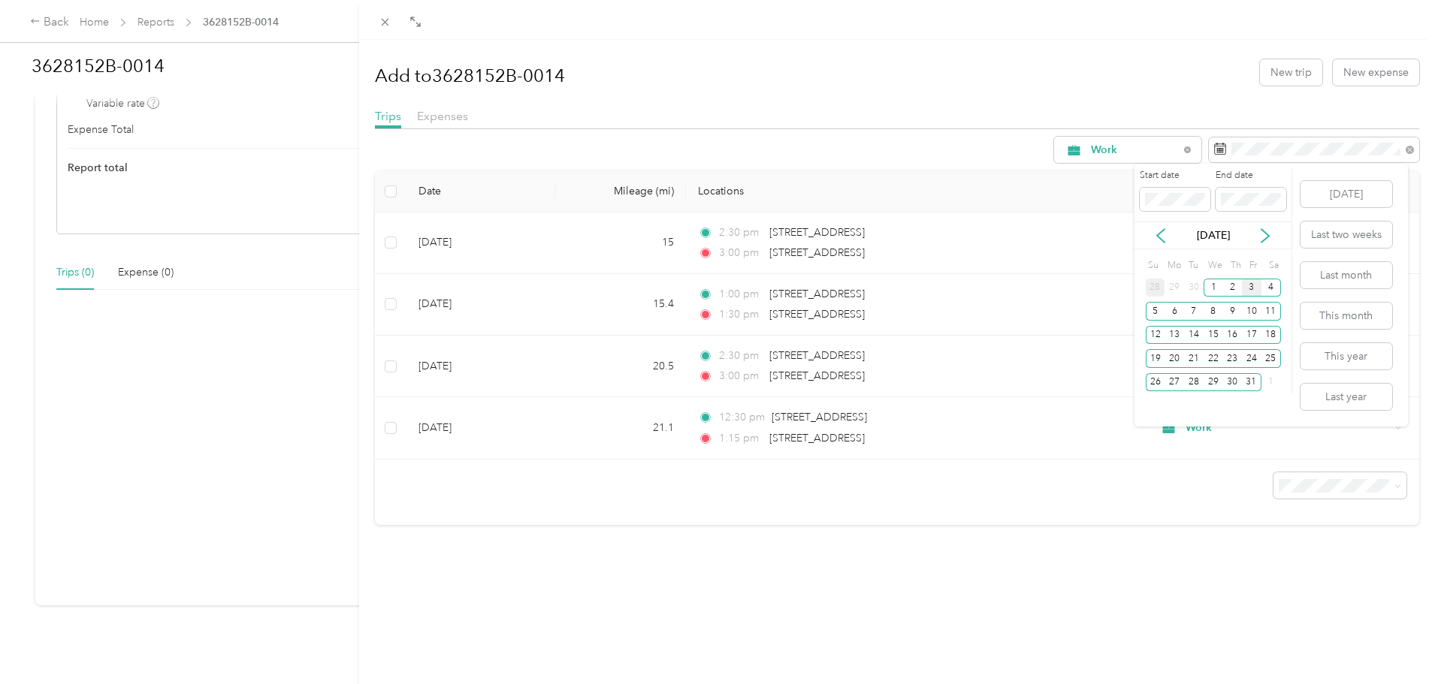
click at [1155, 293] on div "28" at bounding box center [1155, 288] width 20 height 19
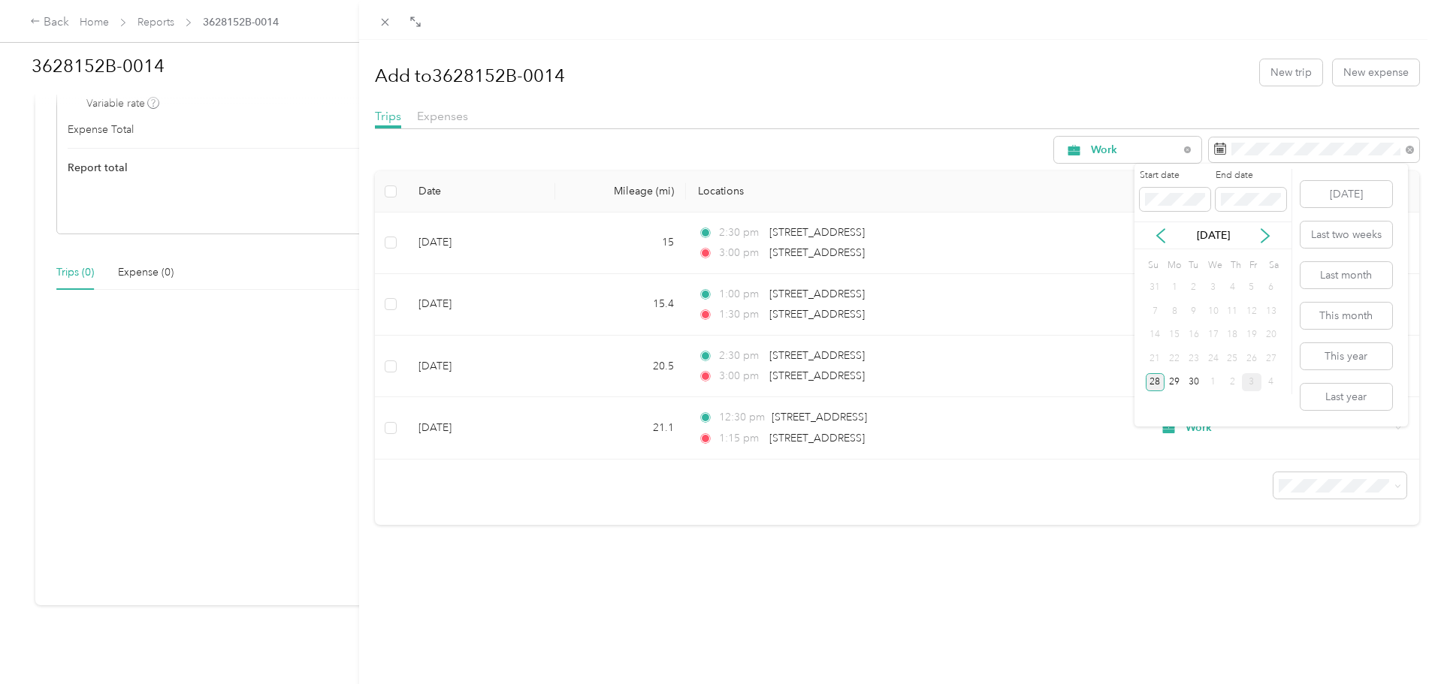
click at [1151, 382] on div "28" at bounding box center [1155, 382] width 20 height 19
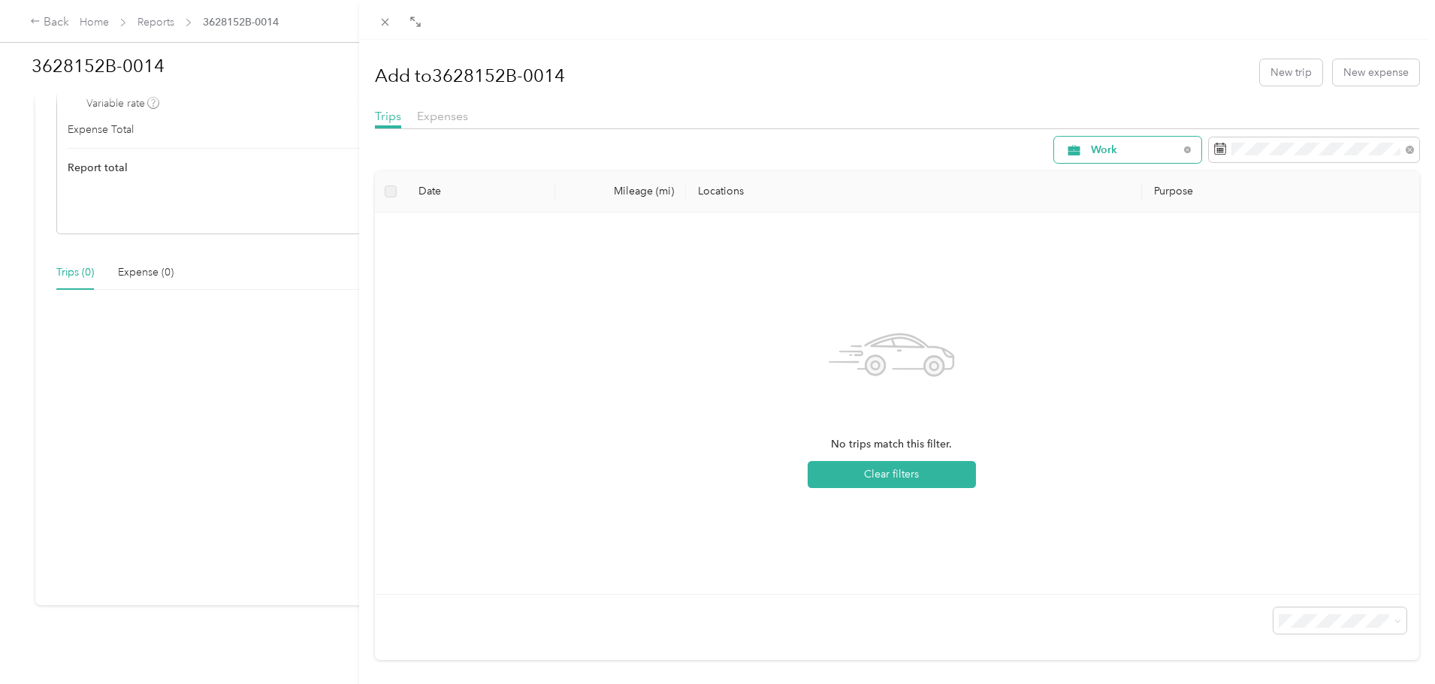
click at [1091, 152] on span "Work" at bounding box center [1135, 150] width 88 height 11
click at [1097, 233] on span "Work" at bounding box center [1120, 230] width 83 height 16
click at [1405, 148] on icon at bounding box center [1409, 150] width 8 height 8
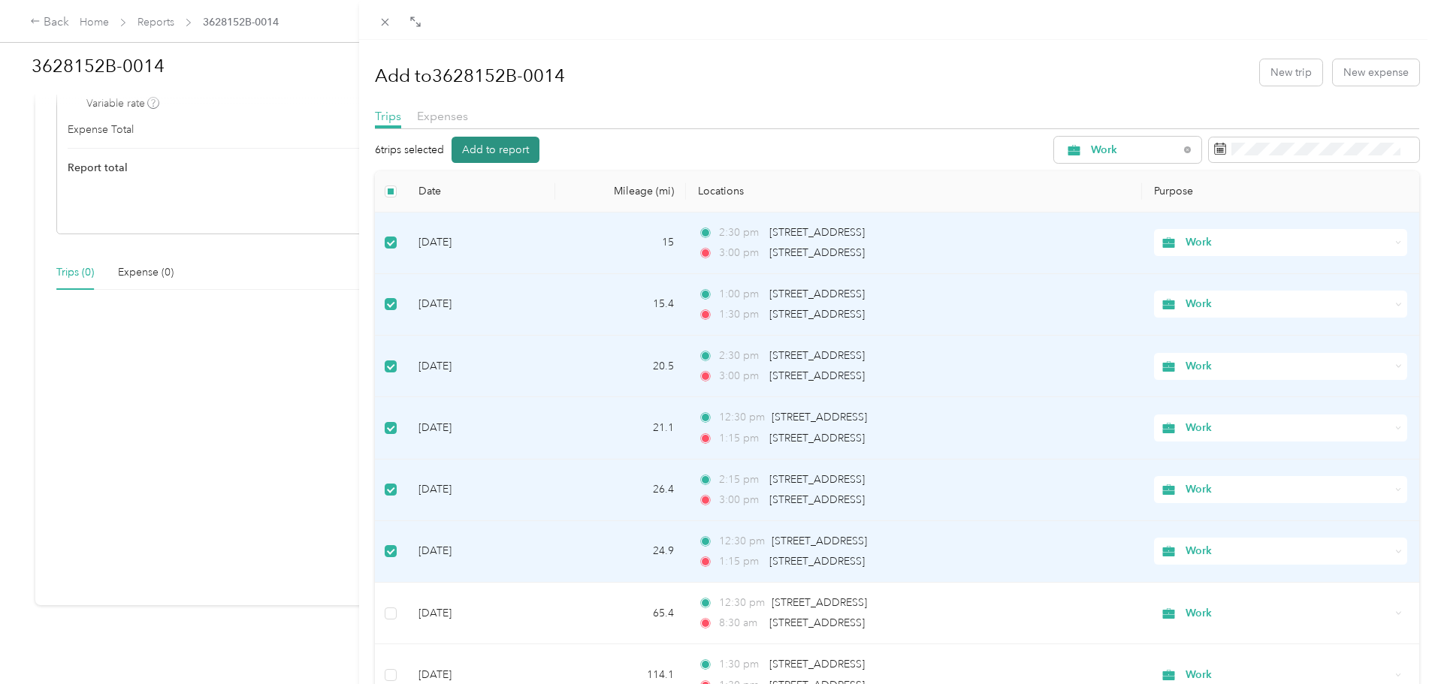
click at [501, 149] on button "Add to report" at bounding box center [495, 150] width 88 height 26
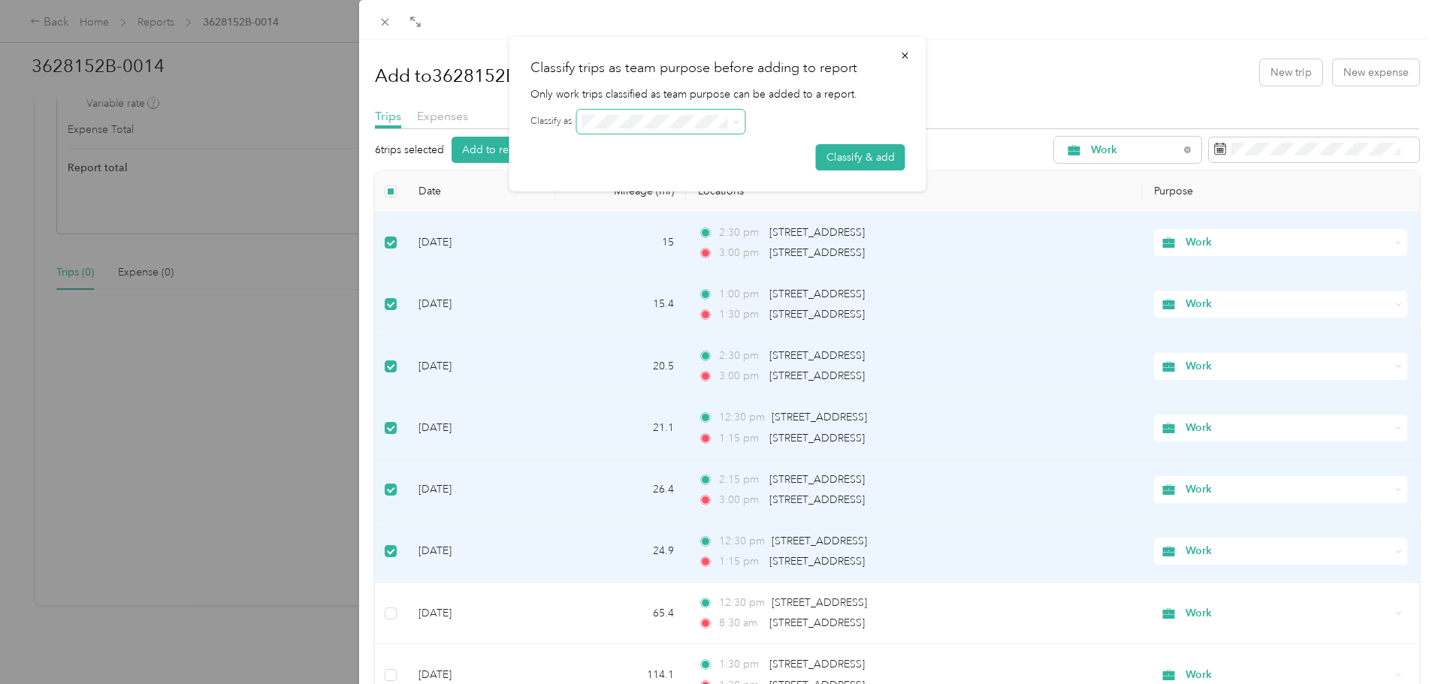
click at [740, 119] on icon at bounding box center [736, 122] width 7 height 7
click at [744, 127] on span at bounding box center [661, 122] width 168 height 24
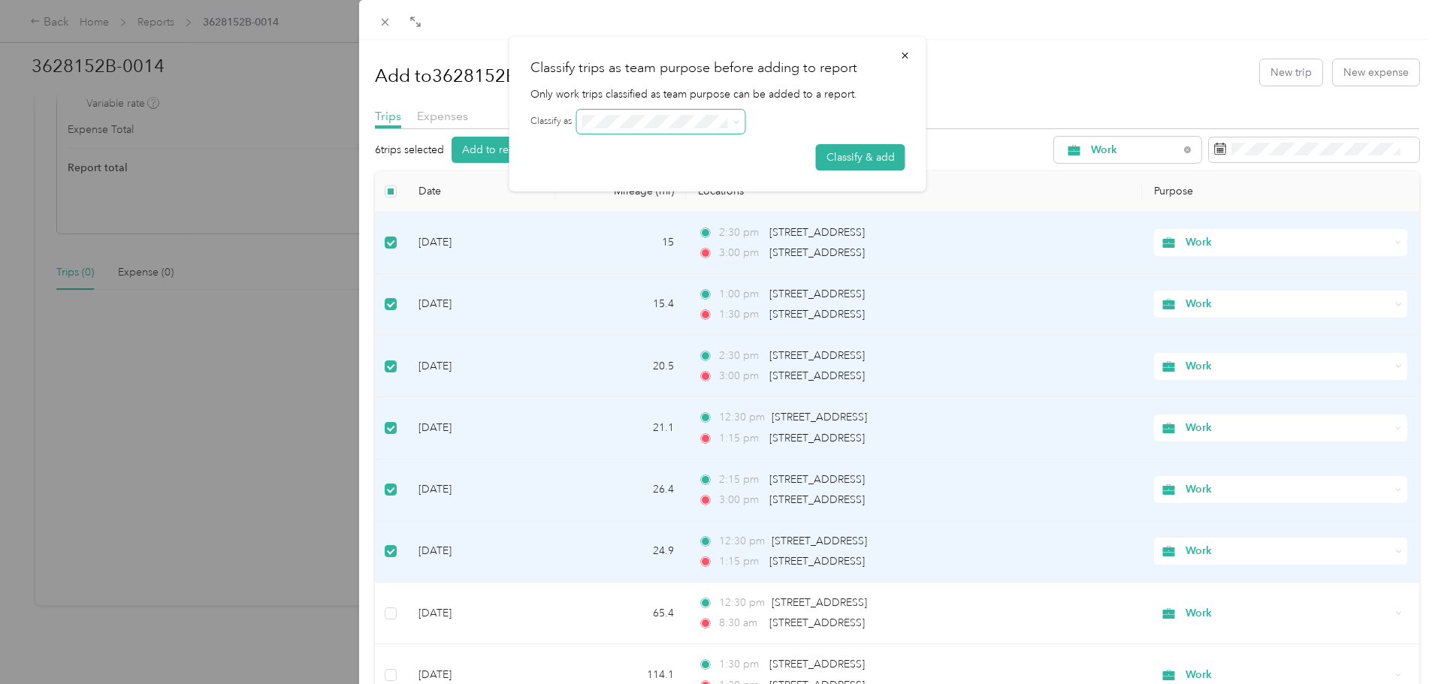
click at [735, 128] on span at bounding box center [661, 122] width 168 height 24
click at [738, 119] on icon at bounding box center [736, 122] width 7 height 7
click at [740, 120] on icon at bounding box center [736, 122] width 7 height 7
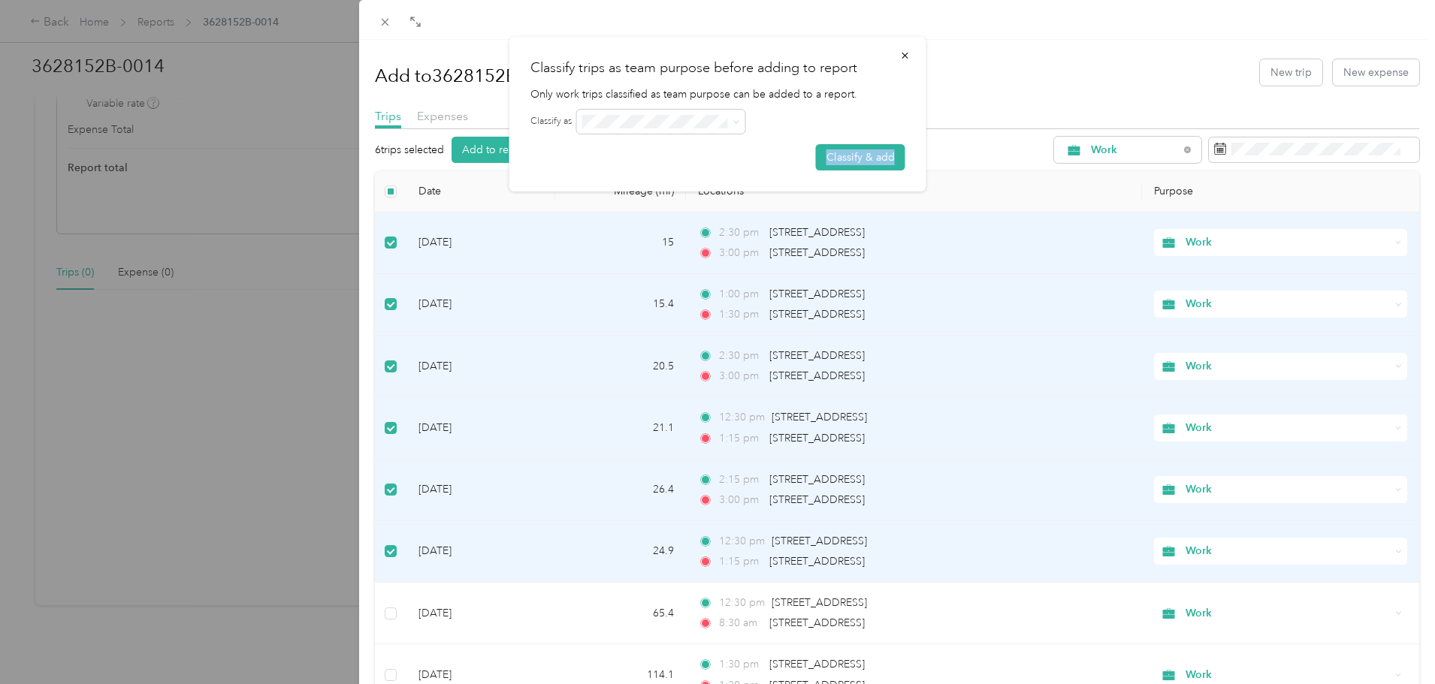
click at [740, 120] on icon at bounding box center [736, 122] width 7 height 7
click at [868, 112] on div at bounding box center [741, 122] width 328 height 24
click at [905, 55] on icon "button" at bounding box center [904, 56] width 6 height 6
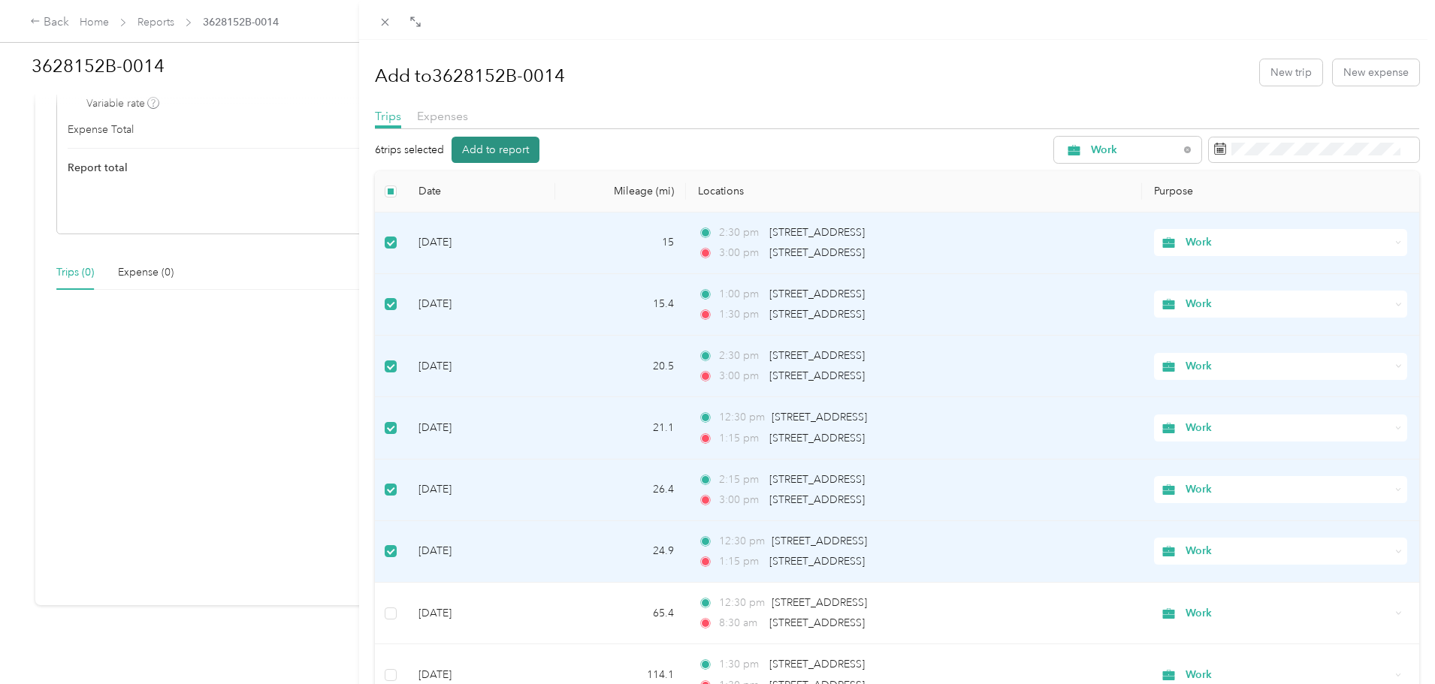
click at [503, 145] on button "Add to report" at bounding box center [495, 150] width 88 height 26
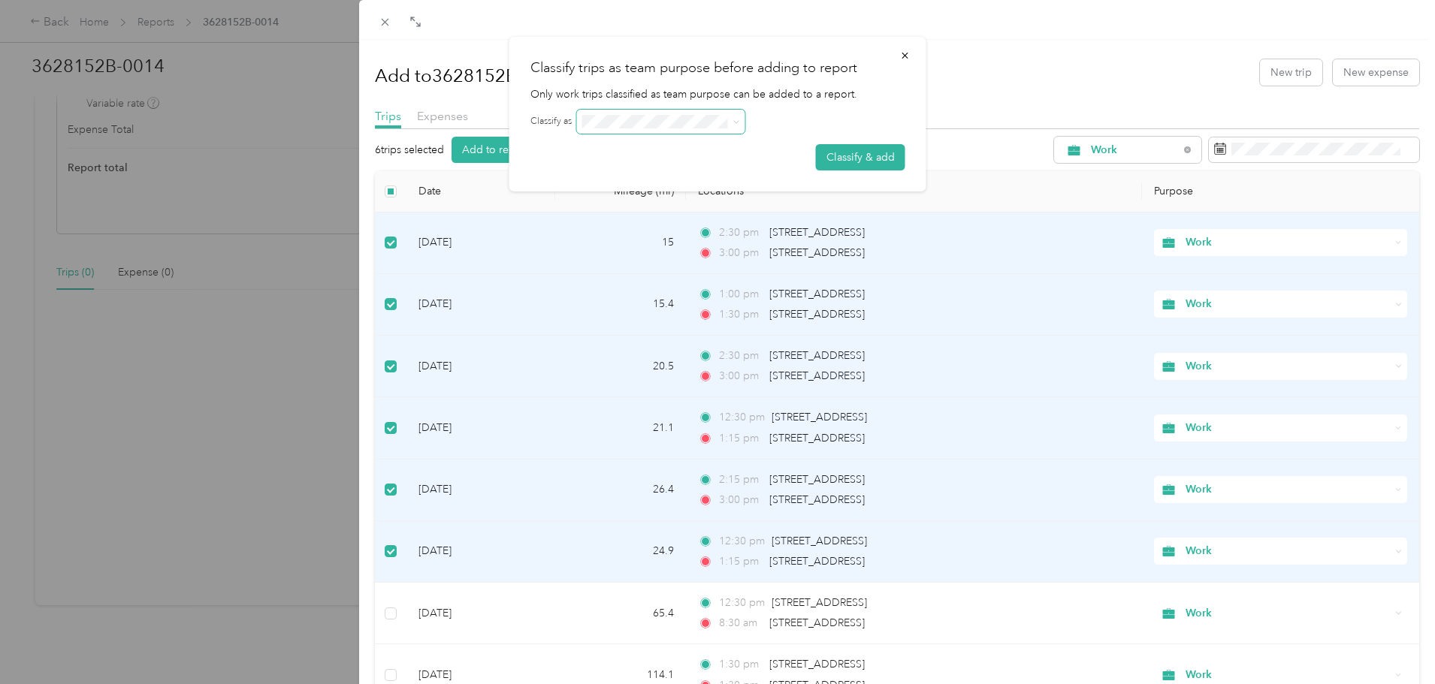
click at [734, 125] on span at bounding box center [734, 121] width 12 height 11
click at [737, 125] on icon at bounding box center [736, 122] width 7 height 7
click at [740, 122] on icon at bounding box center [736, 122] width 7 height 7
click at [862, 144] on button "Classify & add" at bounding box center [860, 157] width 89 height 26
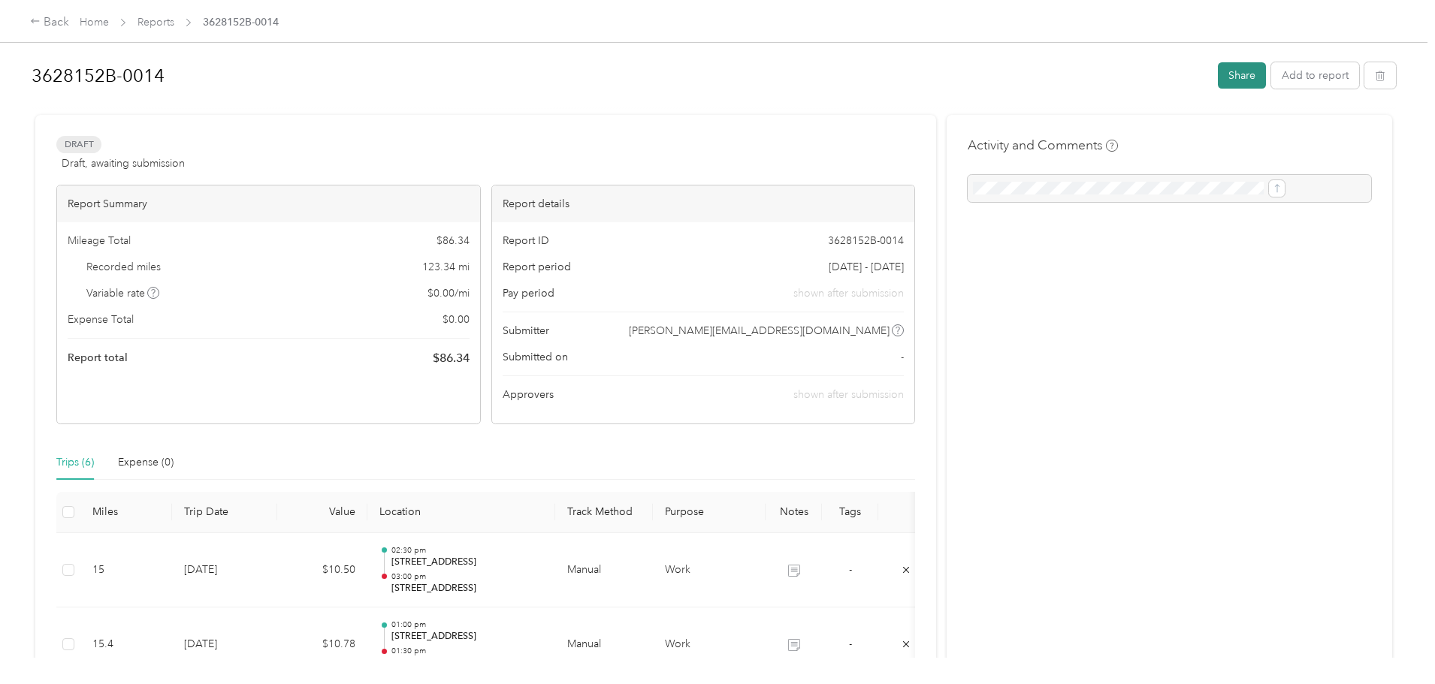
click at [1217, 68] on button "Share" at bounding box center [1241, 75] width 48 height 26
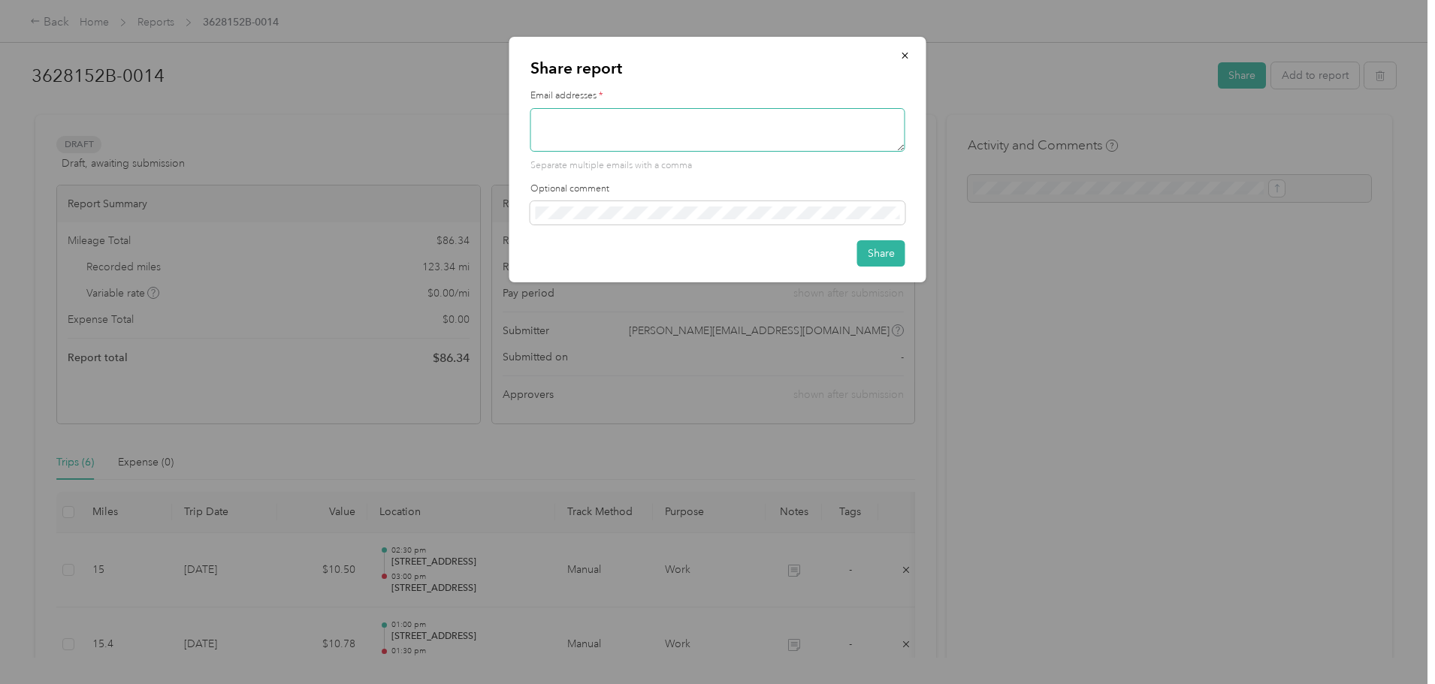
click at [764, 133] on textarea at bounding box center [717, 130] width 375 height 44
type textarea "[PERSON_NAME][EMAIL_ADDRESS][DOMAIN_NAME]"
click at [639, 206] on div "Optional comment" at bounding box center [717, 204] width 375 height 42
click at [871, 252] on button "Share" at bounding box center [881, 253] width 48 height 26
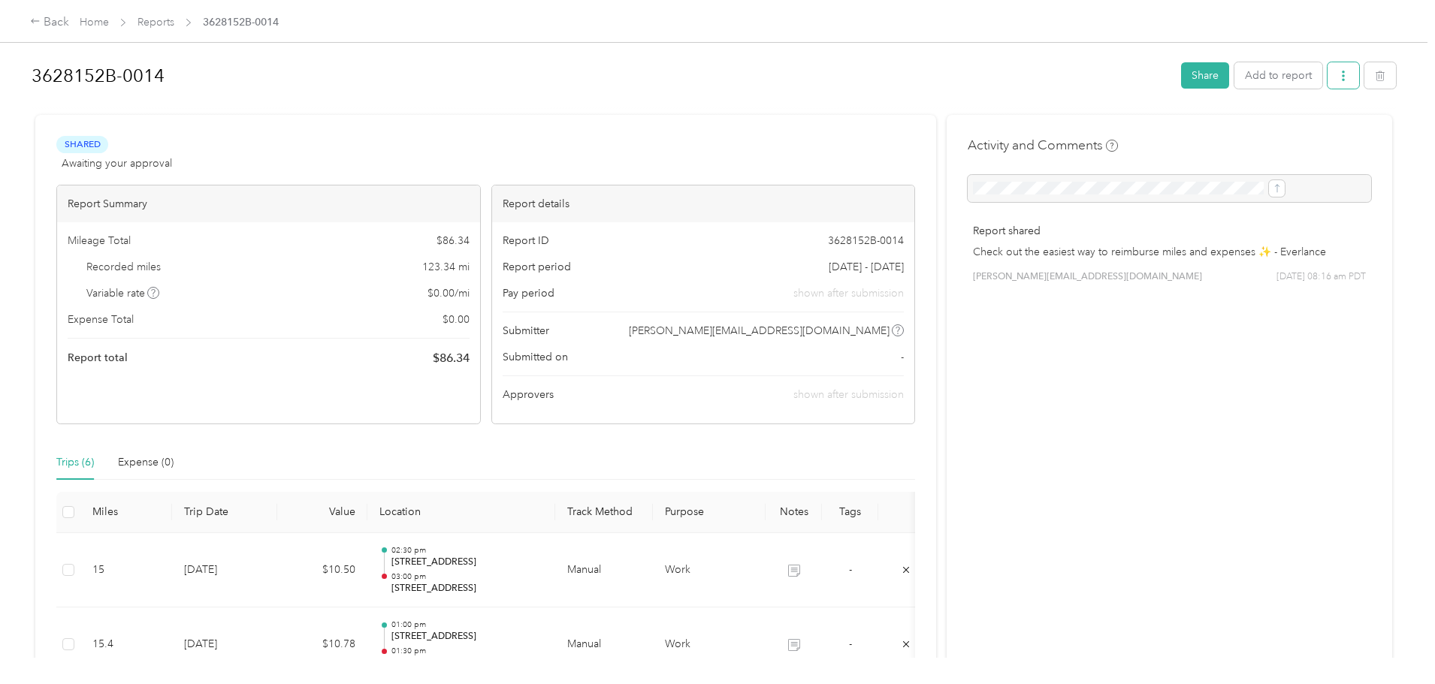
click at [1338, 73] on icon "button" at bounding box center [1343, 76] width 11 height 11
click at [1190, 133] on span "Download" at bounding box center [1177, 131] width 50 height 16
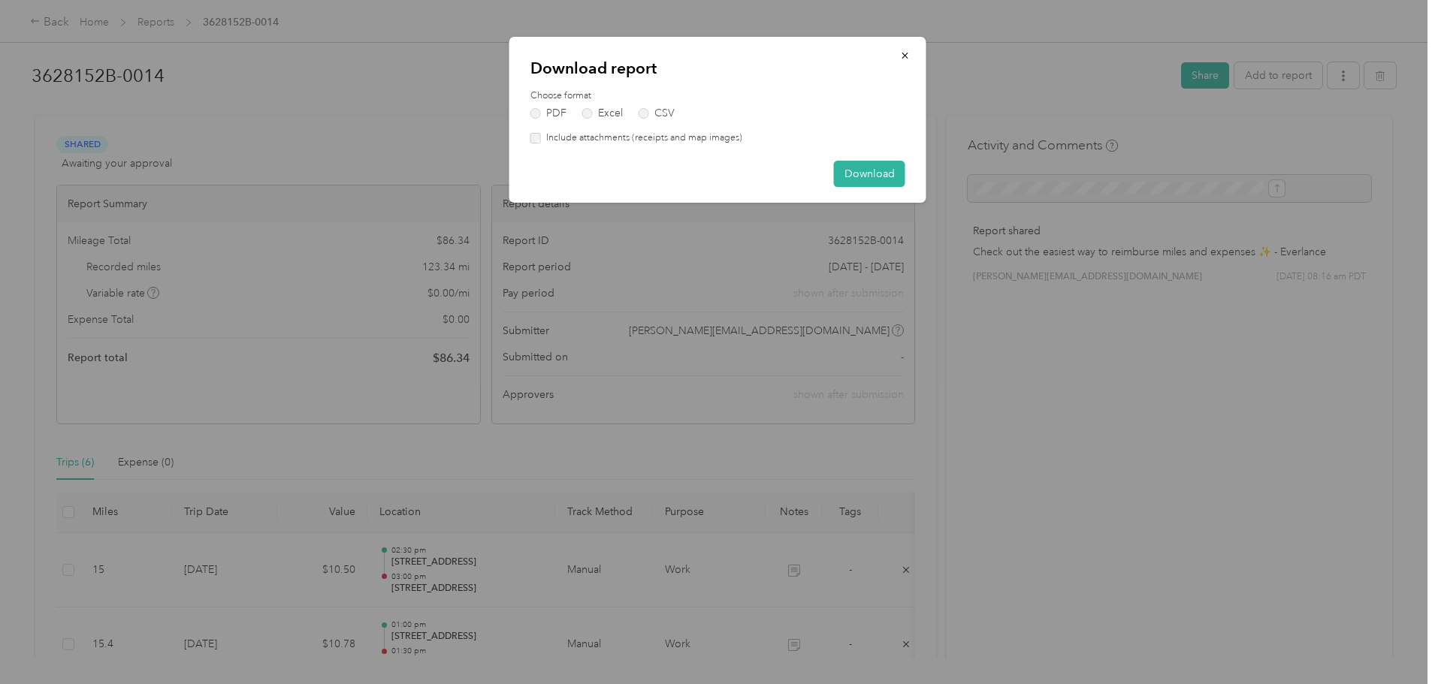
click at [541, 139] on label "Include attachments (receipts and map images)" at bounding box center [641, 138] width 201 height 14
click at [864, 167] on button "Download" at bounding box center [869, 174] width 71 height 26
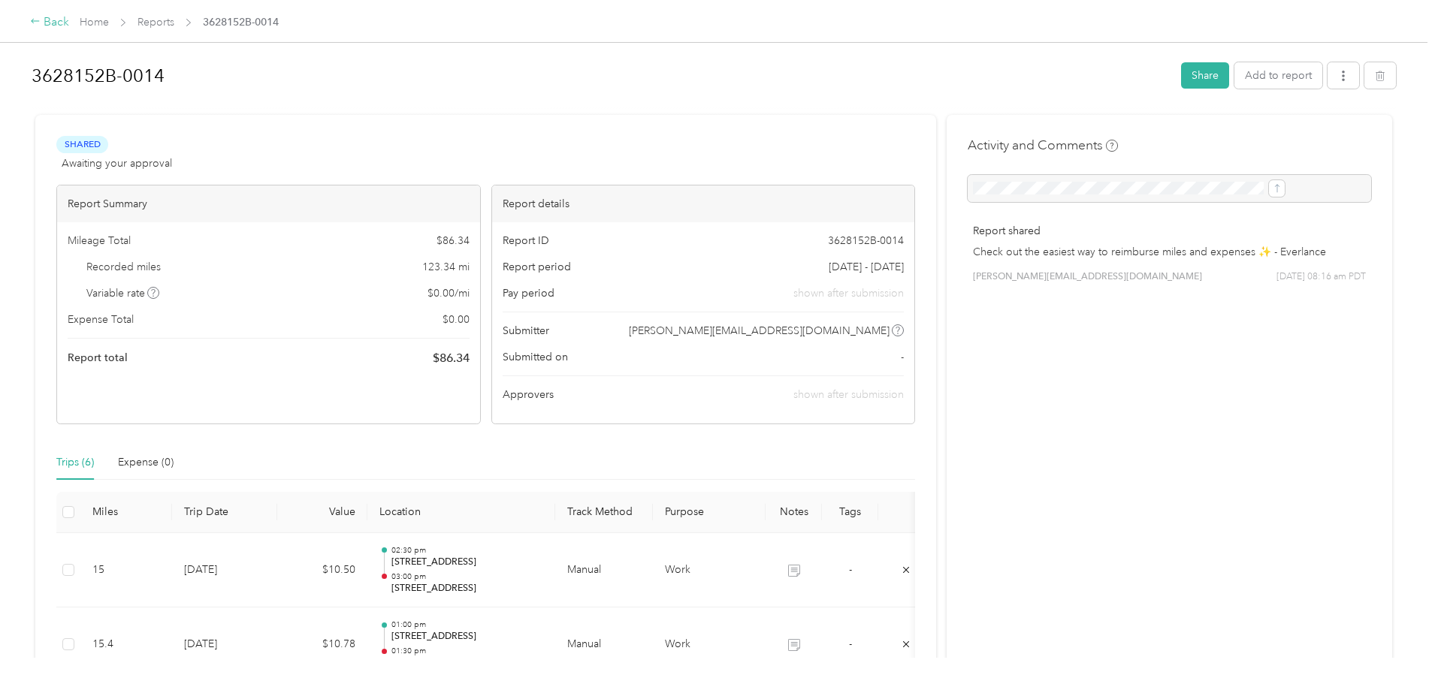
click at [69, 14] on div "Back" at bounding box center [49, 23] width 39 height 18
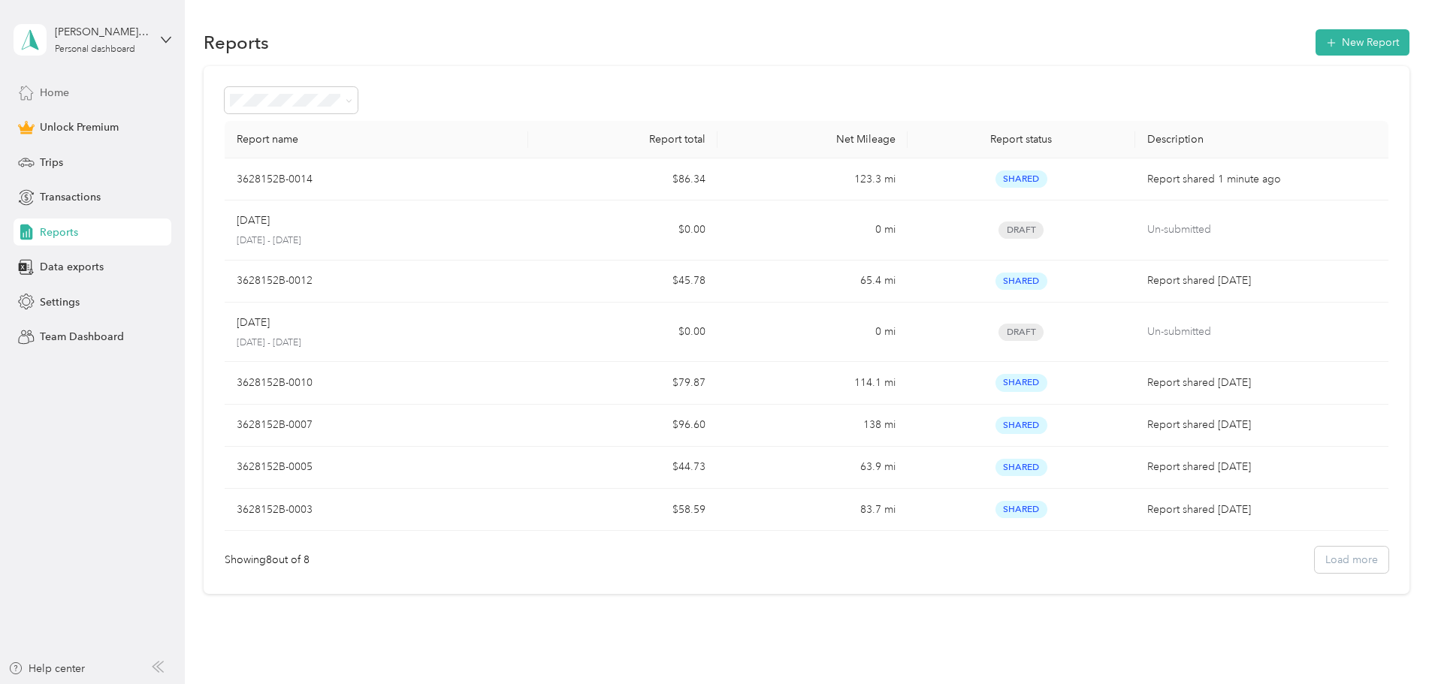
click at [60, 91] on span "Home" at bounding box center [54, 93] width 29 height 16
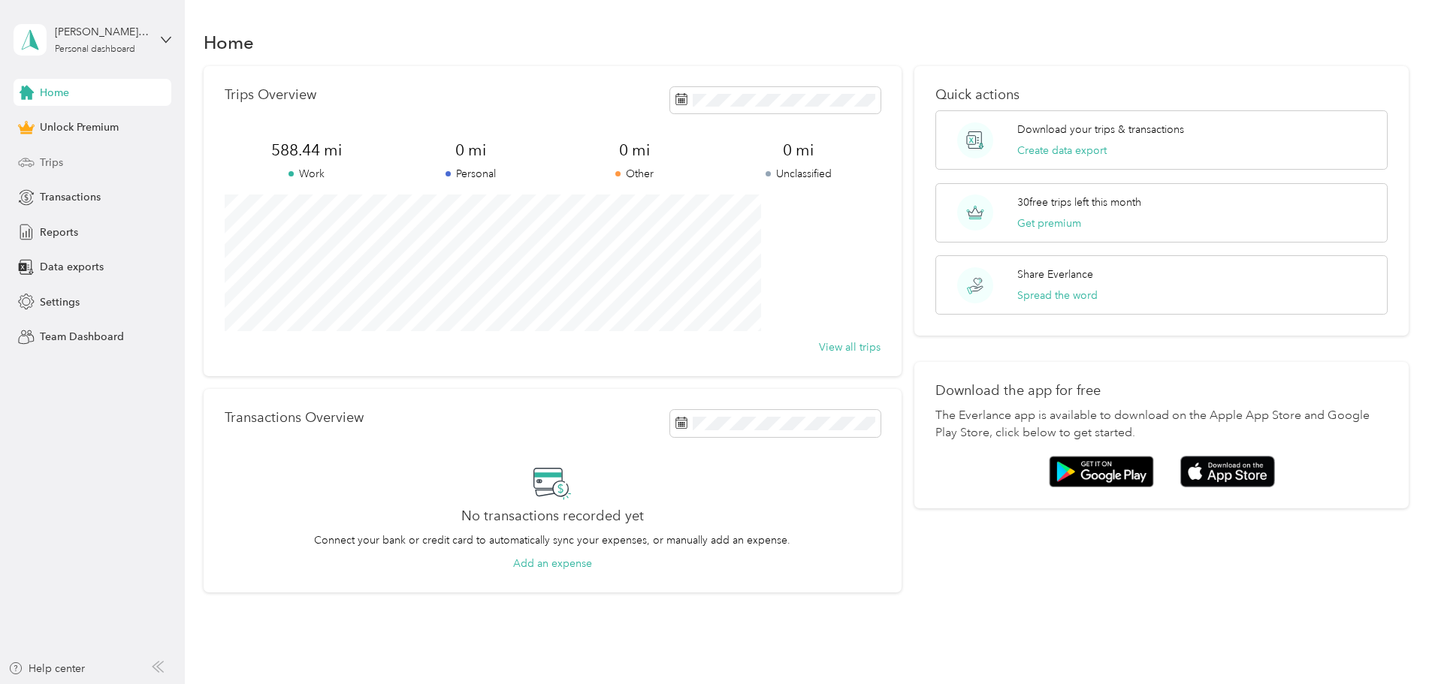
click at [74, 165] on div "Trips" at bounding box center [93, 162] width 158 height 27
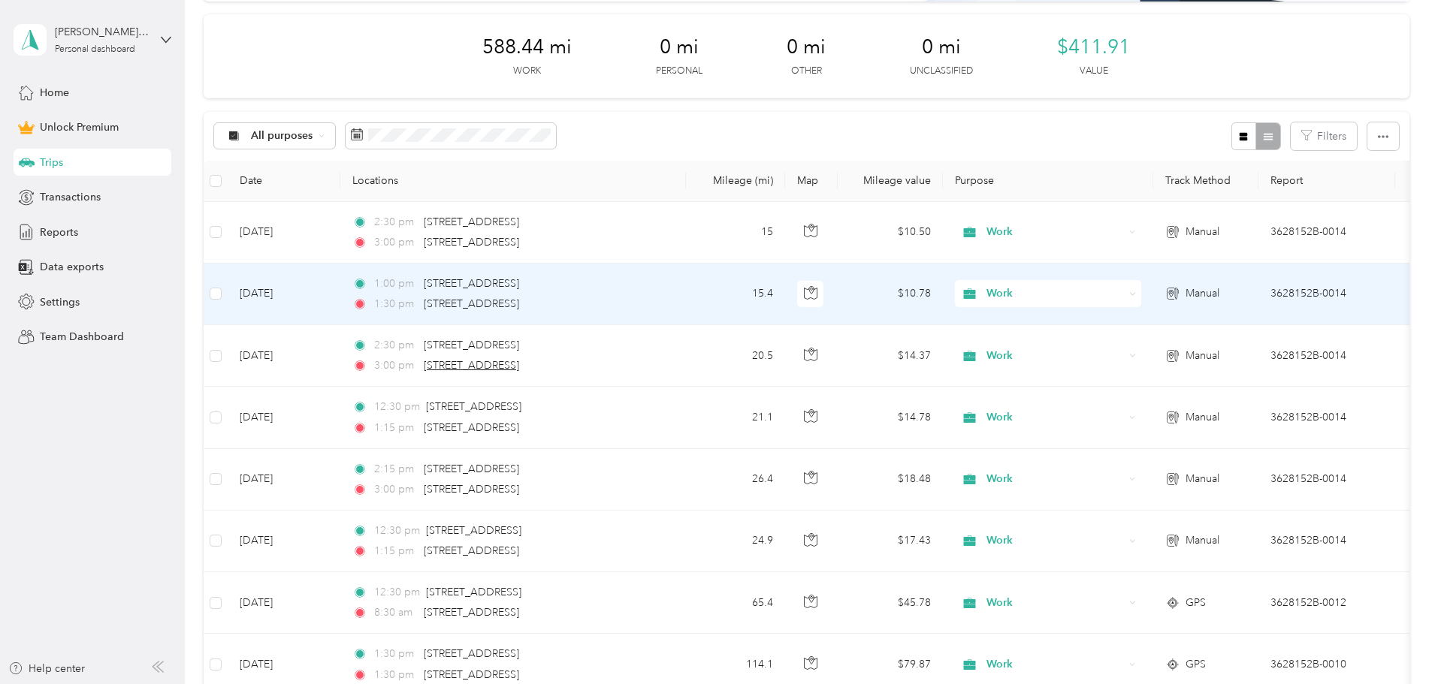
scroll to position [225, 0]
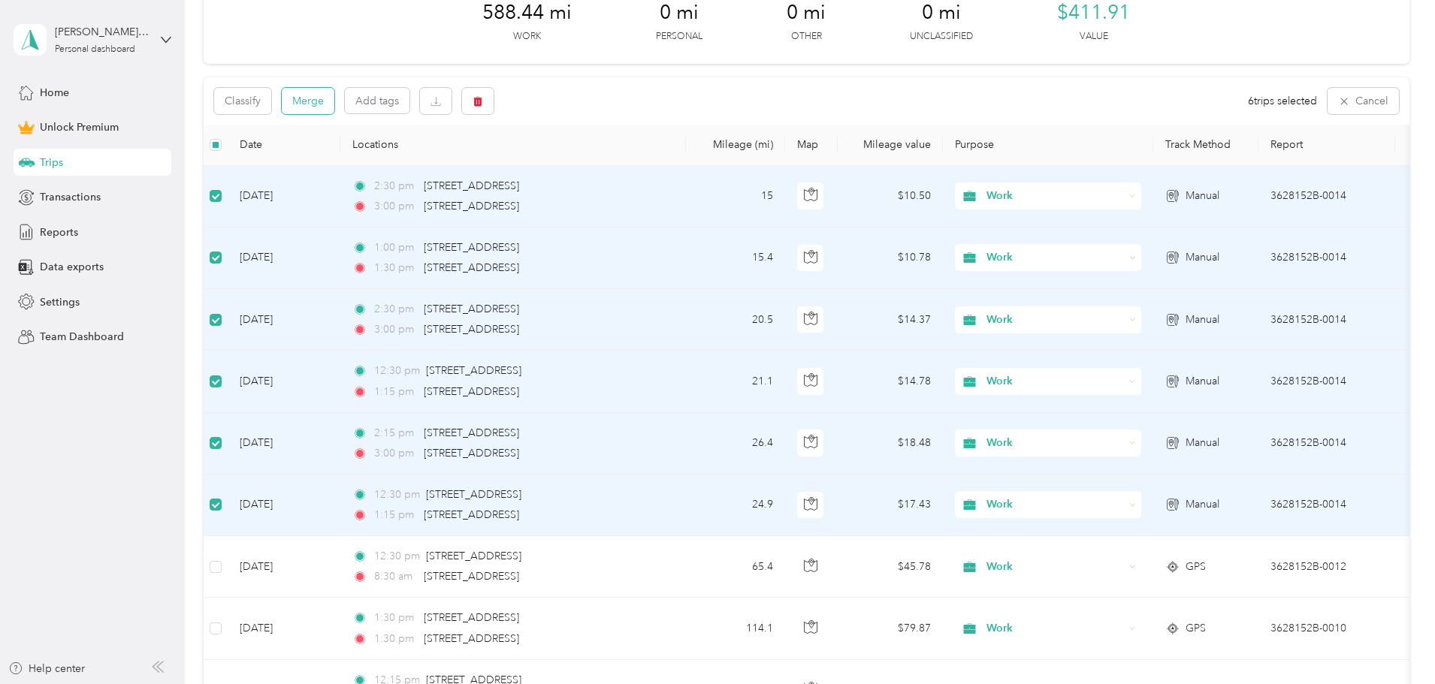
click at [334, 102] on button "Merge" at bounding box center [308, 101] width 53 height 26
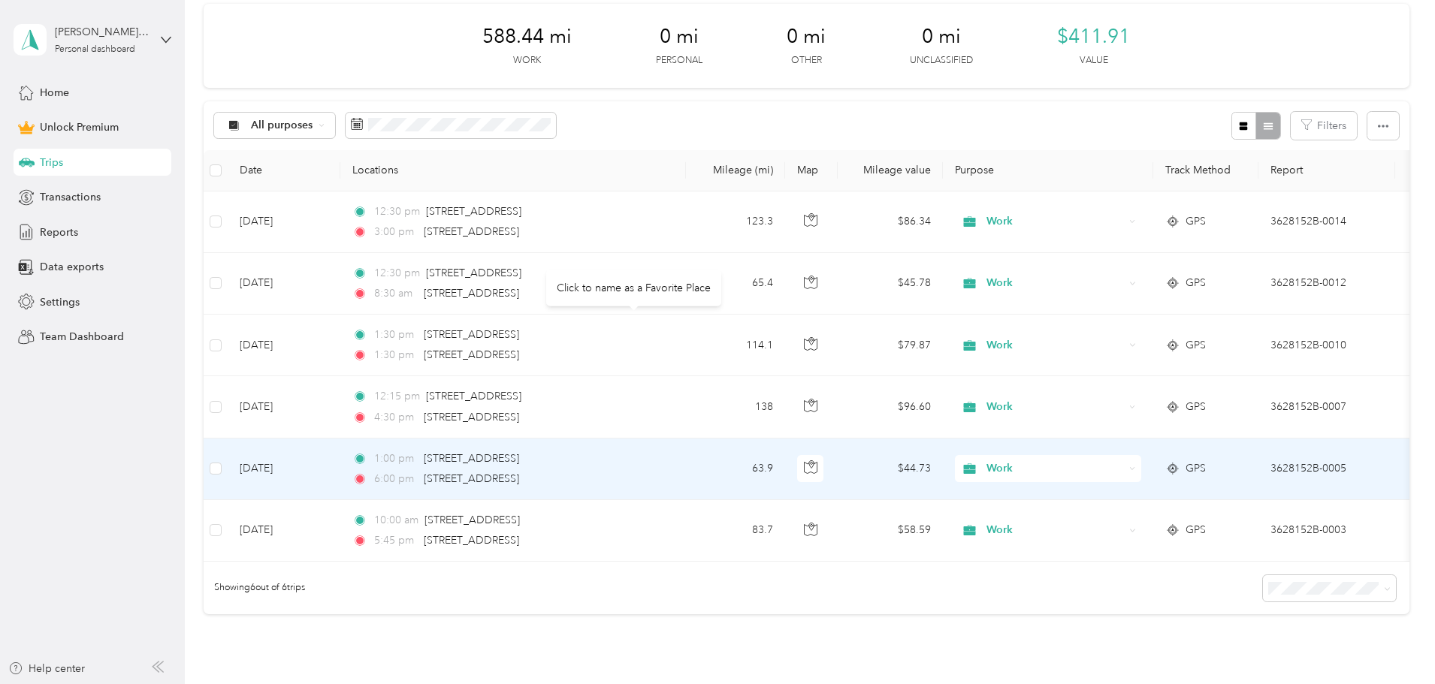
scroll to position [201, 0]
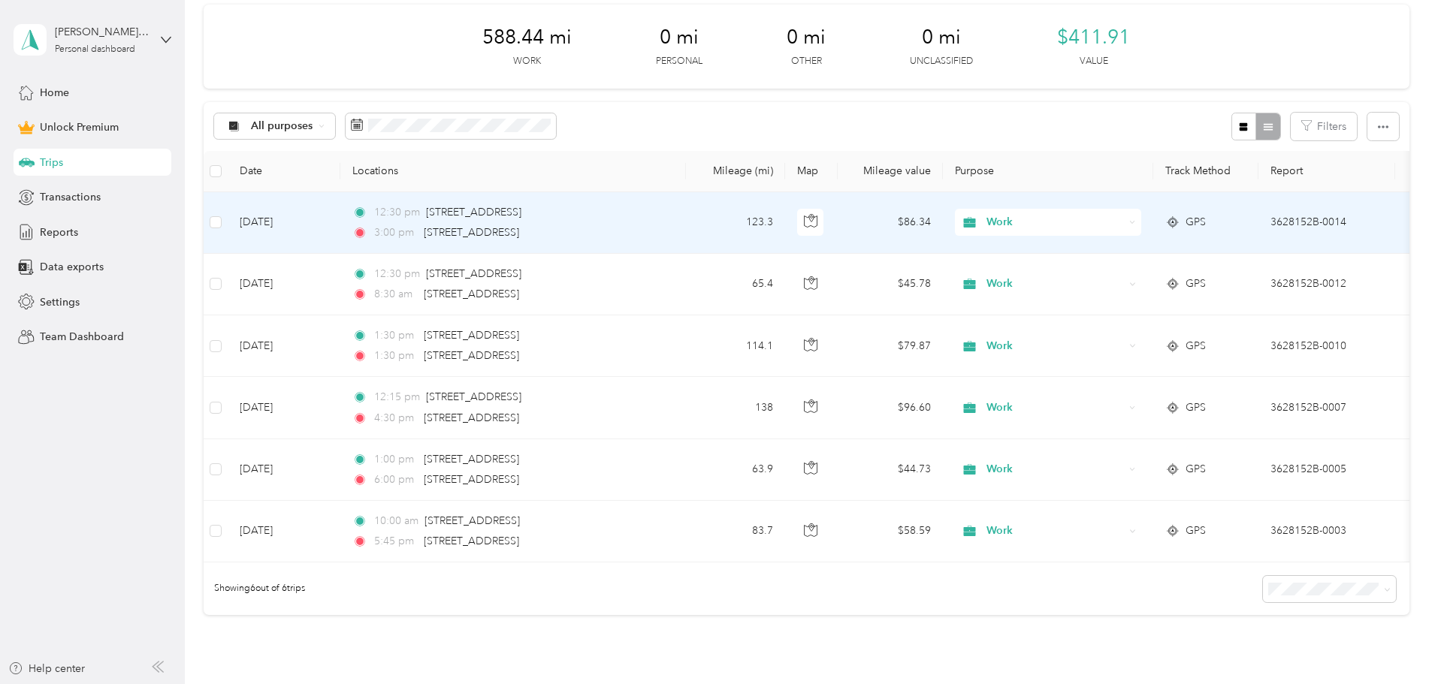
click at [340, 220] on td "[DATE]" at bounding box center [284, 223] width 113 height 62
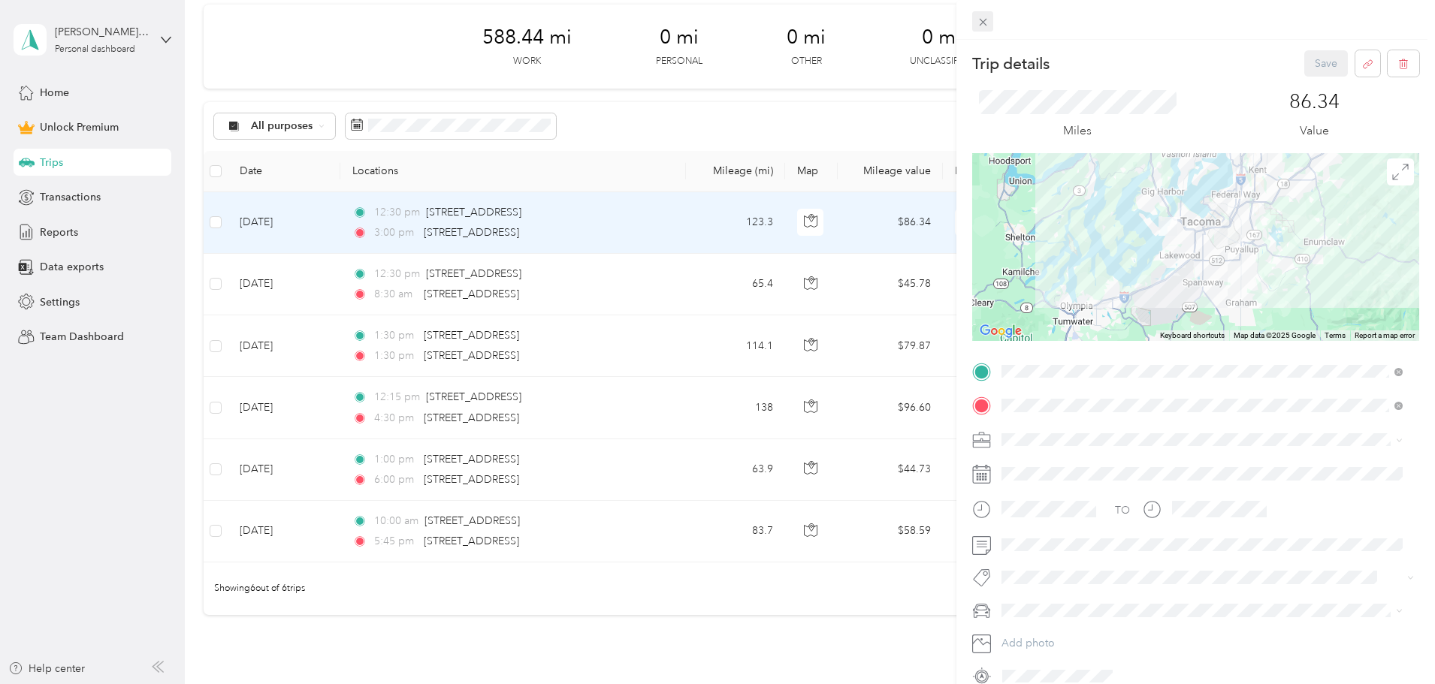
click at [979, 20] on icon at bounding box center [982, 22] width 13 height 13
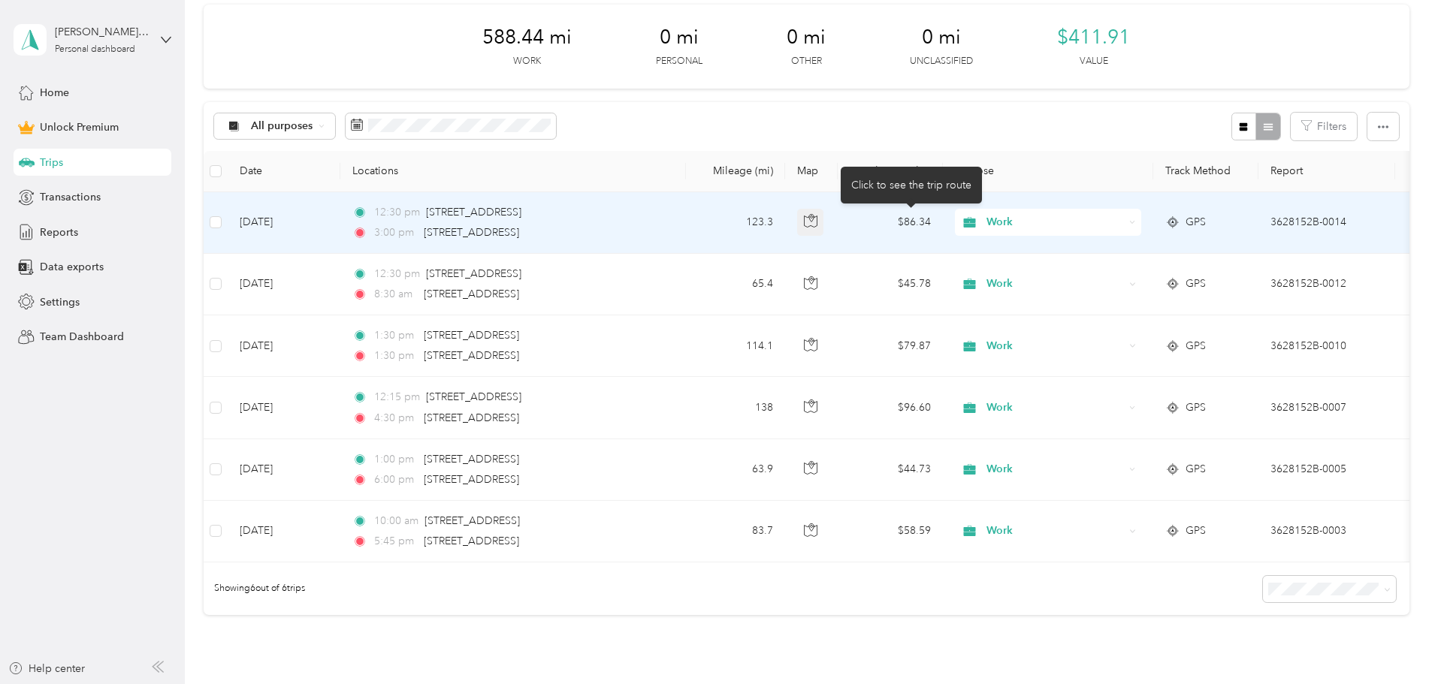
click at [817, 218] on icon "button" at bounding box center [811, 221] width 14 height 14
click at [785, 217] on td "123.3" at bounding box center [735, 223] width 99 height 62
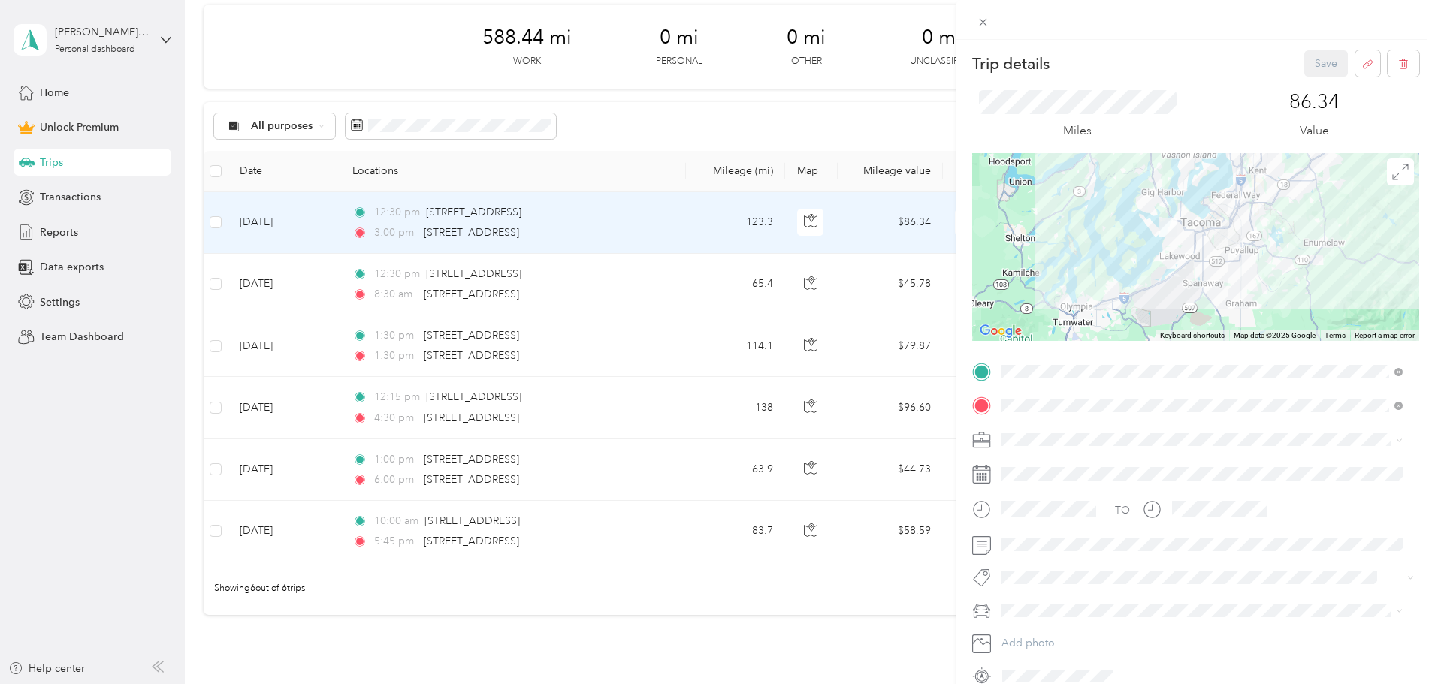
click at [864, 217] on div "Trip details Save This trip cannot be edited because it is either under review,…" at bounding box center [717, 342] width 1435 height 684
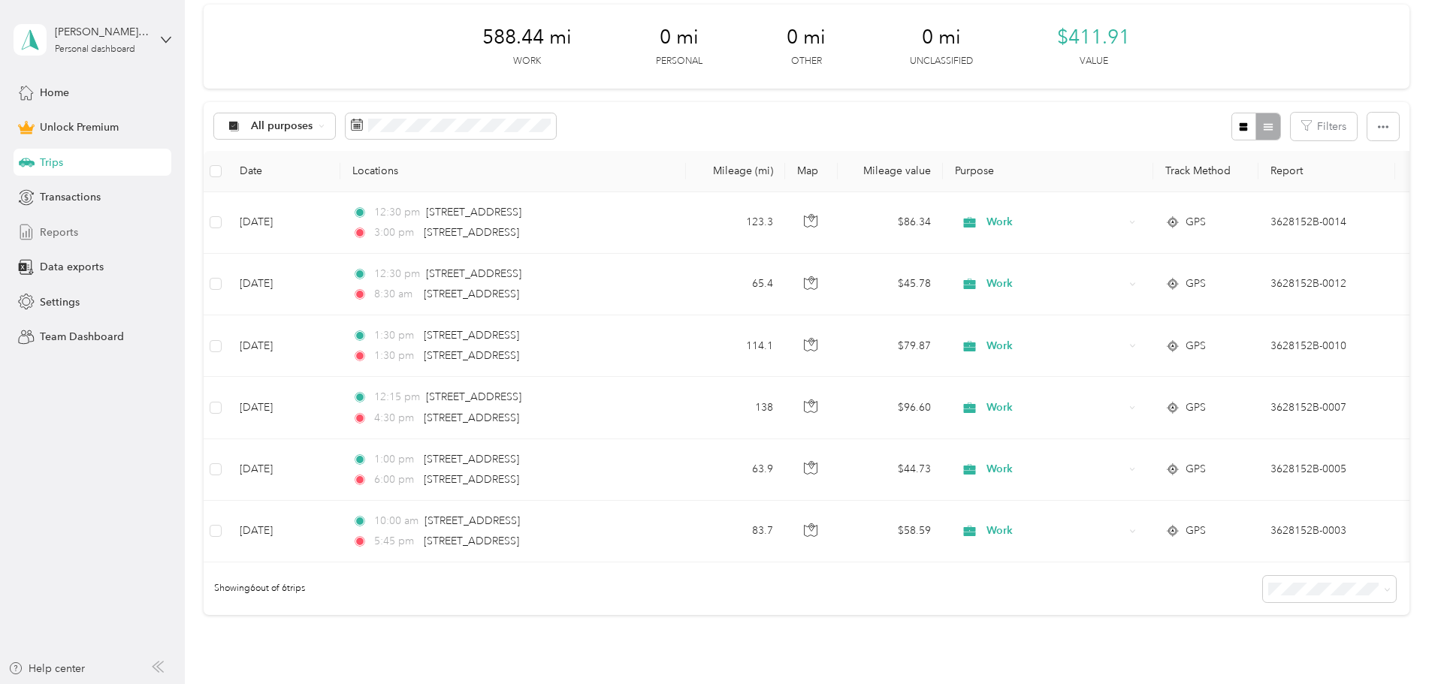
click at [74, 228] on span "Reports" at bounding box center [59, 233] width 38 height 16
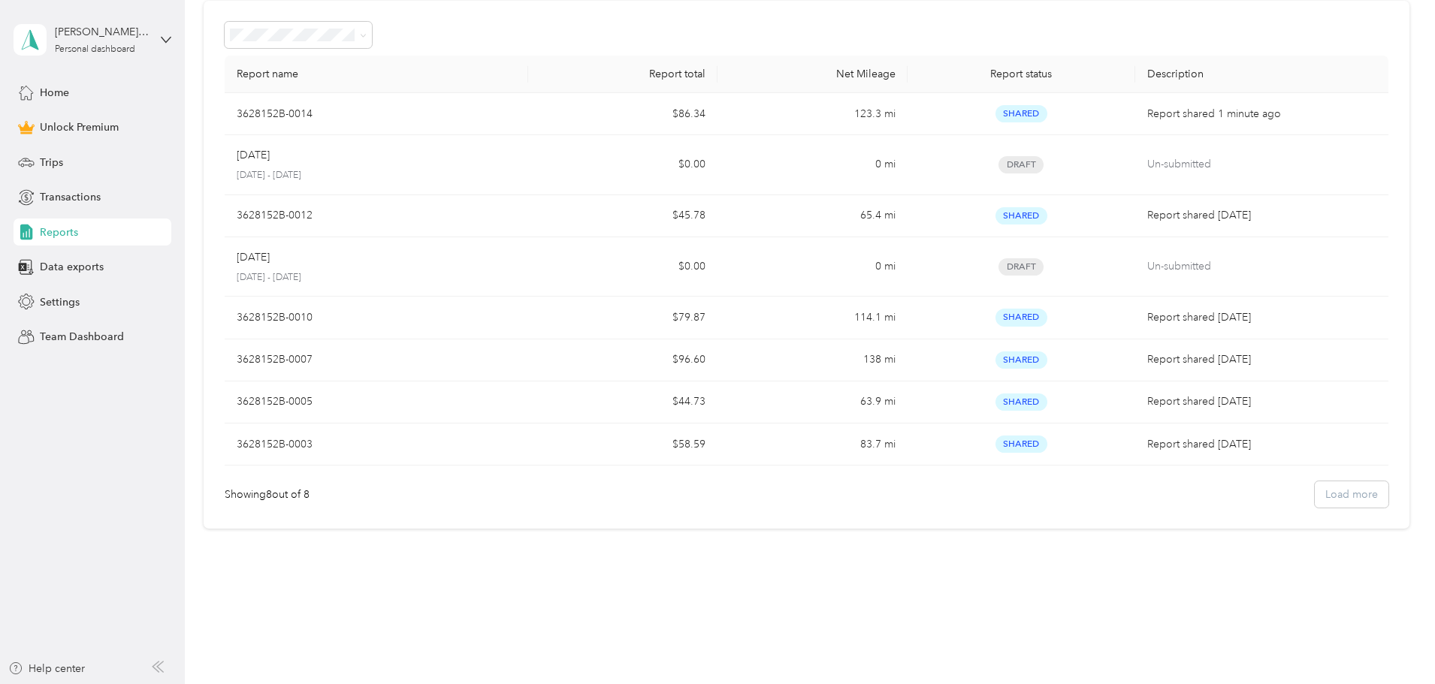
scroll to position [72, 0]
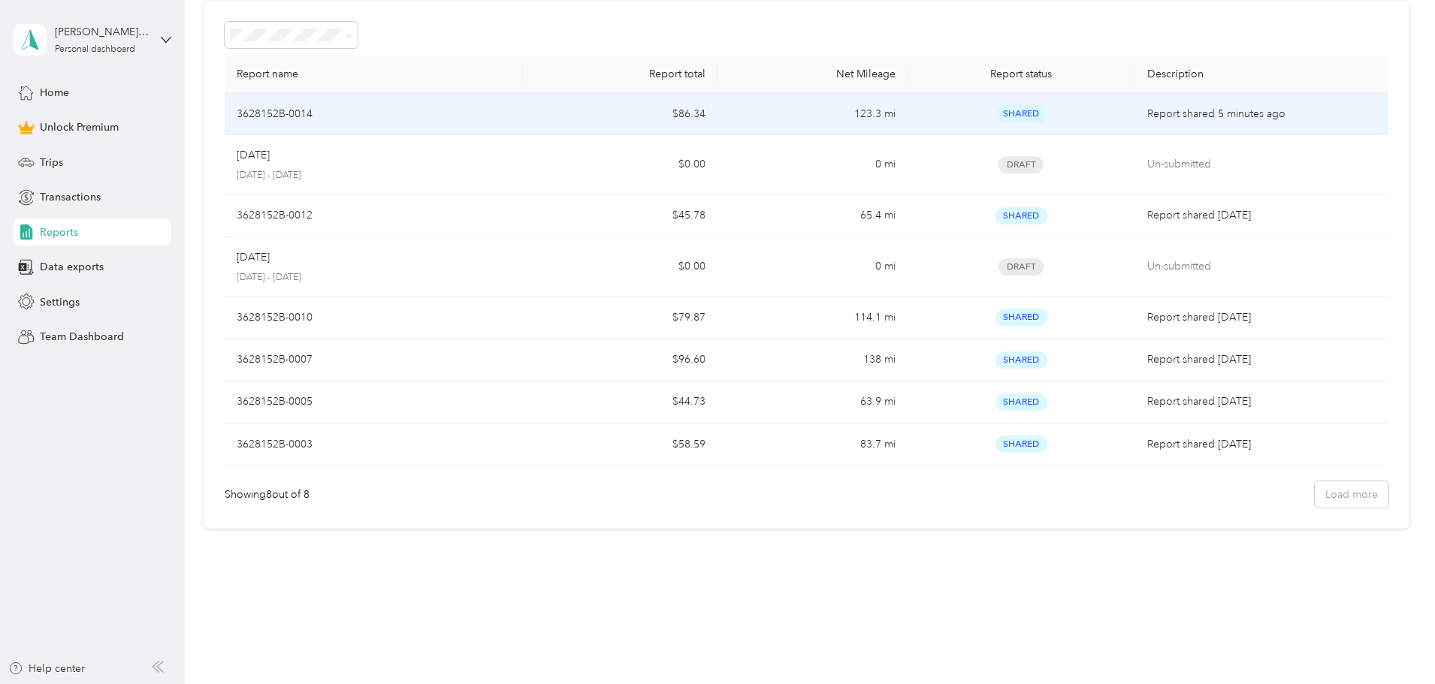
click at [487, 95] on td "3628152B-0014" at bounding box center [376, 114] width 303 height 42
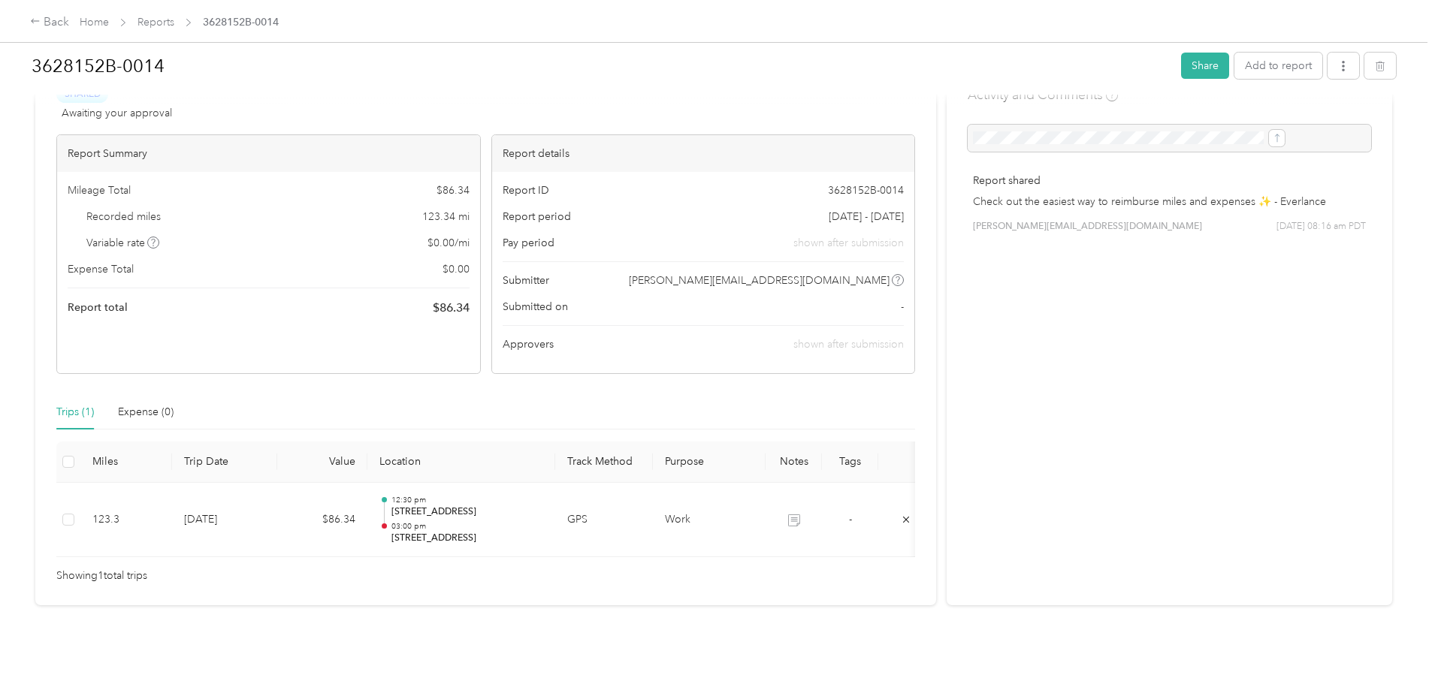
scroll to position [74, 0]
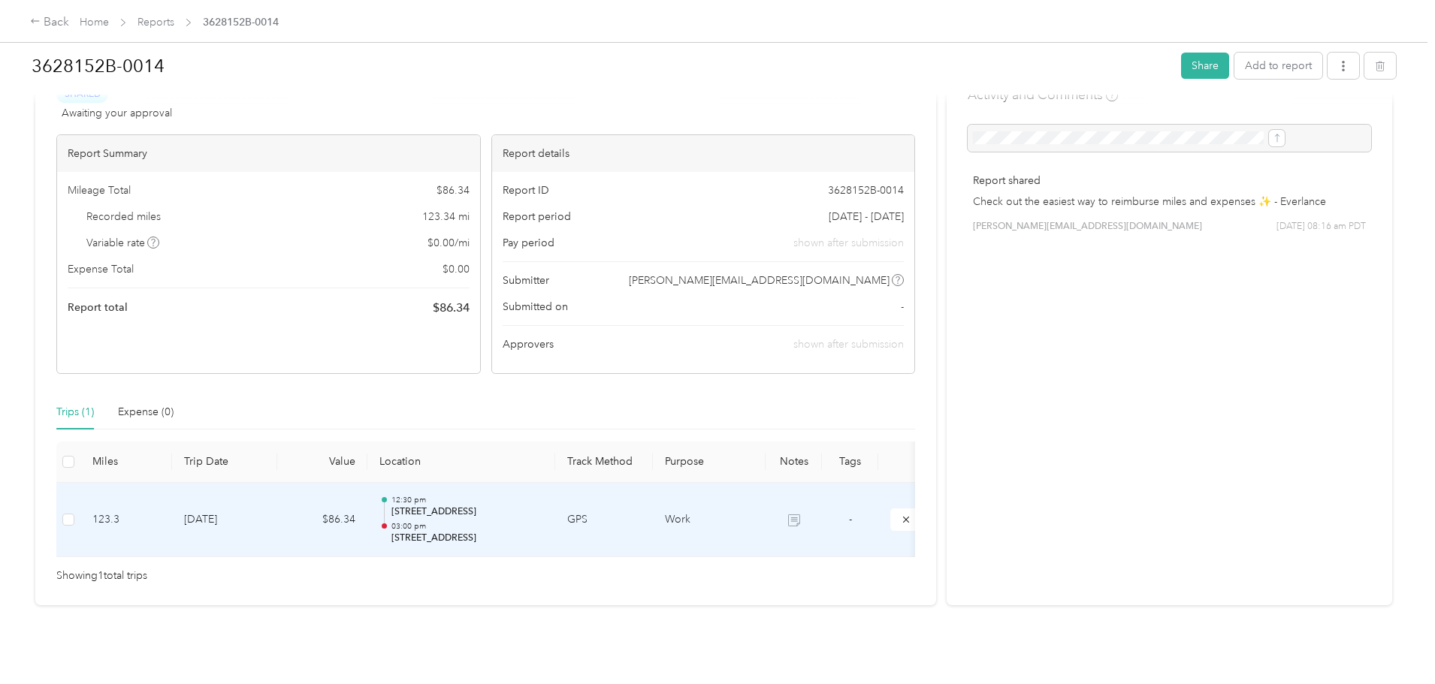
click at [172, 495] on td "123.3" at bounding box center [126, 520] width 92 height 75
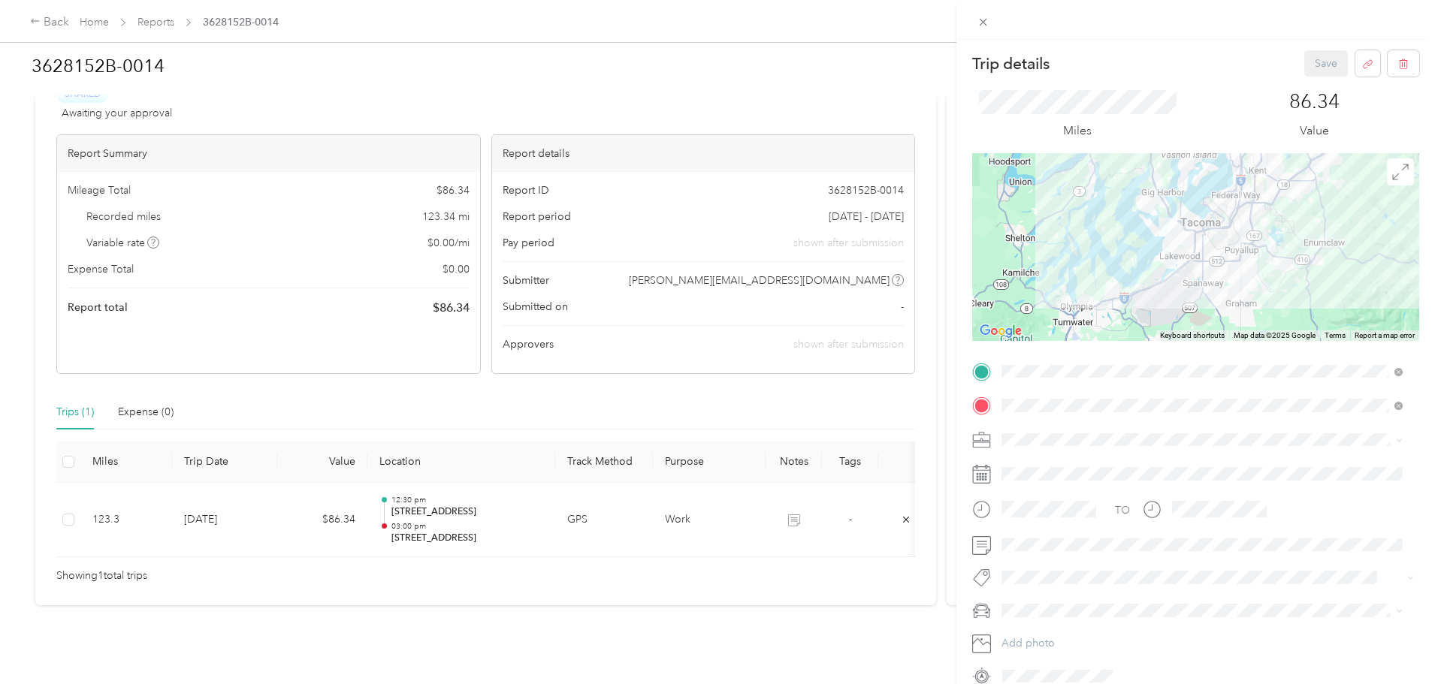
click at [225, 495] on div "Trip details Save This trip cannot be edited because it is either under review,…" at bounding box center [717, 342] width 1435 height 684
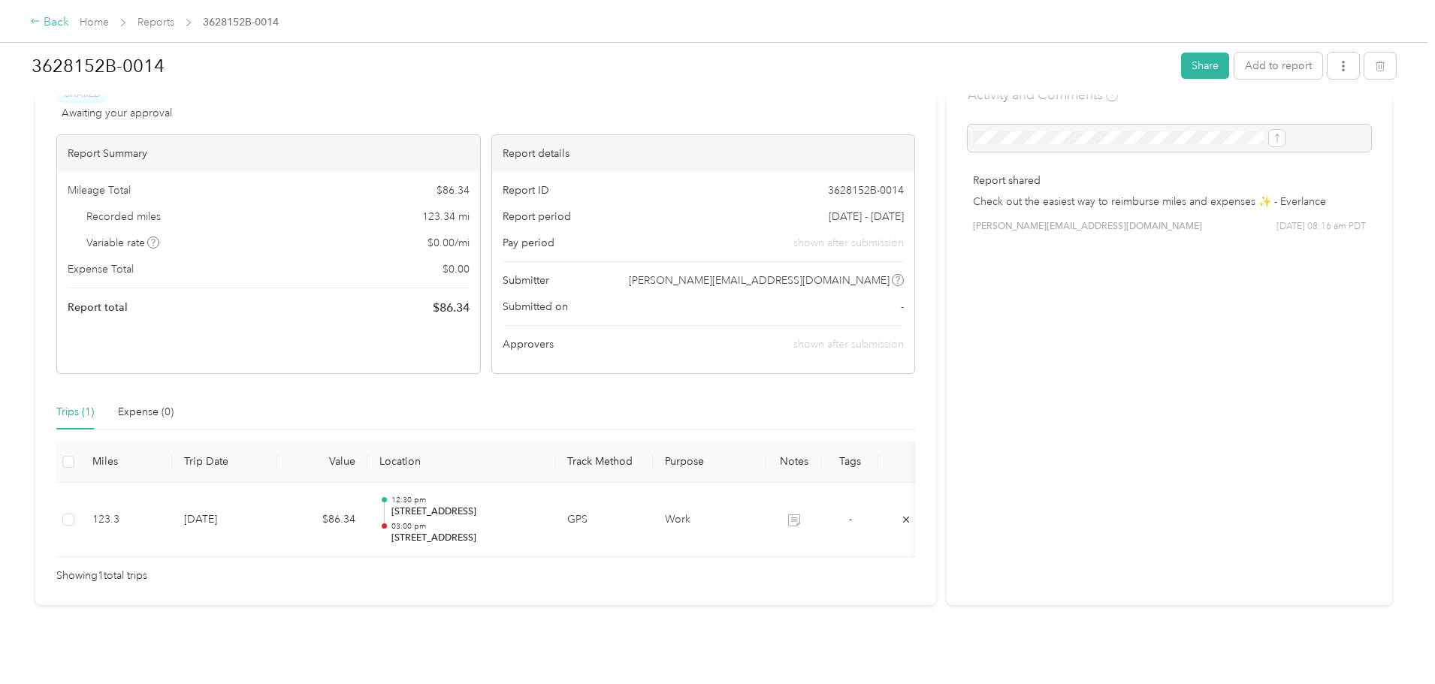
click at [69, 21] on div "Back" at bounding box center [49, 23] width 39 height 18
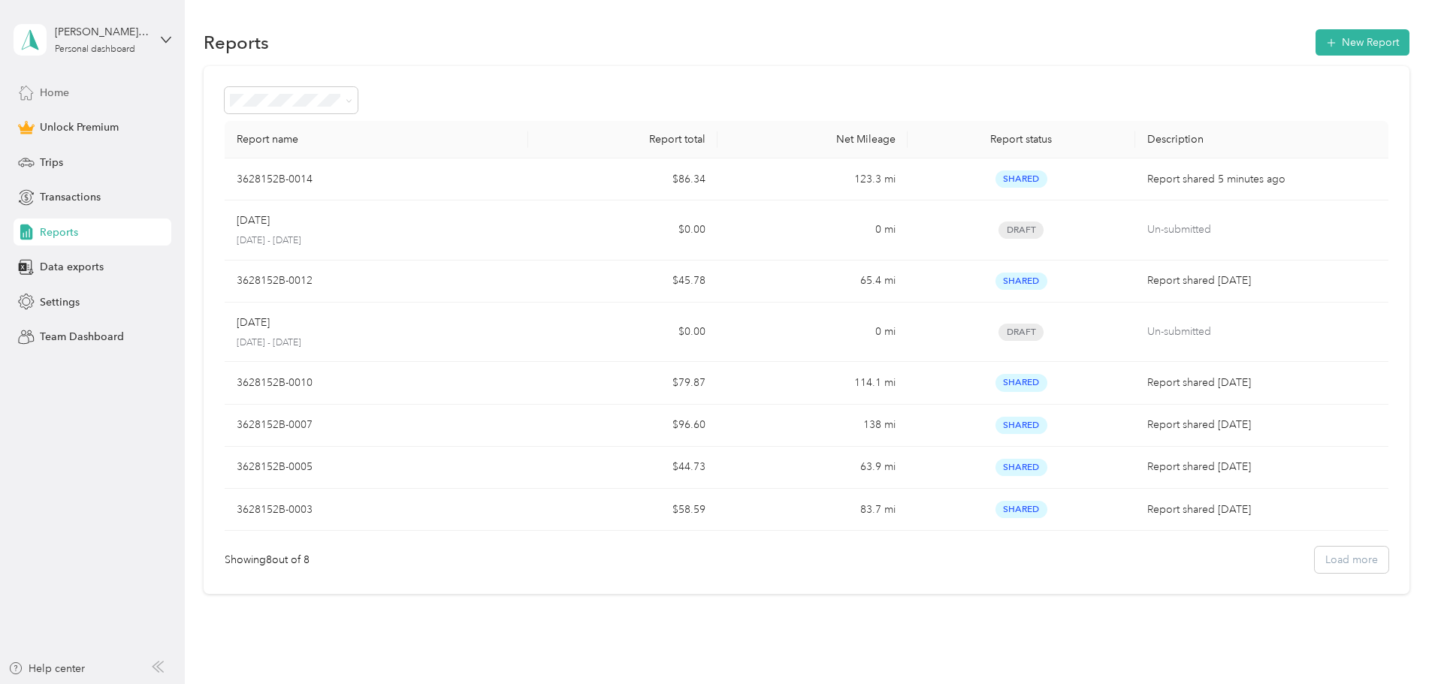
click at [80, 92] on div "Home" at bounding box center [93, 92] width 158 height 27
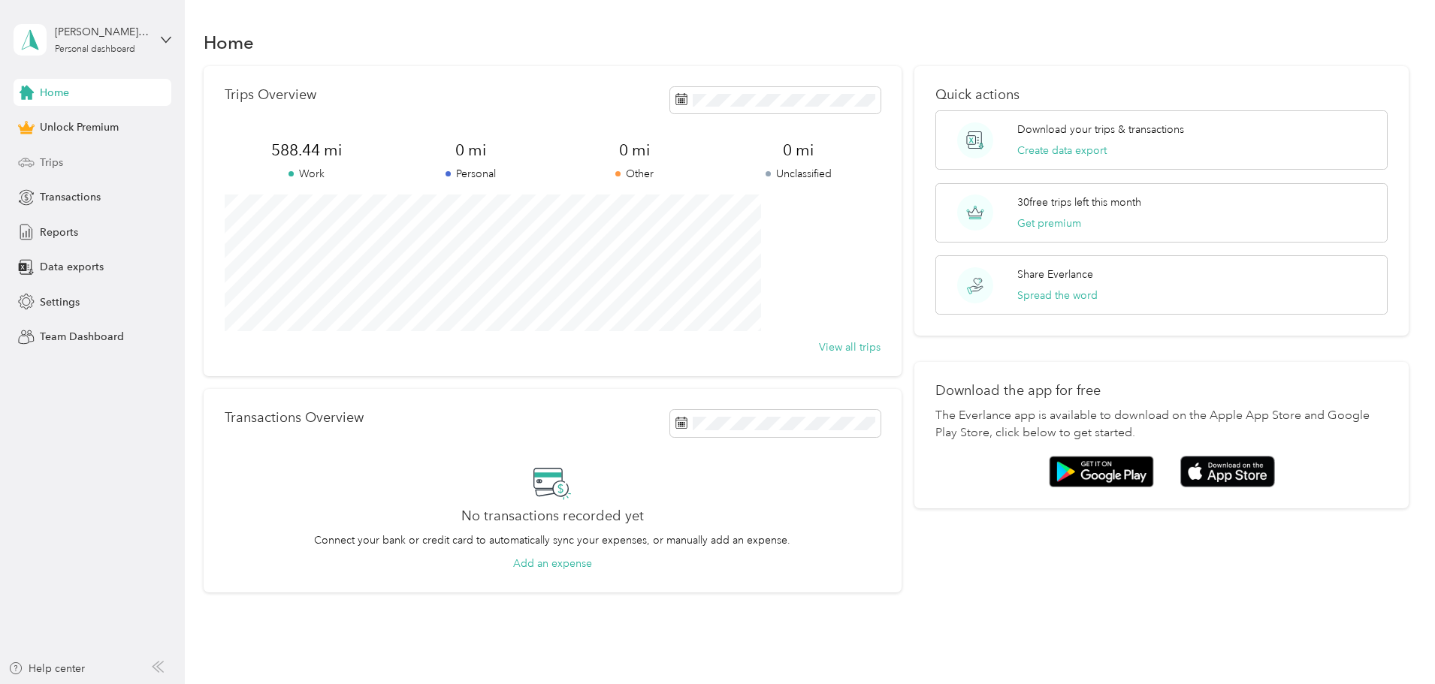
click at [80, 159] on div "Trips" at bounding box center [93, 162] width 158 height 27
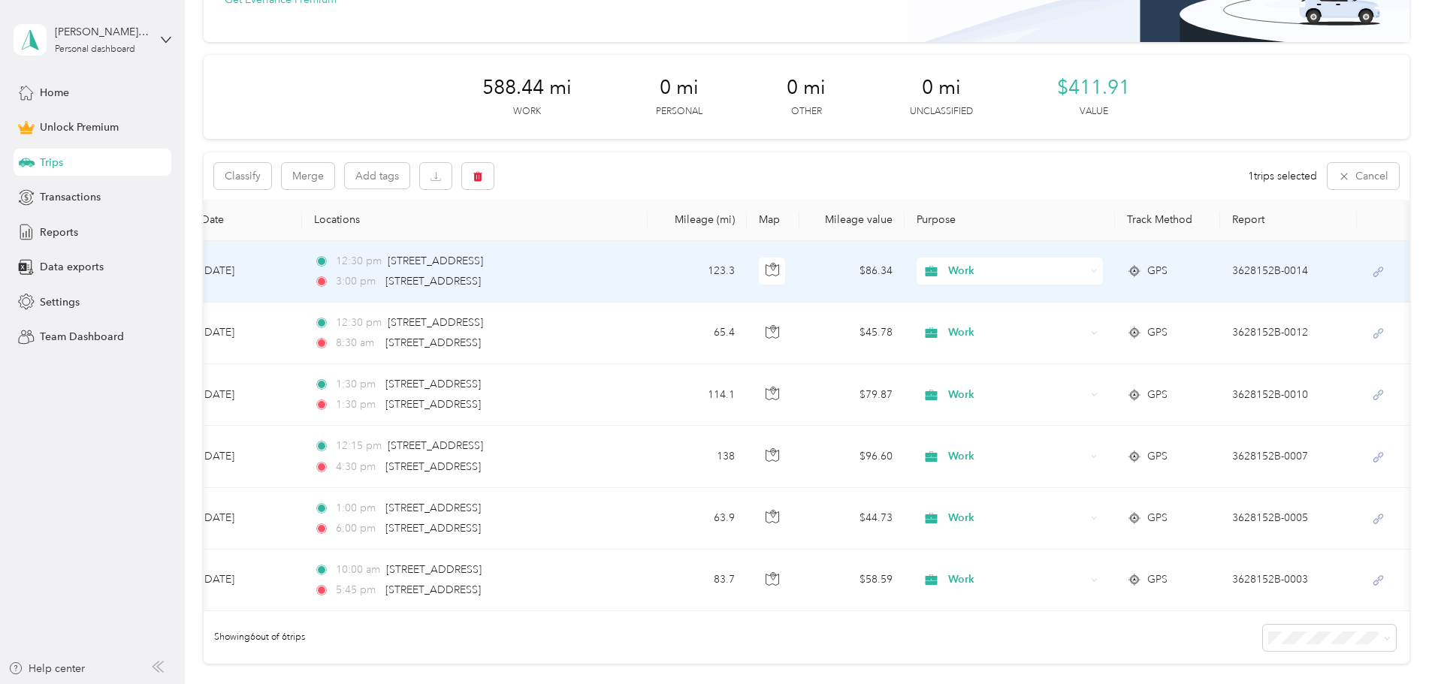
scroll to position [0, 243]
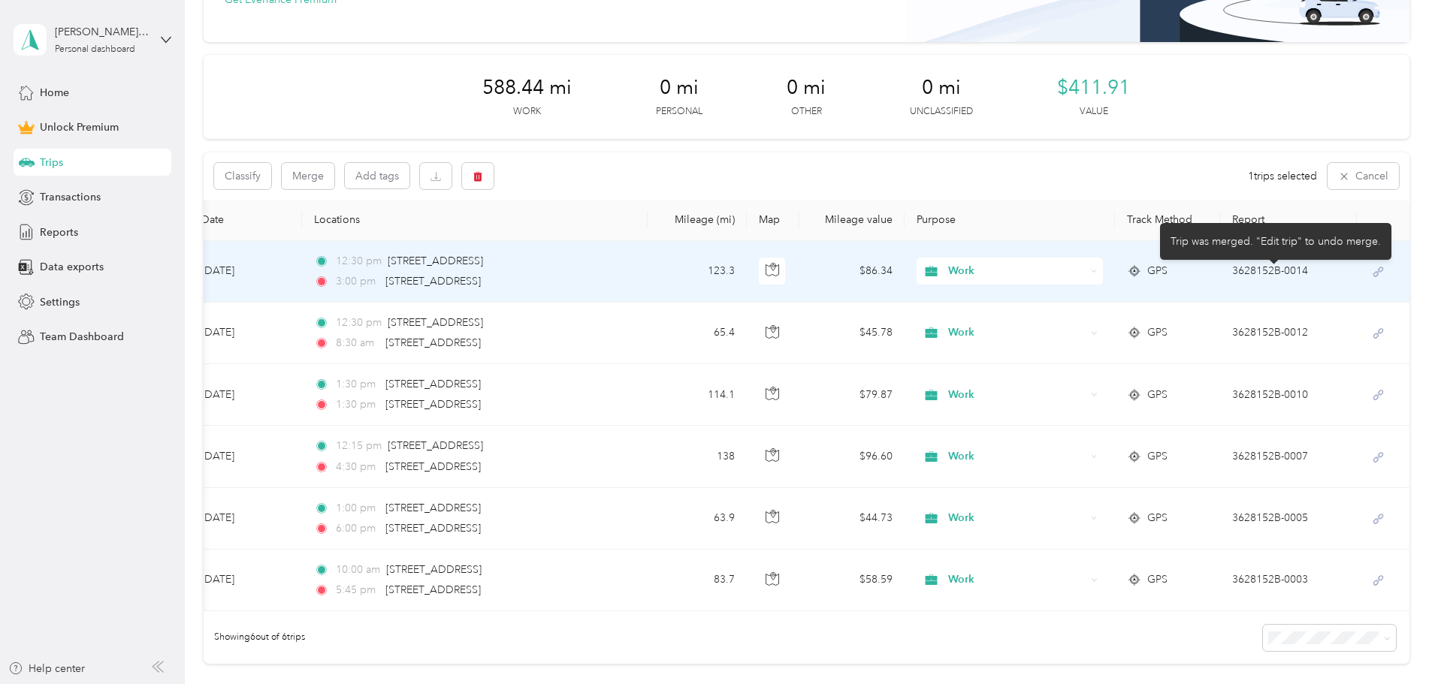
click at [1373, 272] on icon at bounding box center [1378, 272] width 10 height 10
click at [1368, 267] on icon at bounding box center [1377, 272] width 19 height 12
click at [1373, 270] on icon at bounding box center [1378, 272] width 10 height 10
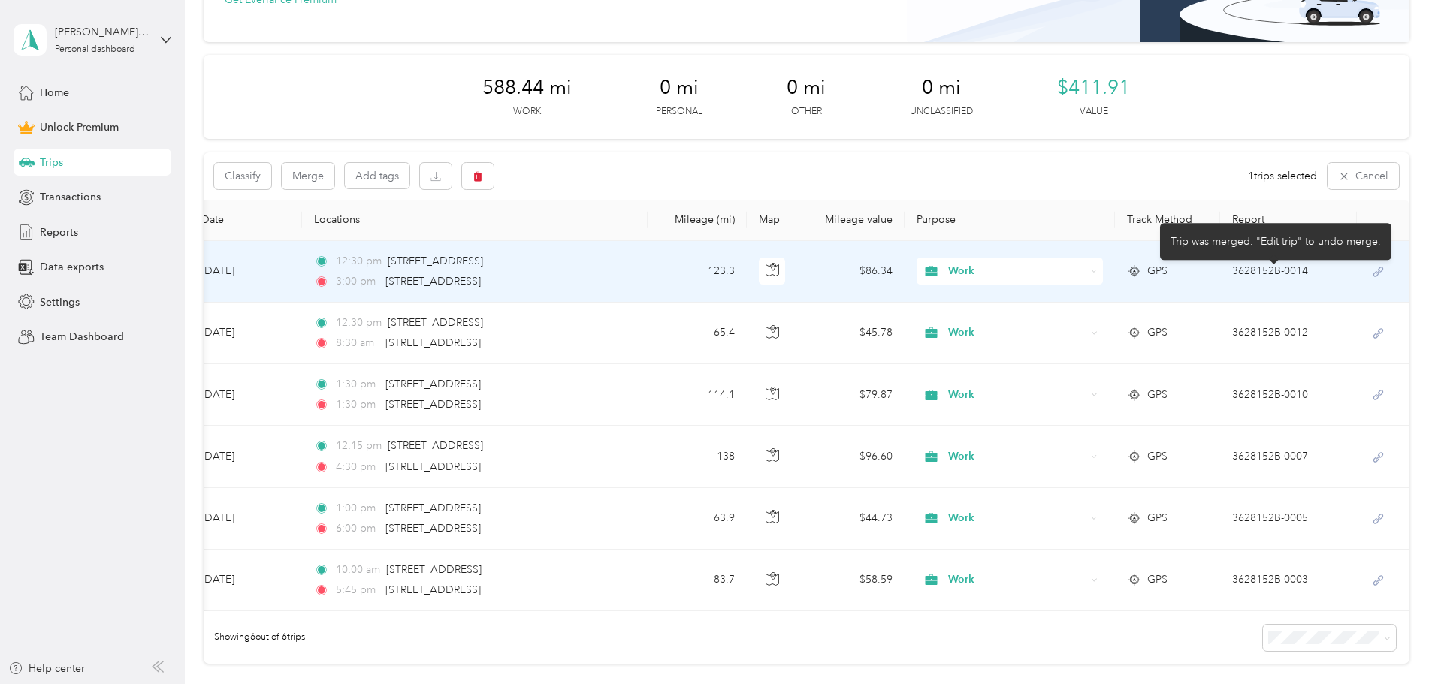
click at [1368, 270] on icon at bounding box center [1377, 272] width 19 height 12
click at [1373, 267] on icon at bounding box center [1378, 272] width 10 height 10
click at [1368, 268] on icon at bounding box center [1377, 273] width 19 height 12
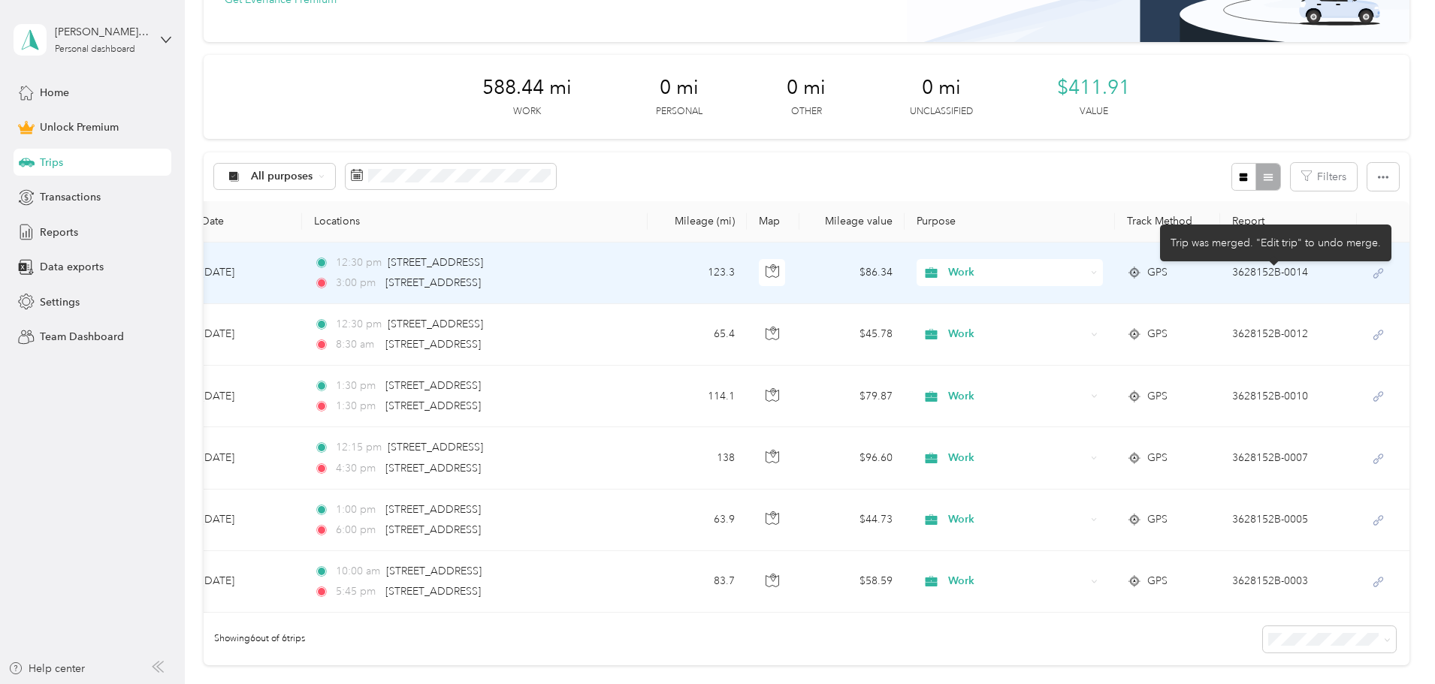
click at [1368, 268] on icon at bounding box center [1377, 273] width 19 height 12
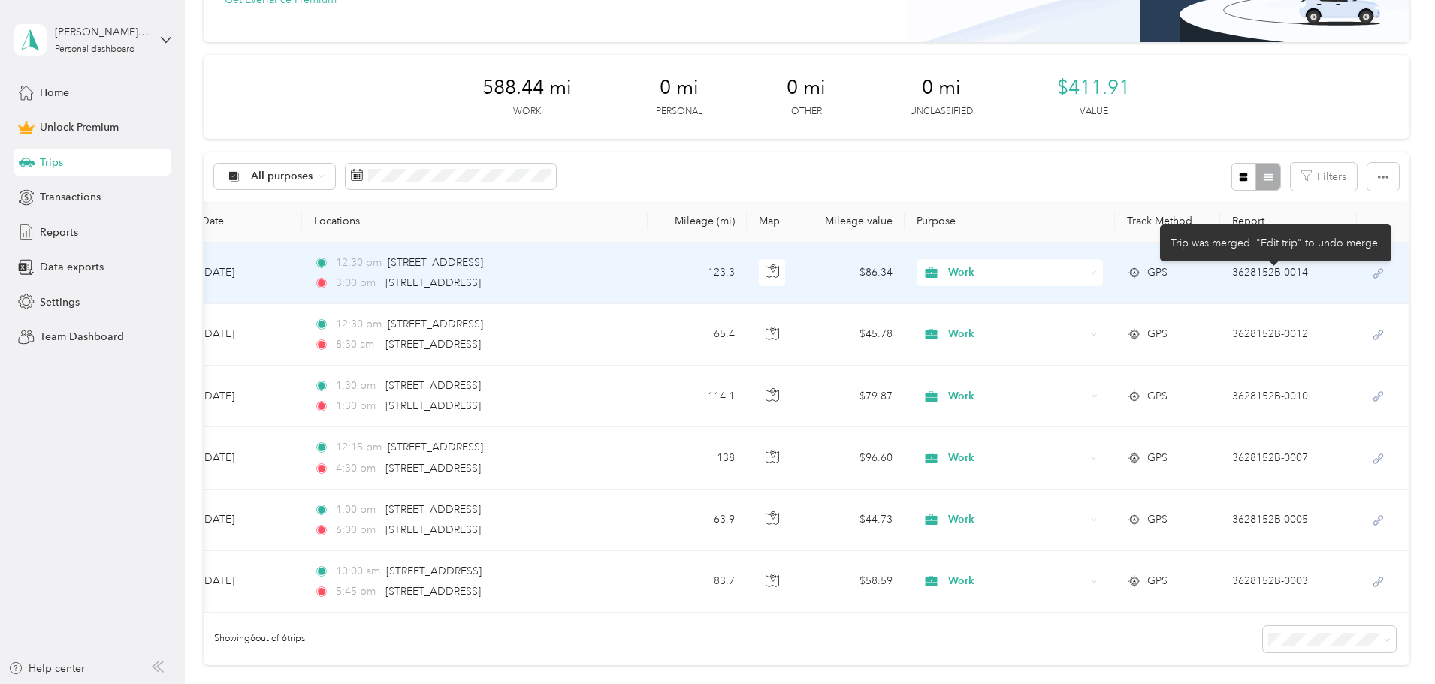
click at [1368, 268] on icon at bounding box center [1377, 273] width 19 height 12
click at [1220, 273] on td "3628152B-0014" at bounding box center [1288, 274] width 137 height 62
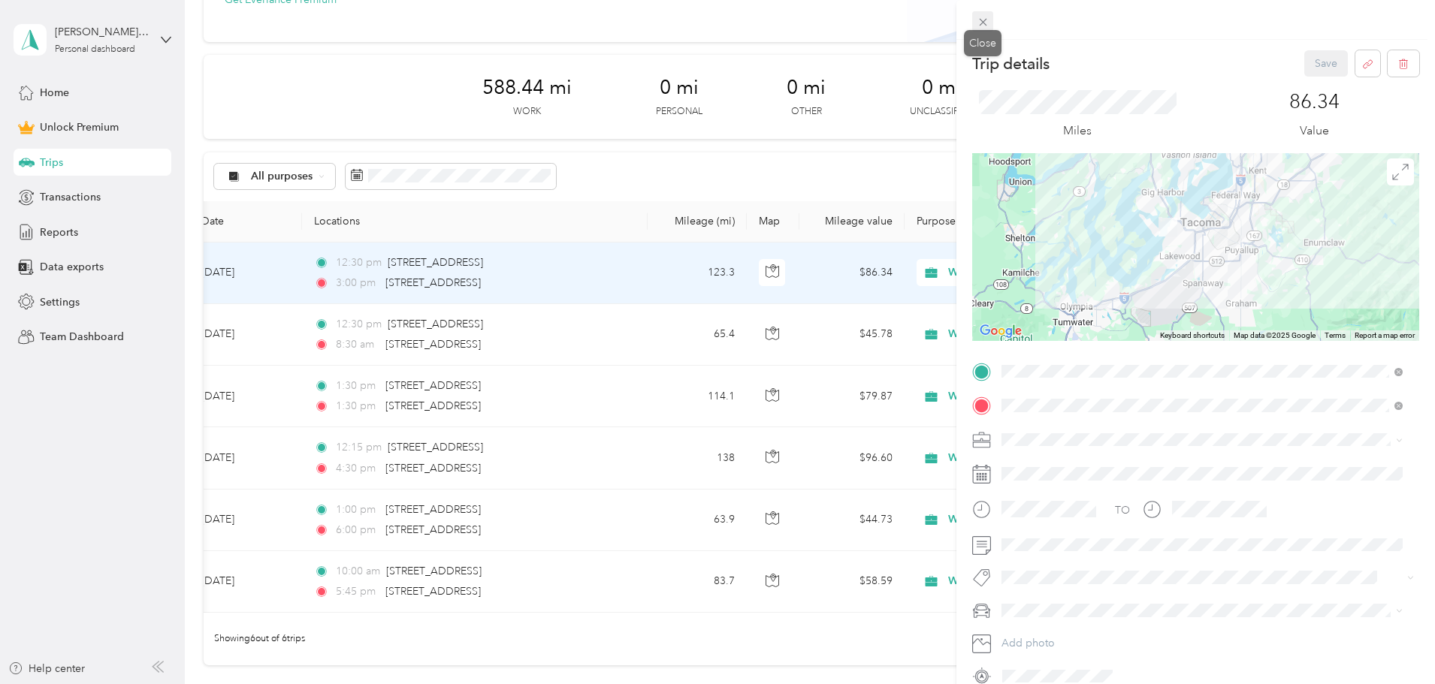
click at [978, 24] on icon at bounding box center [982, 22] width 13 height 13
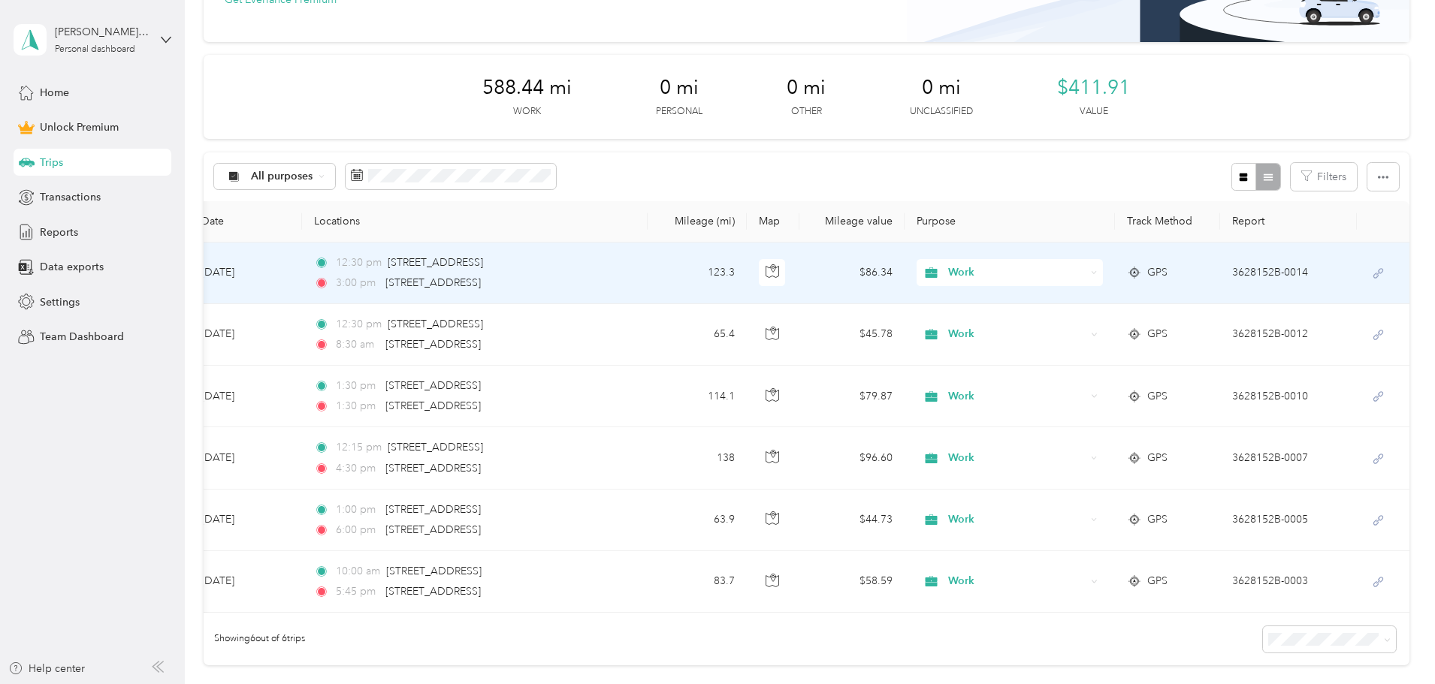
click at [1368, 270] on icon at bounding box center [1377, 273] width 19 height 12
click at [535, 259] on td "12:30 pm [STREET_ADDRESS] 3:00 pm [STREET_ADDRESS][GEOGRAPHIC_DATA]" at bounding box center [474, 274] width 345 height 62
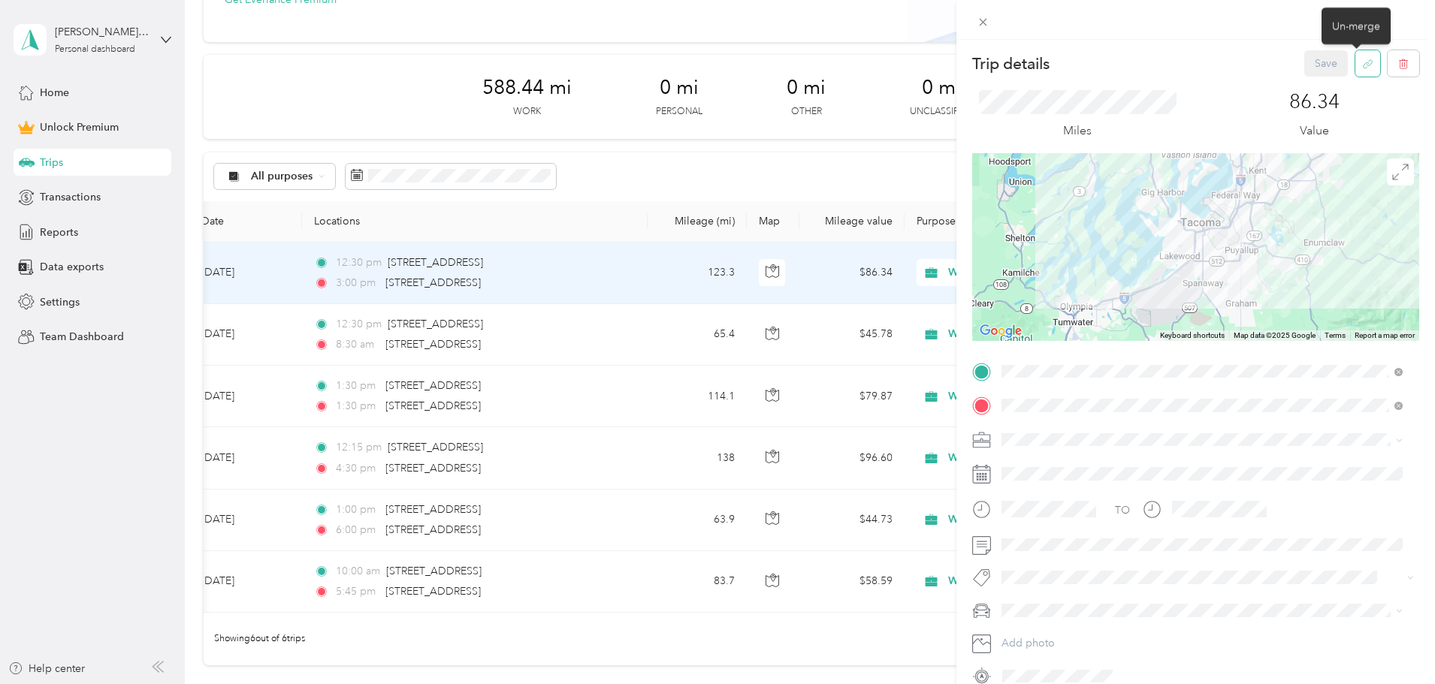
click at [1362, 64] on button "button" at bounding box center [1367, 63] width 25 height 26
click at [1308, 72] on button "Yes" at bounding box center [1314, 74] width 29 height 24
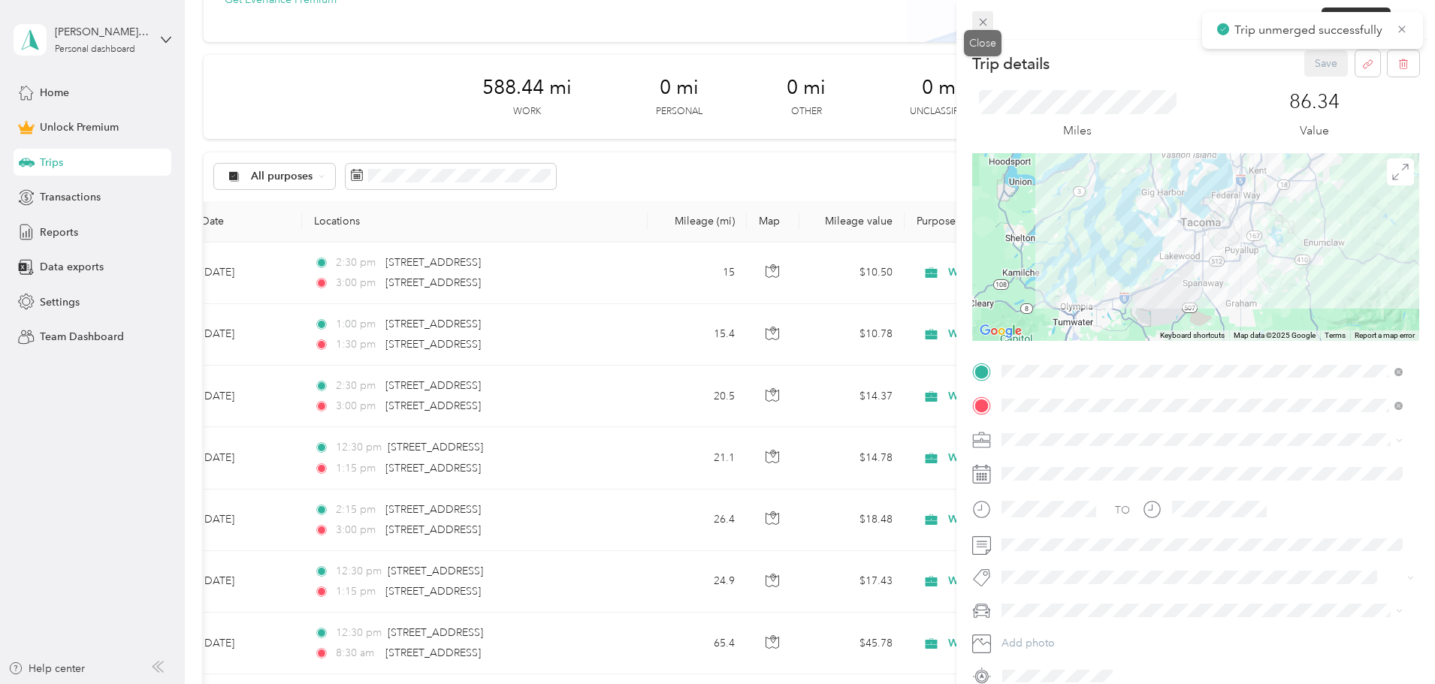
click at [979, 22] on icon at bounding box center [982, 22] width 13 height 13
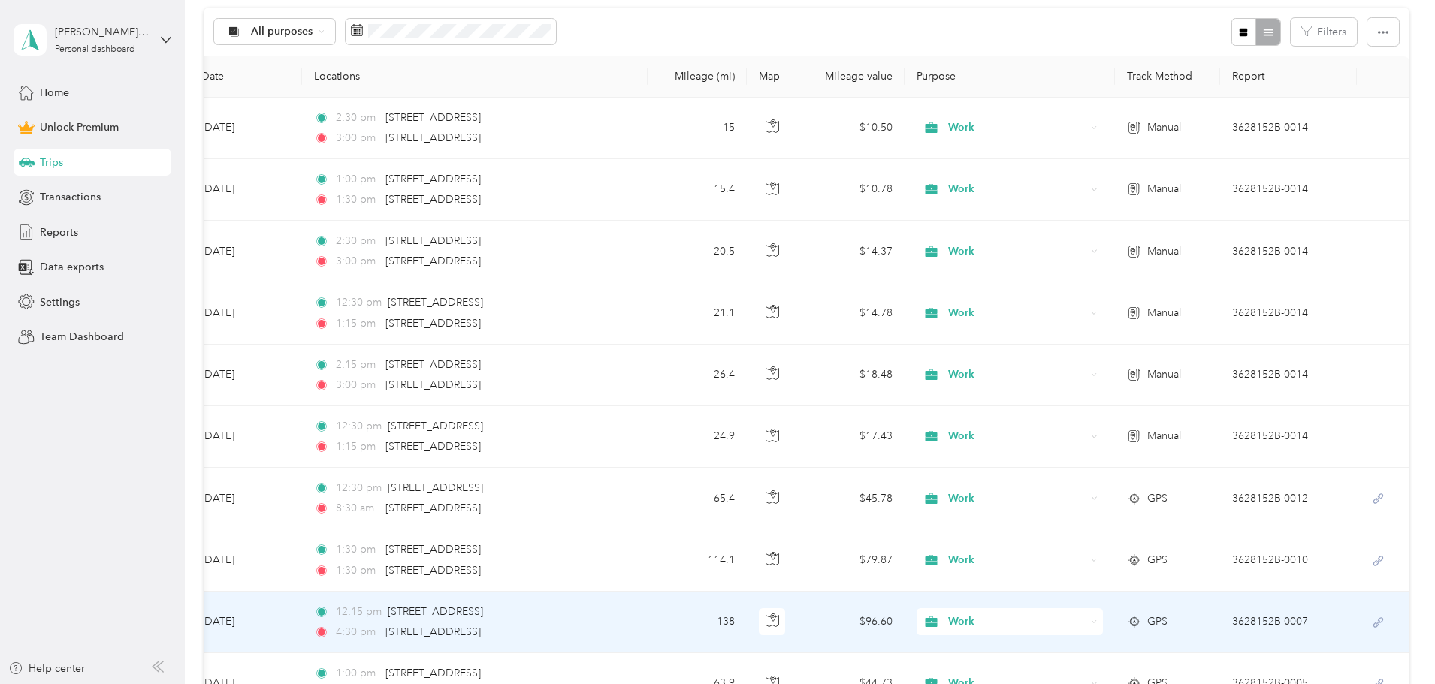
scroll to position [225, 0]
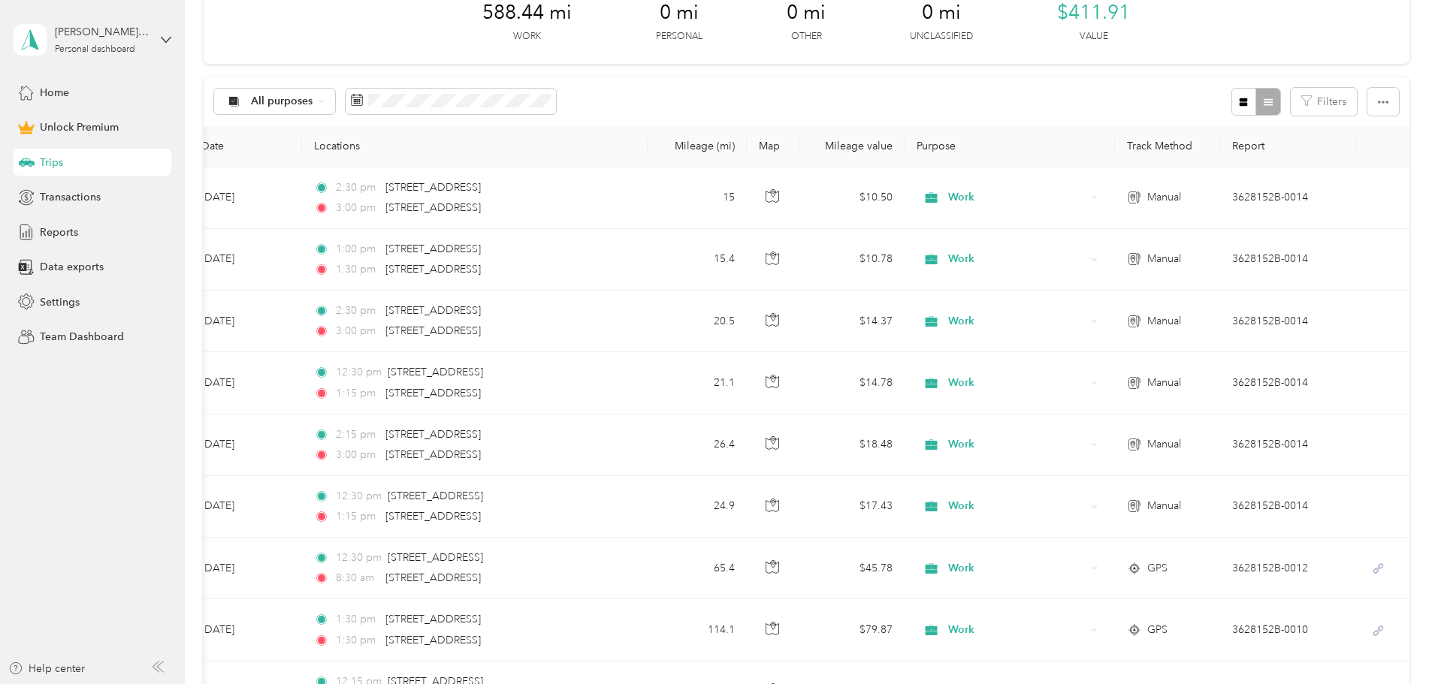
click at [64, 163] on div "Trips" at bounding box center [93, 162] width 158 height 27
click at [68, 94] on span "Home" at bounding box center [54, 93] width 29 height 16
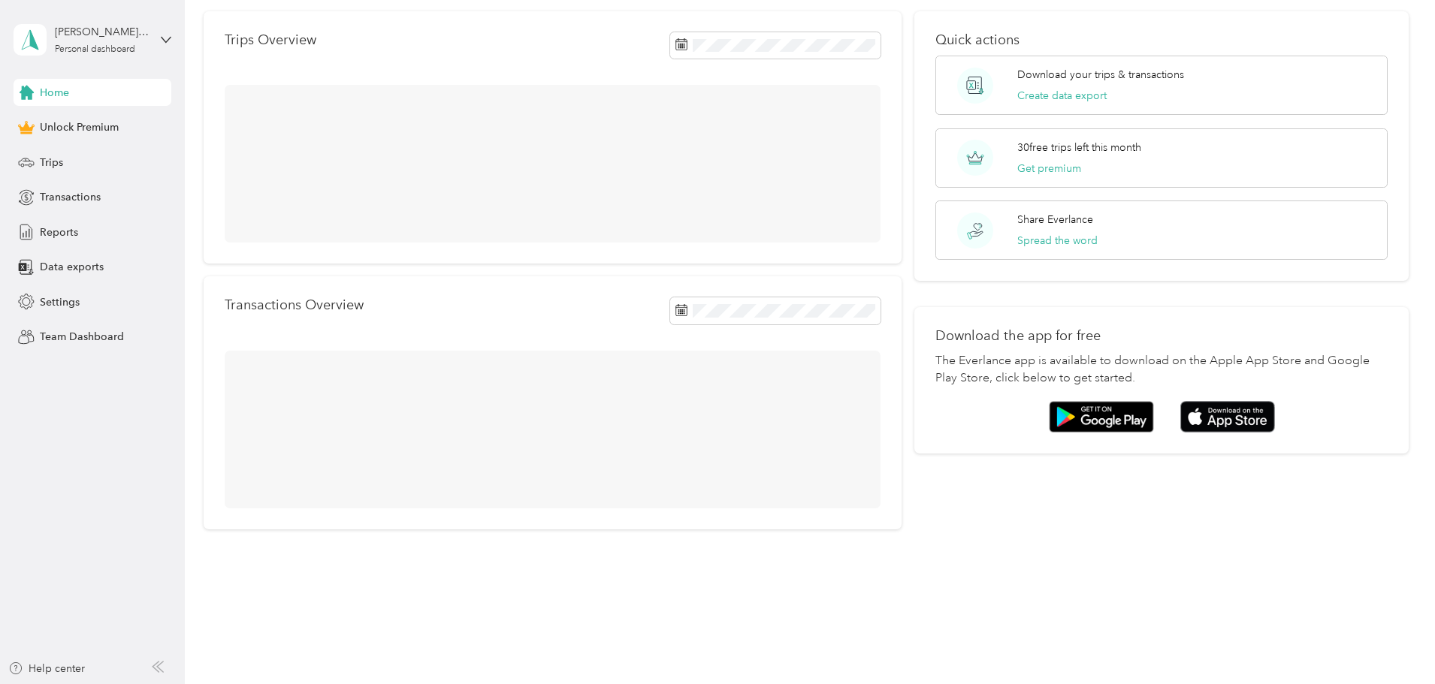
scroll to position [64, 0]
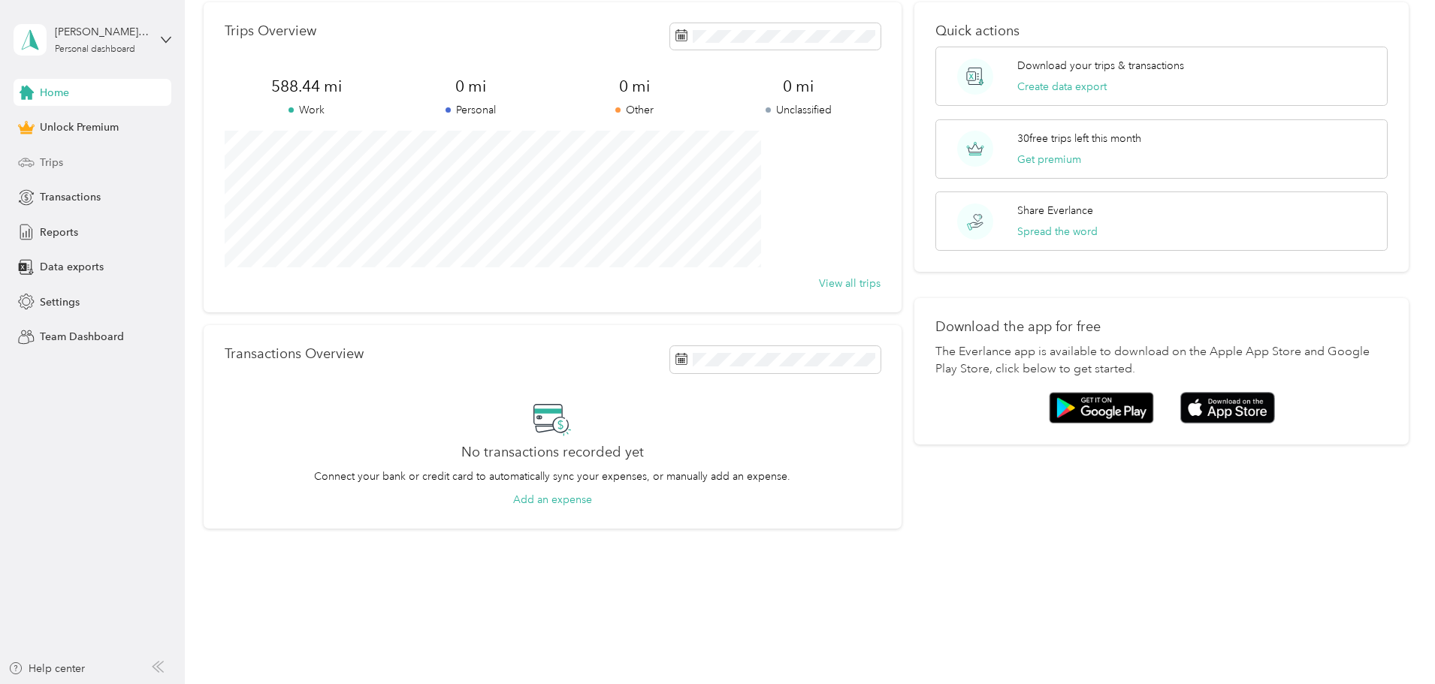
click at [68, 161] on div "Trips" at bounding box center [93, 162] width 158 height 27
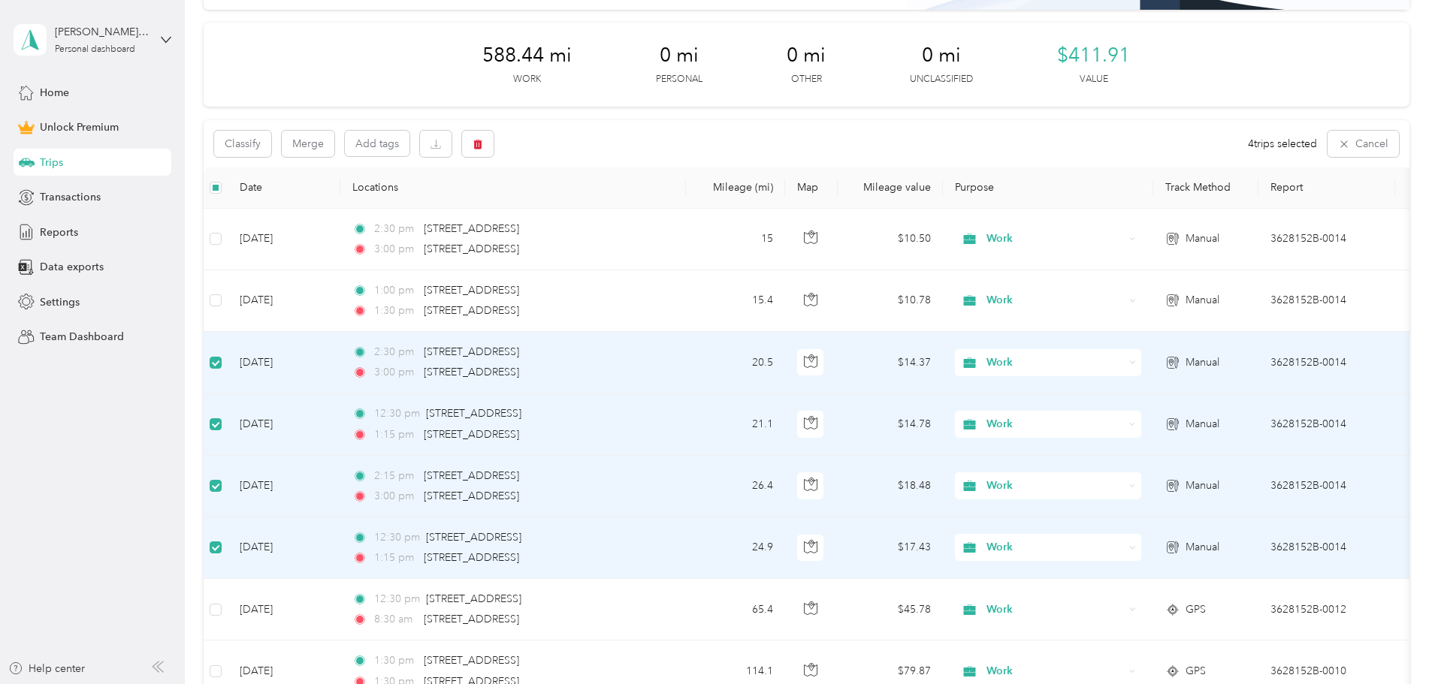
scroll to position [149, 0]
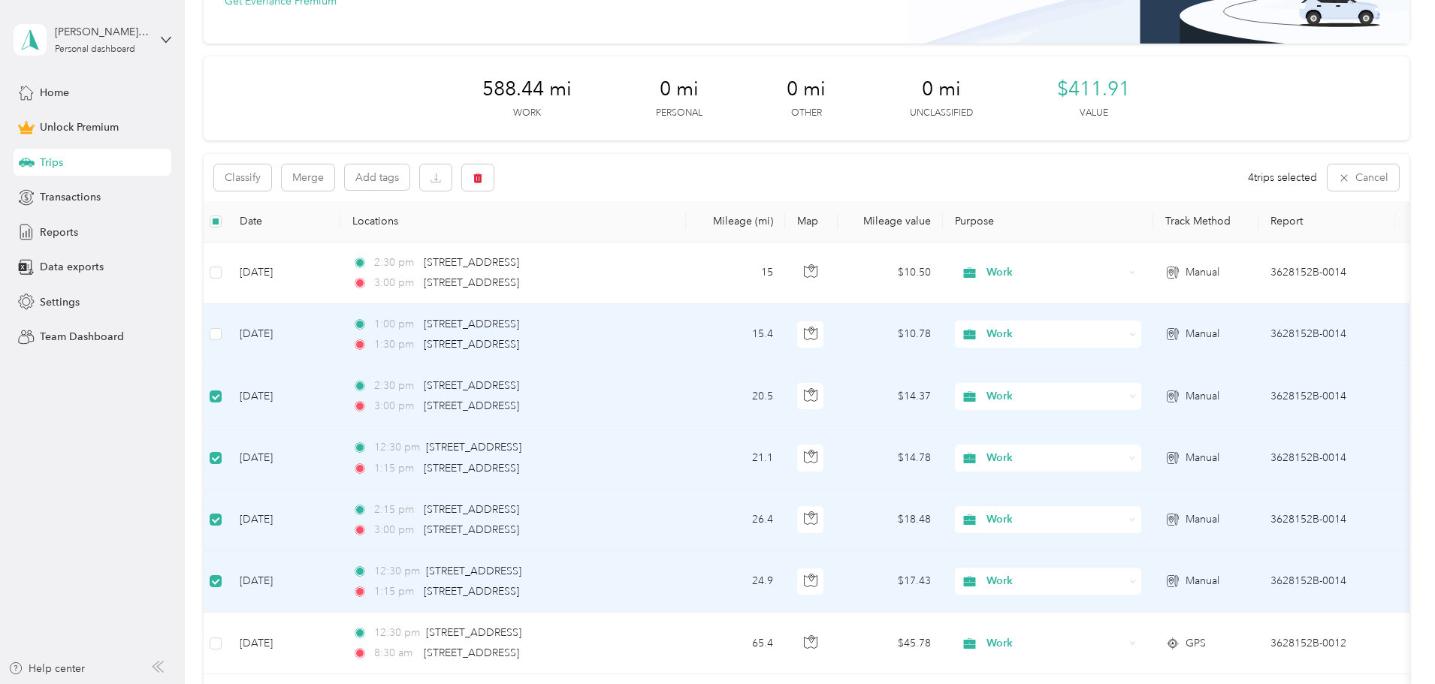
click at [228, 333] on td at bounding box center [216, 335] width 24 height 62
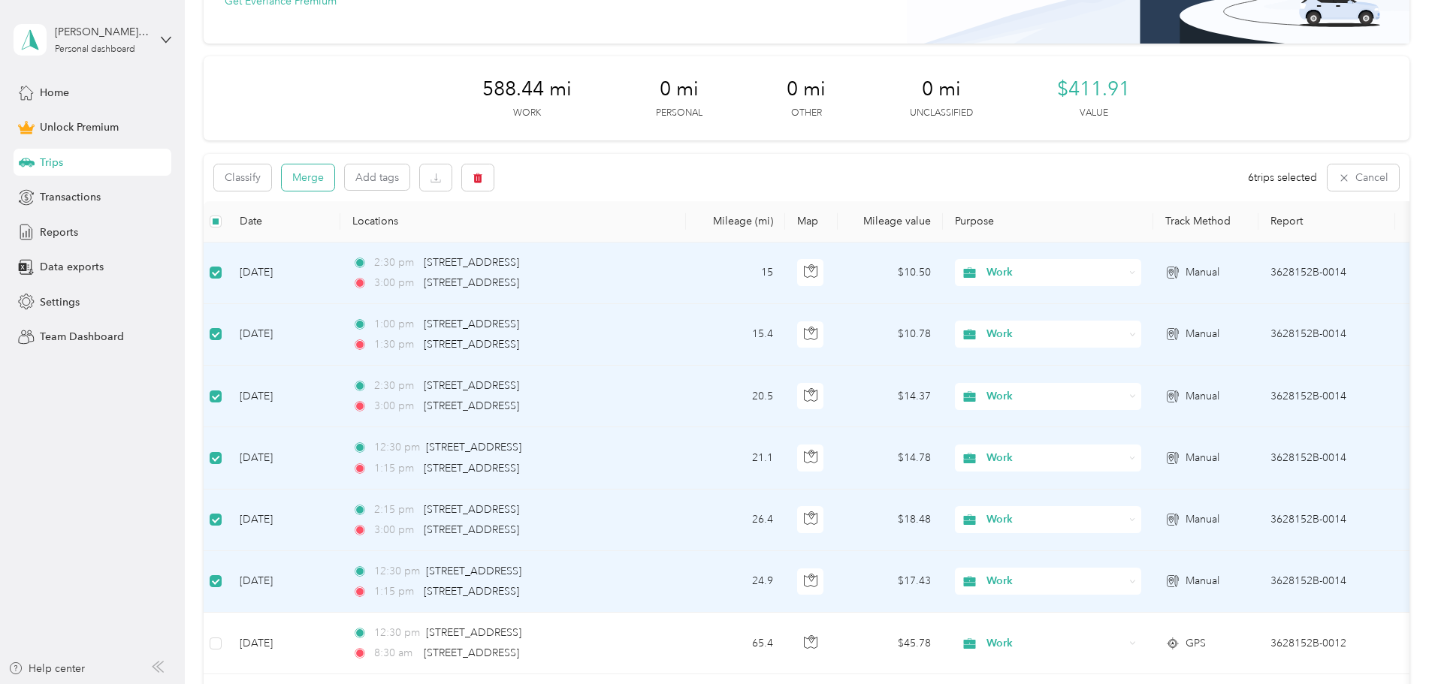
click at [334, 171] on button "Merge" at bounding box center [308, 177] width 53 height 26
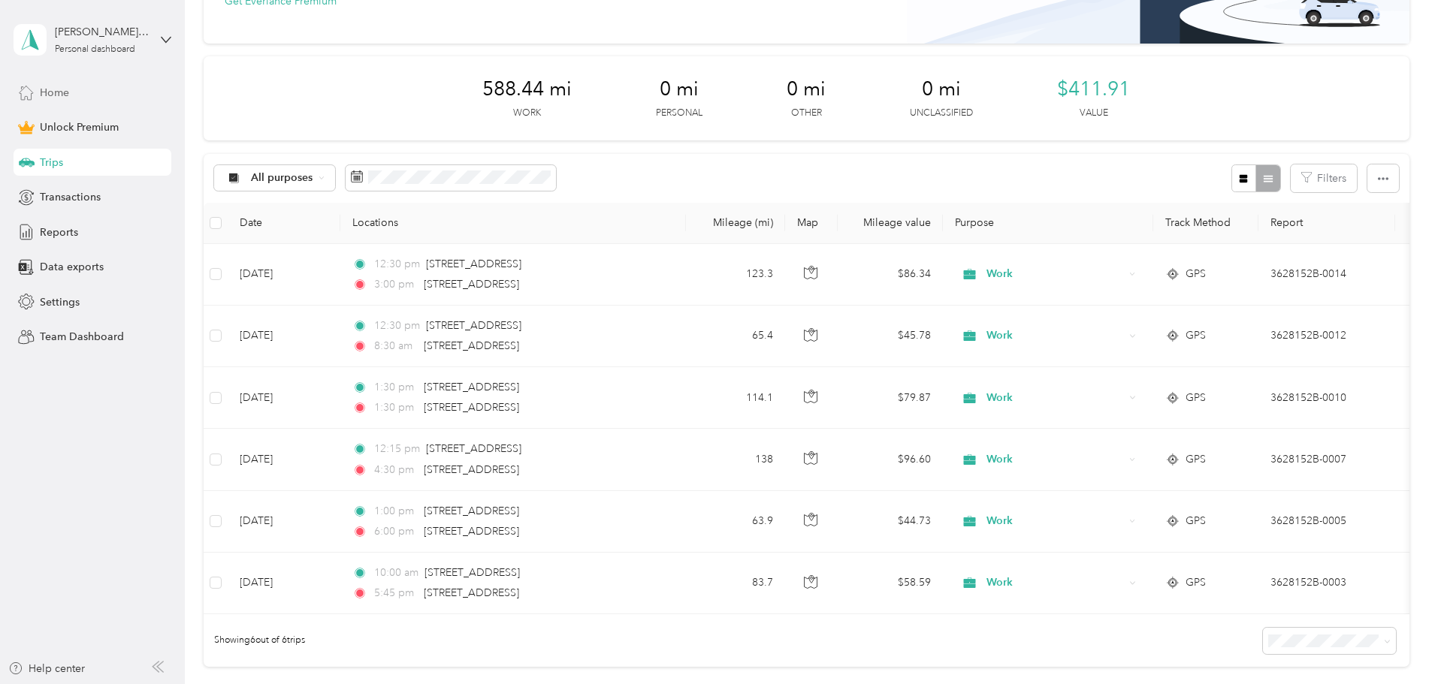
click at [60, 79] on div "Home" at bounding box center [93, 92] width 158 height 27
